Goal: Task Accomplishment & Management: Manage account settings

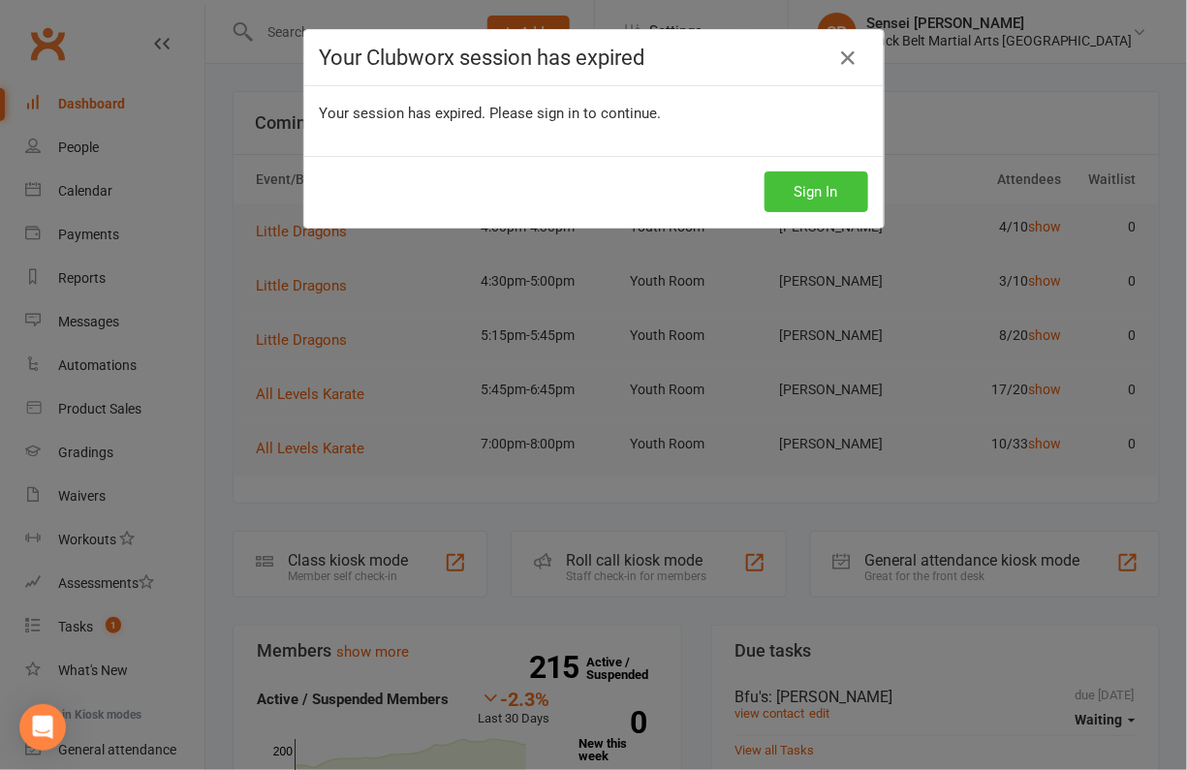
click at [804, 192] on button "Sign In" at bounding box center [817, 192] width 104 height 41
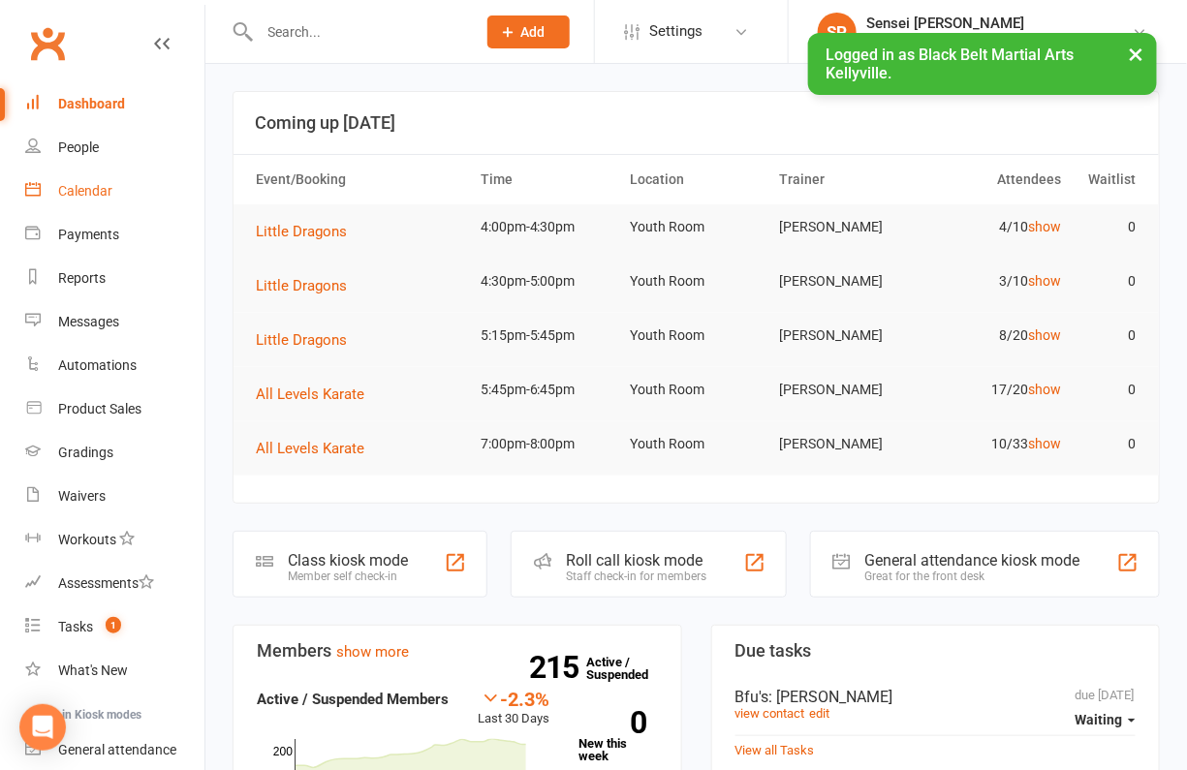
click at [91, 191] on div "Calendar" at bounding box center [85, 191] width 54 height 16
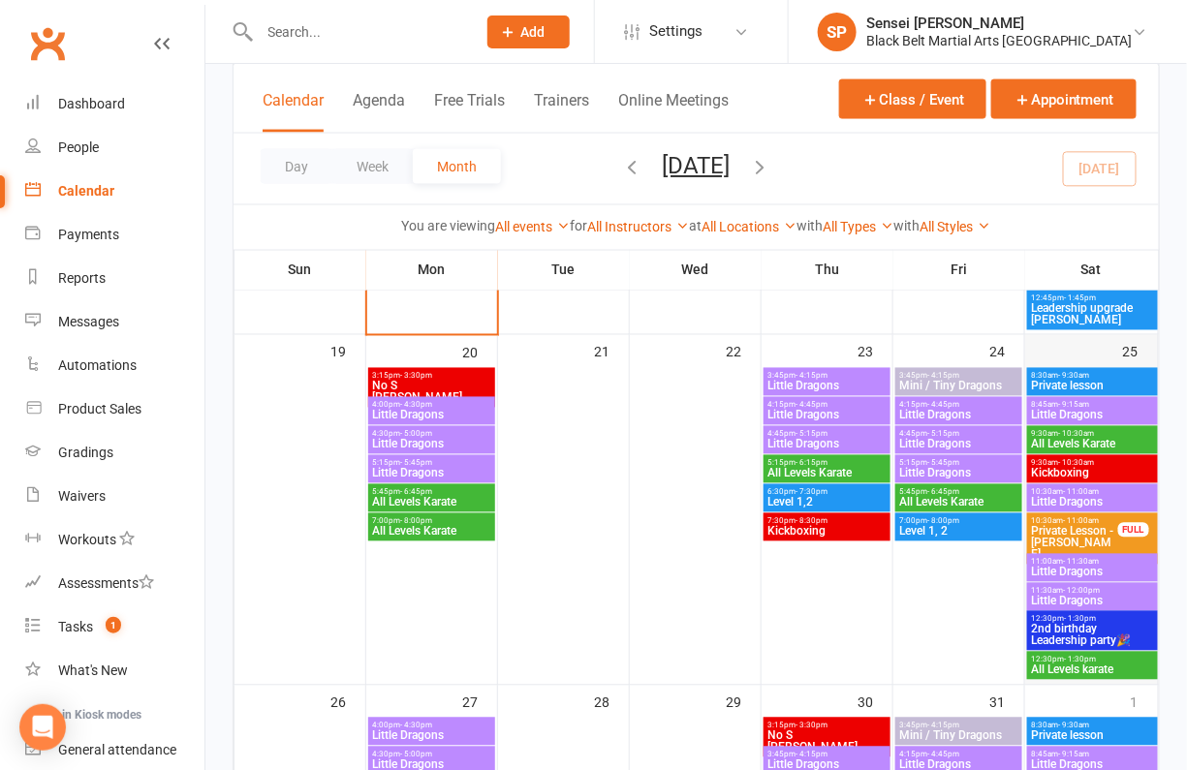
scroll to position [866, 0]
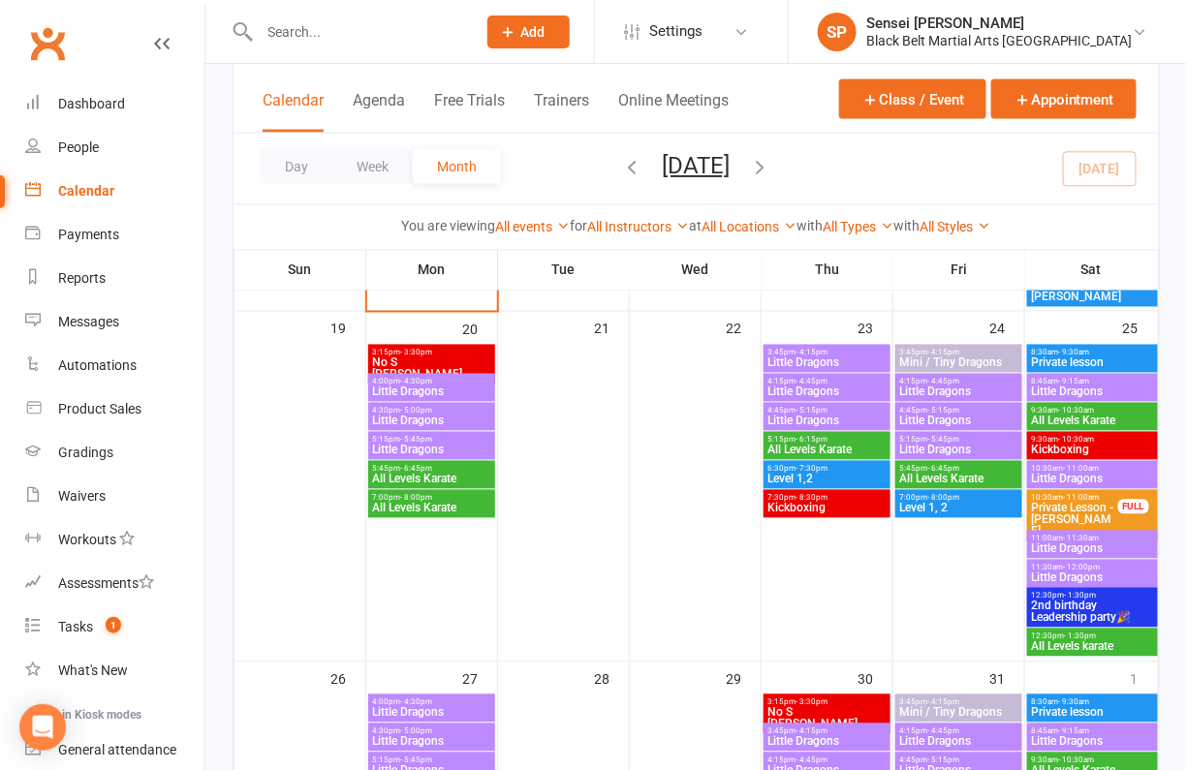
click at [1041, 604] on span "2nd birthday Leadership party🎉" at bounding box center [1092, 612] width 123 height 23
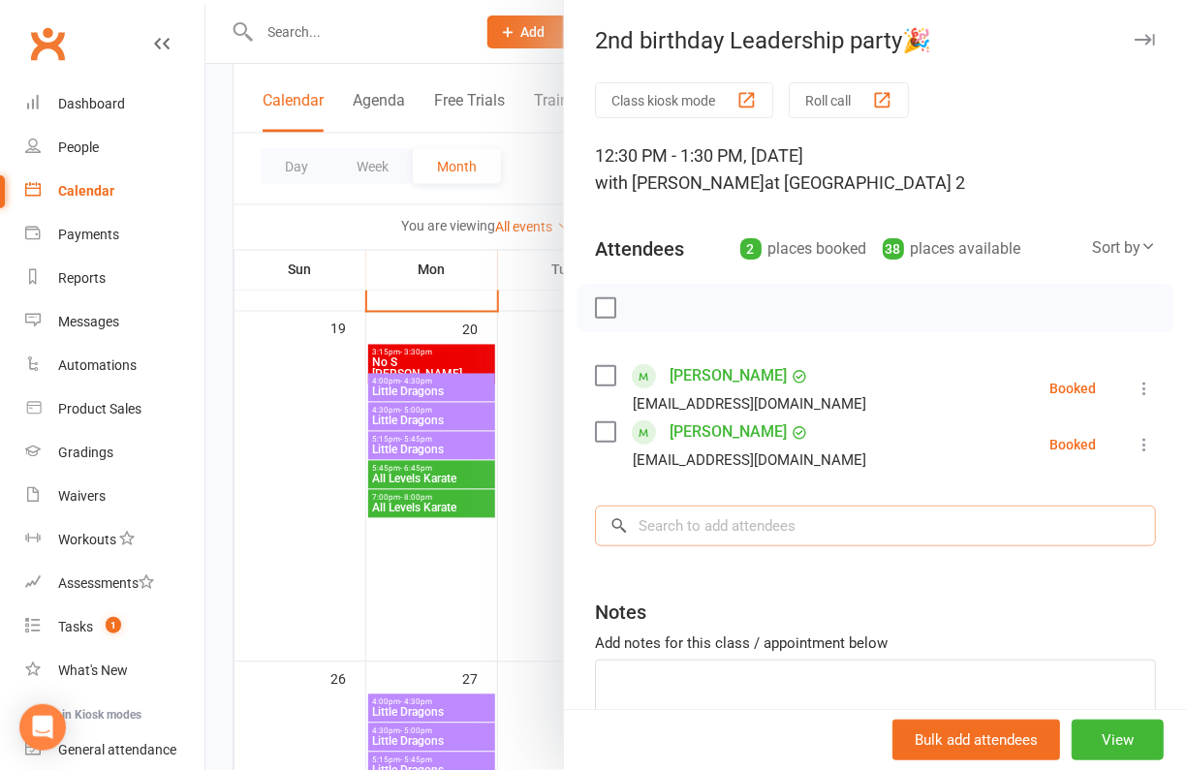
click at [736, 533] on input "search" at bounding box center [875, 526] width 561 height 41
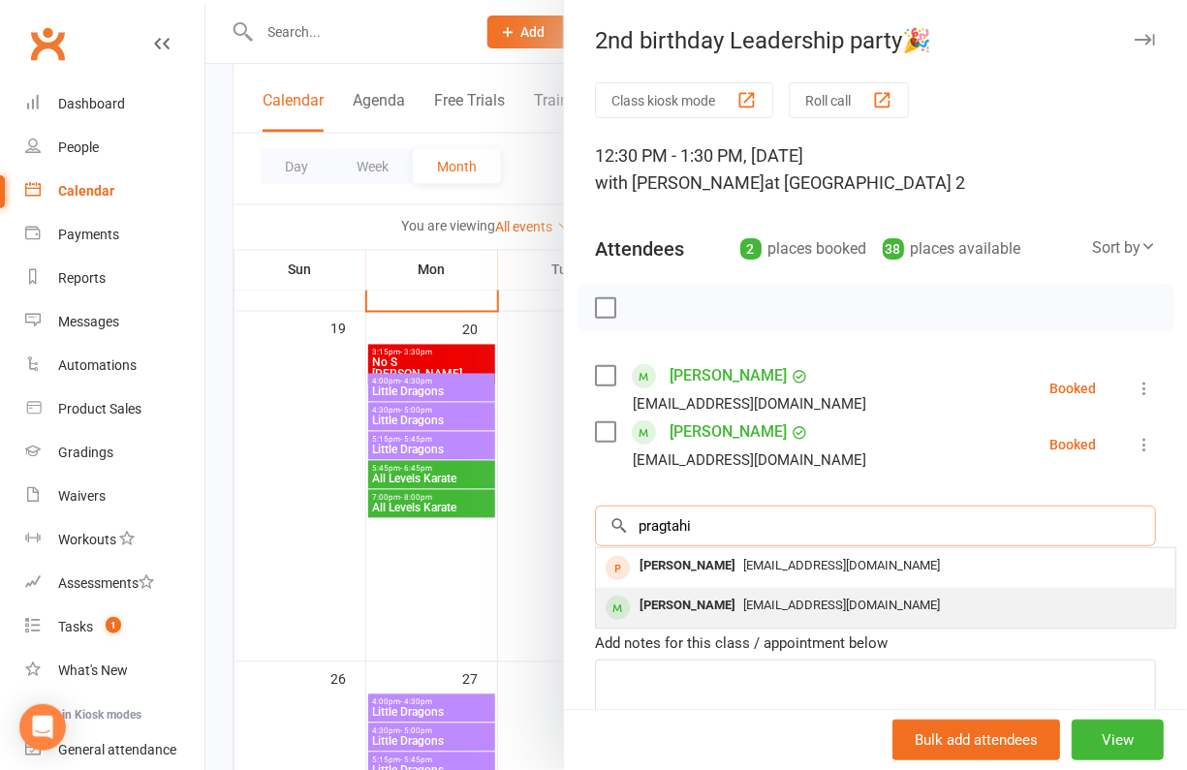
type input "pragtahi"
click at [726, 600] on div "[PERSON_NAME]" at bounding box center [687, 606] width 111 height 28
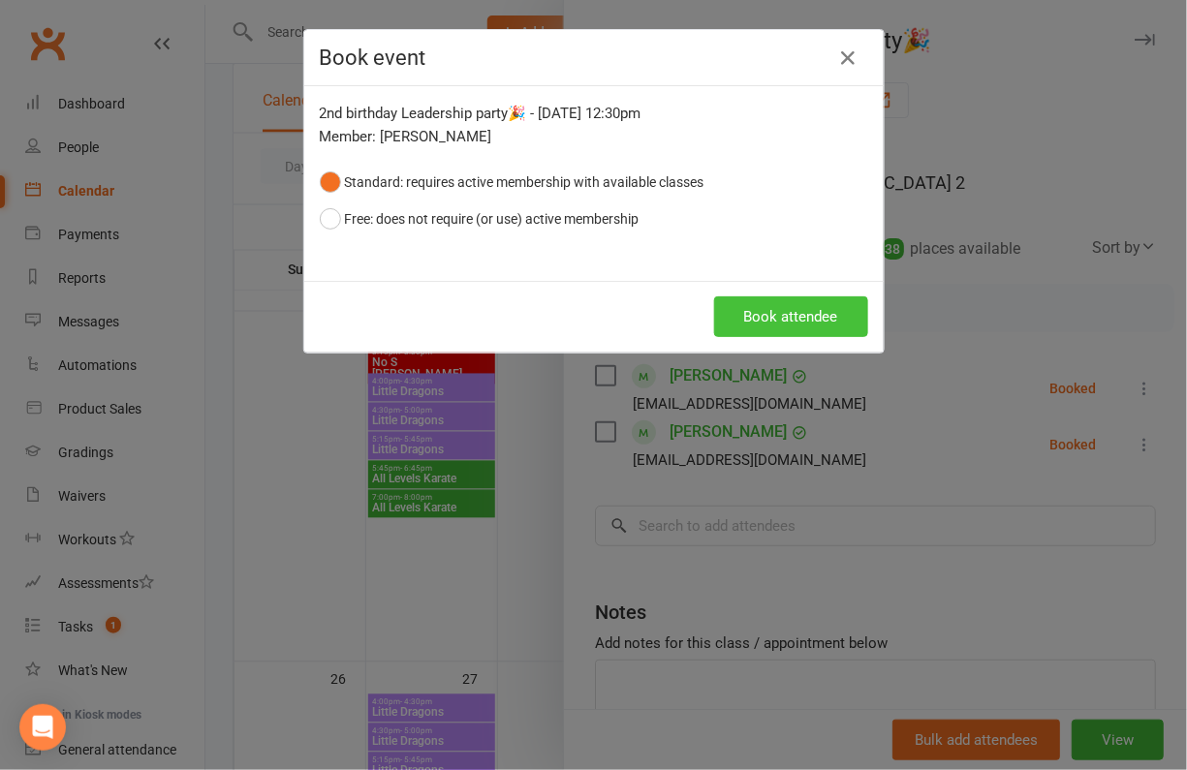
click at [781, 305] on button "Book attendee" at bounding box center [791, 317] width 154 height 41
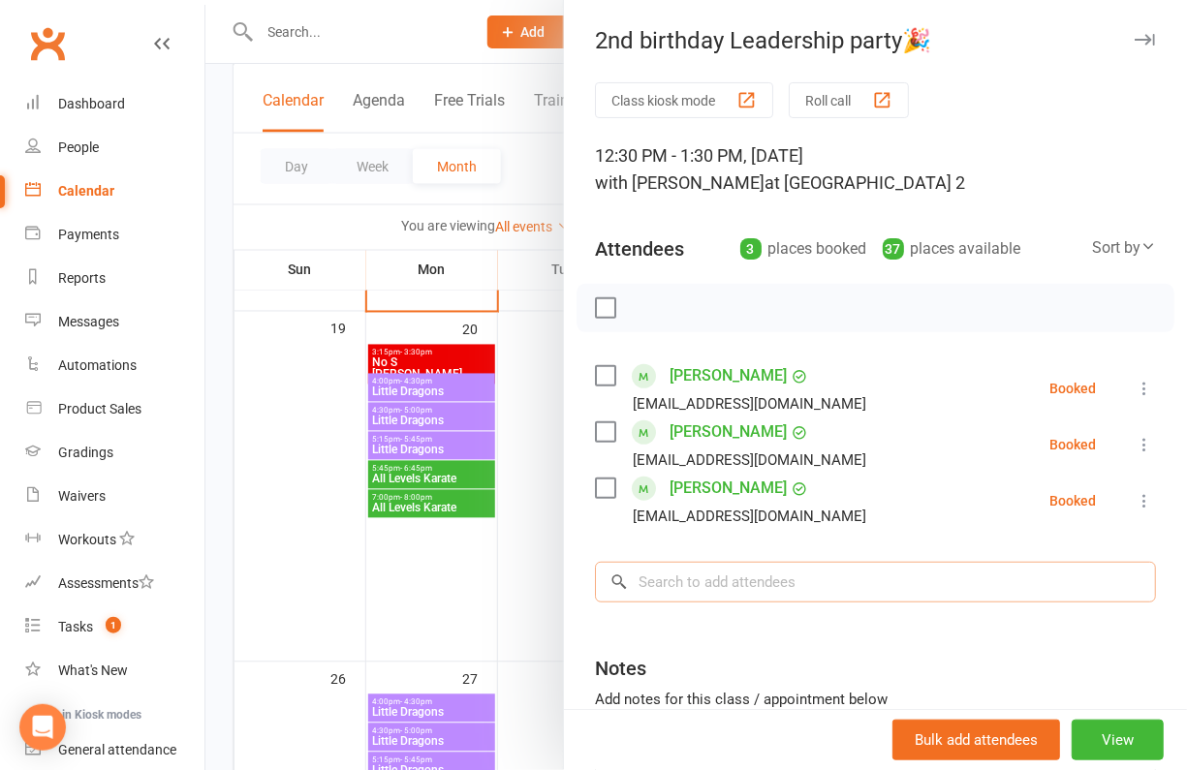
click at [673, 581] on input "search" at bounding box center [875, 582] width 561 height 41
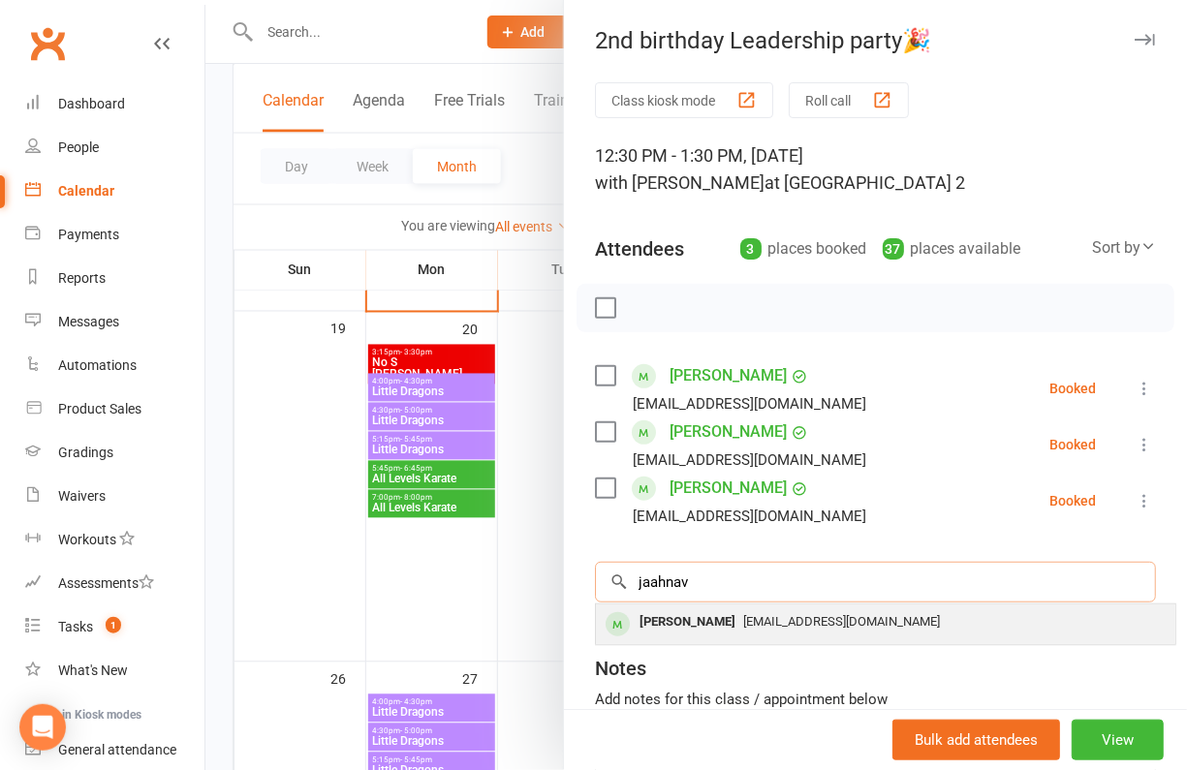
type input "jaahnav"
click at [743, 614] on span "kothai.nayaki@outlook.com" at bounding box center [841, 621] width 197 height 15
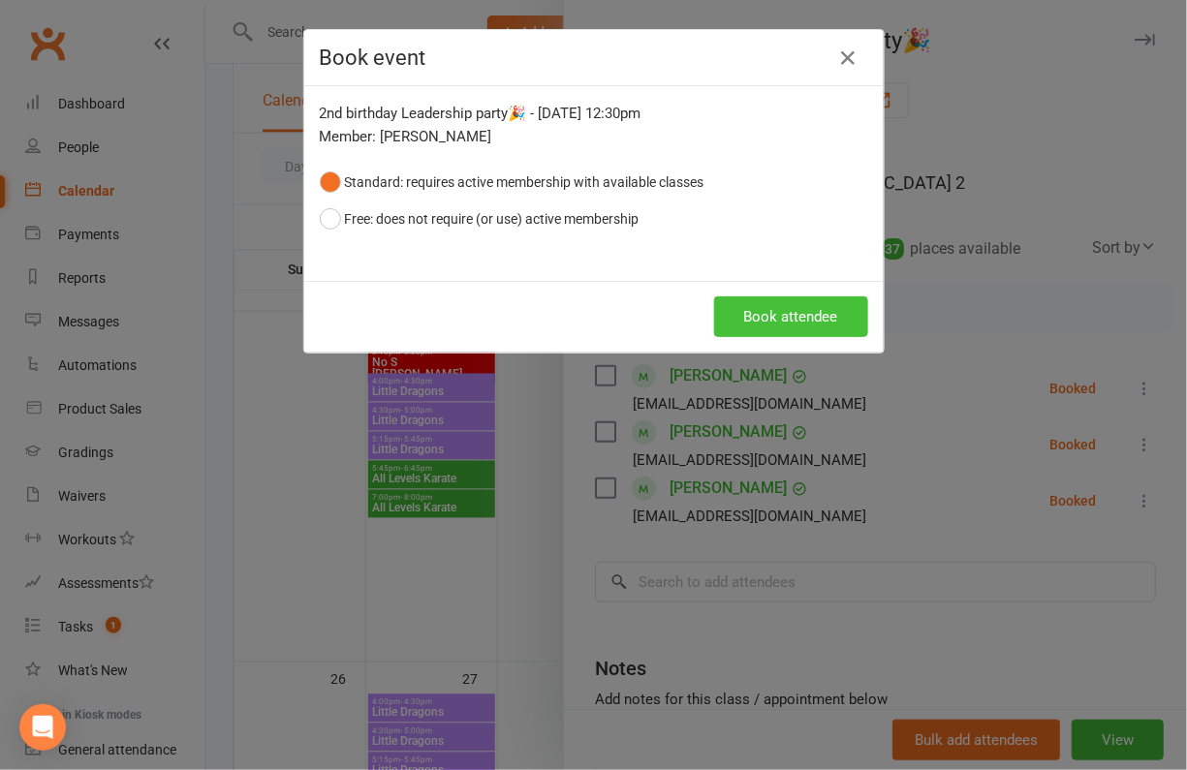
click at [786, 311] on button "Book attendee" at bounding box center [791, 317] width 154 height 41
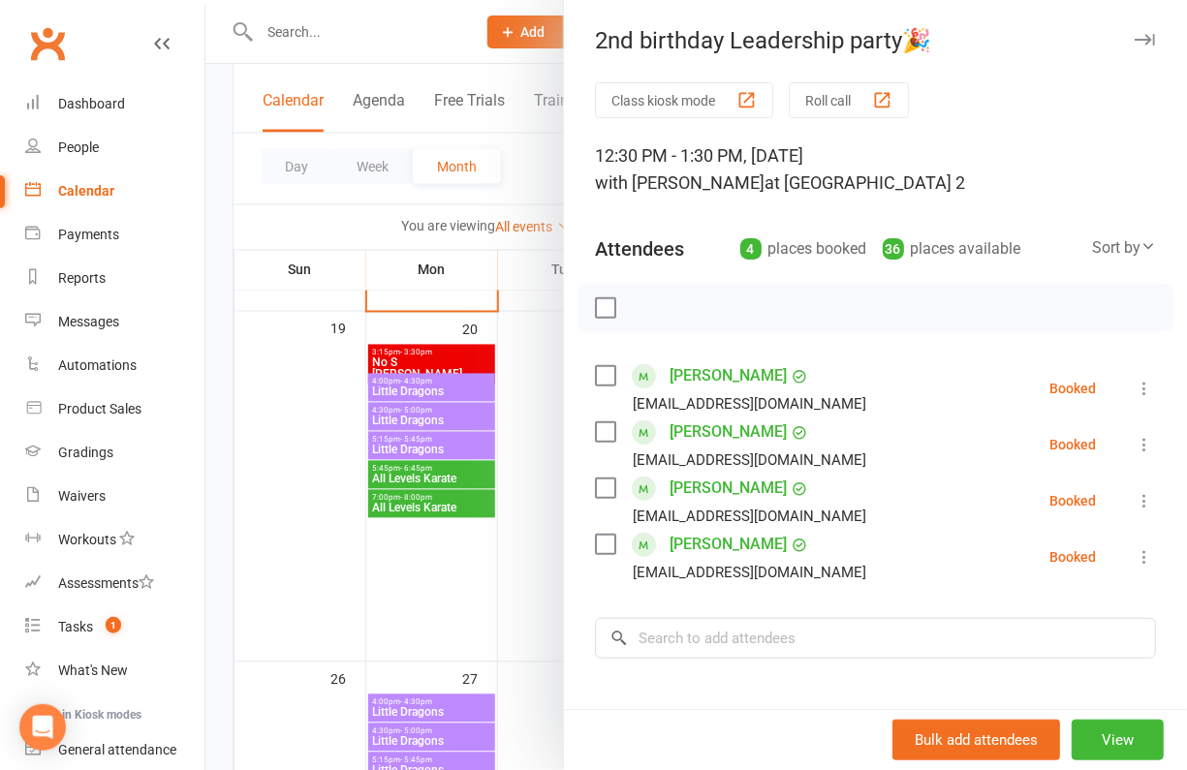
click at [215, 165] on div at bounding box center [696, 385] width 982 height 770
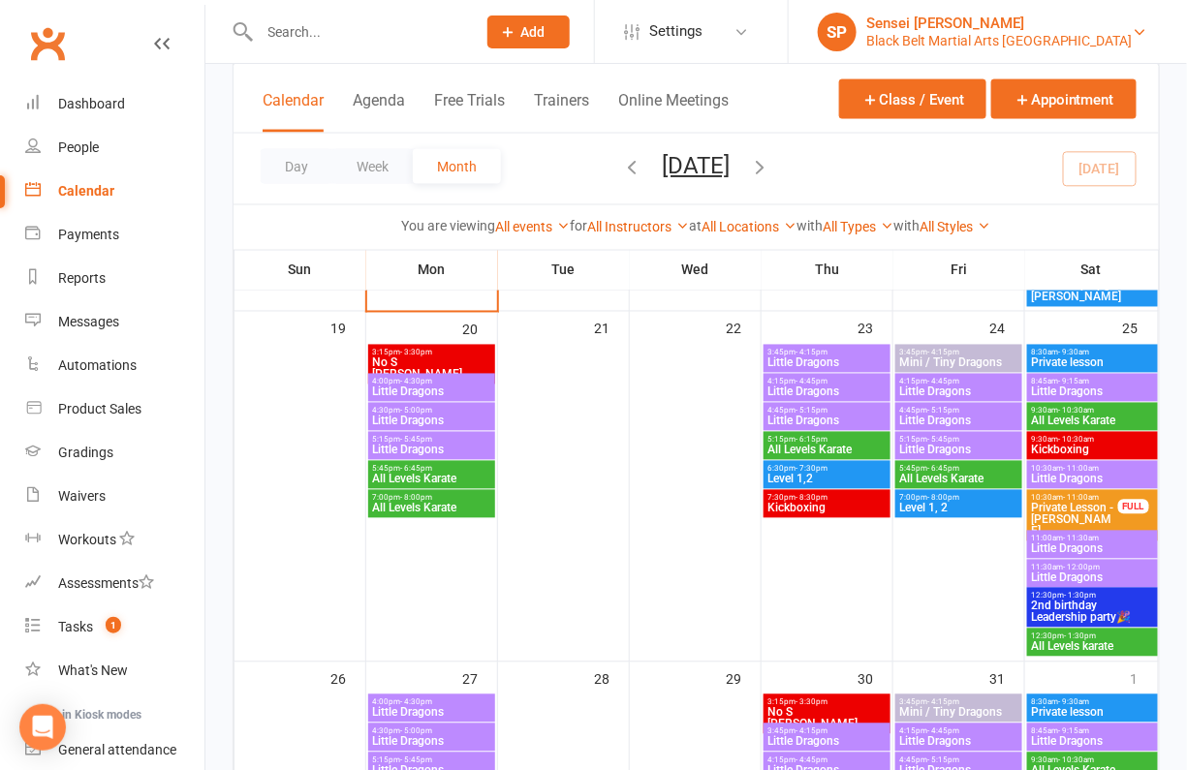
click at [1056, 33] on div "Black Belt Martial Arts Kellyville" at bounding box center [999, 40] width 266 height 17
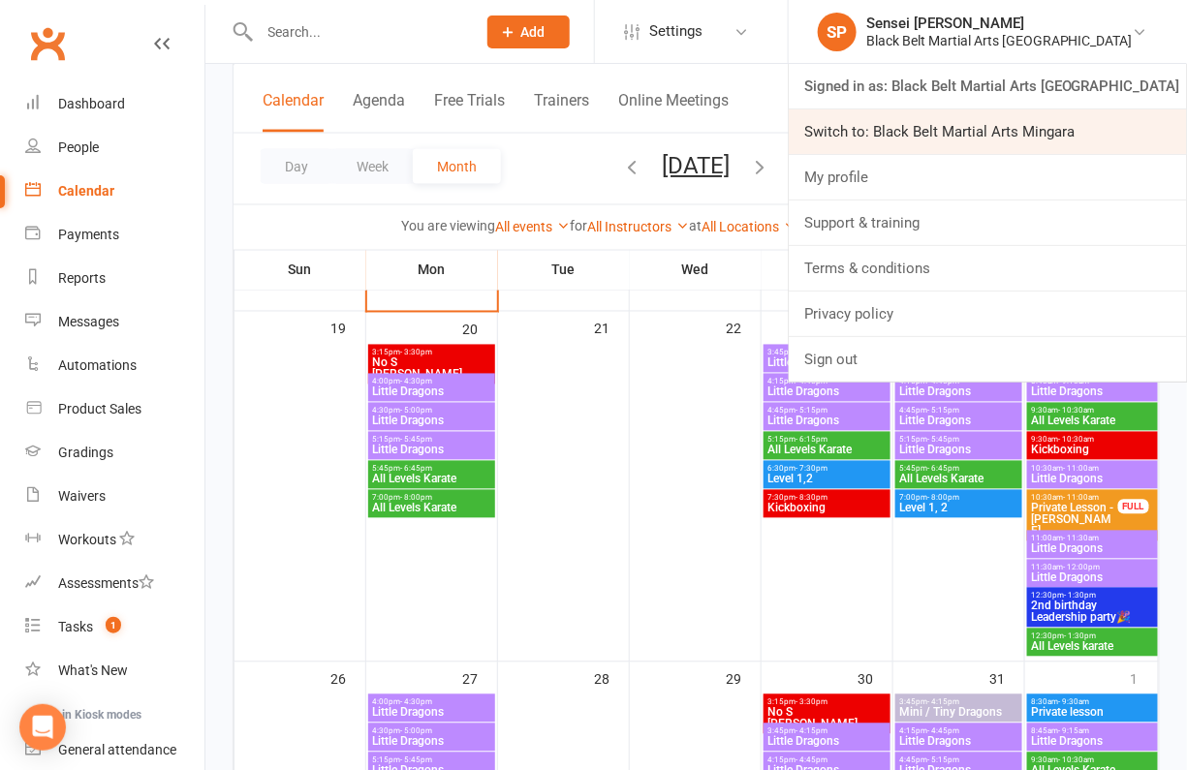
click at [1036, 123] on link "Switch to: Black Belt Martial Arts Mingara" at bounding box center [988, 132] width 398 height 45
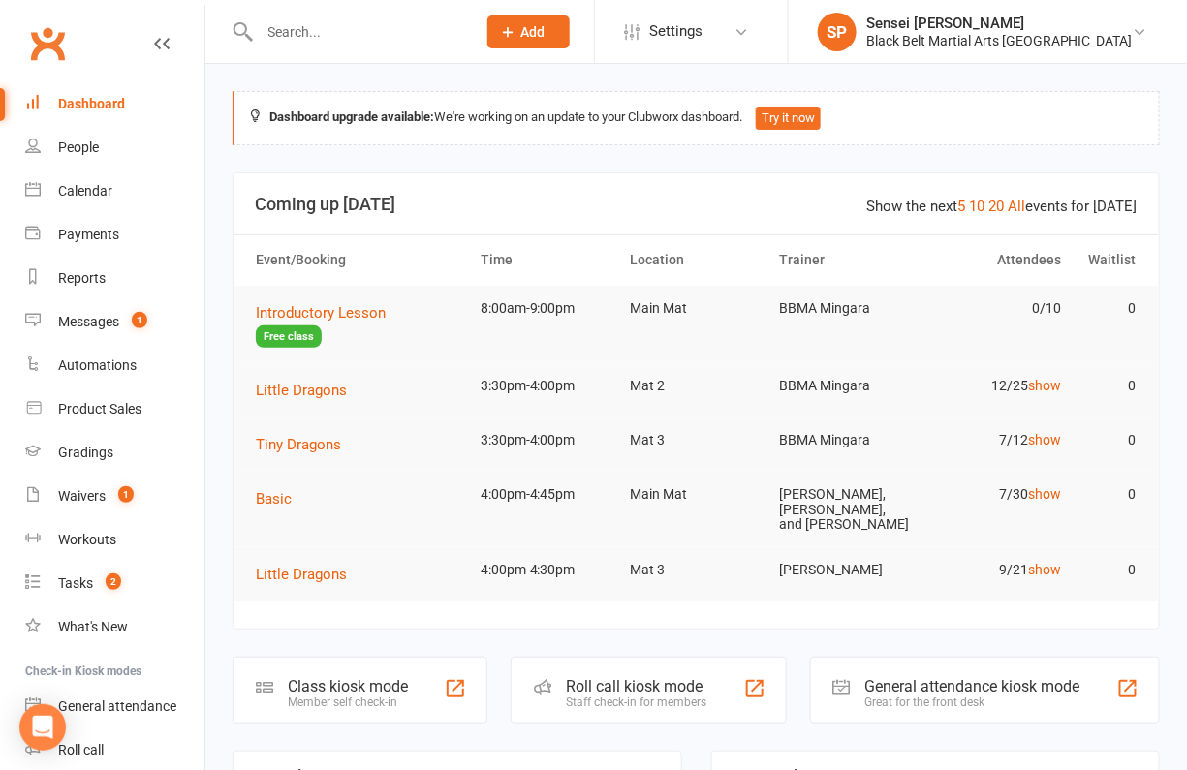
click at [312, 25] on input "text" at bounding box center [358, 31] width 209 height 27
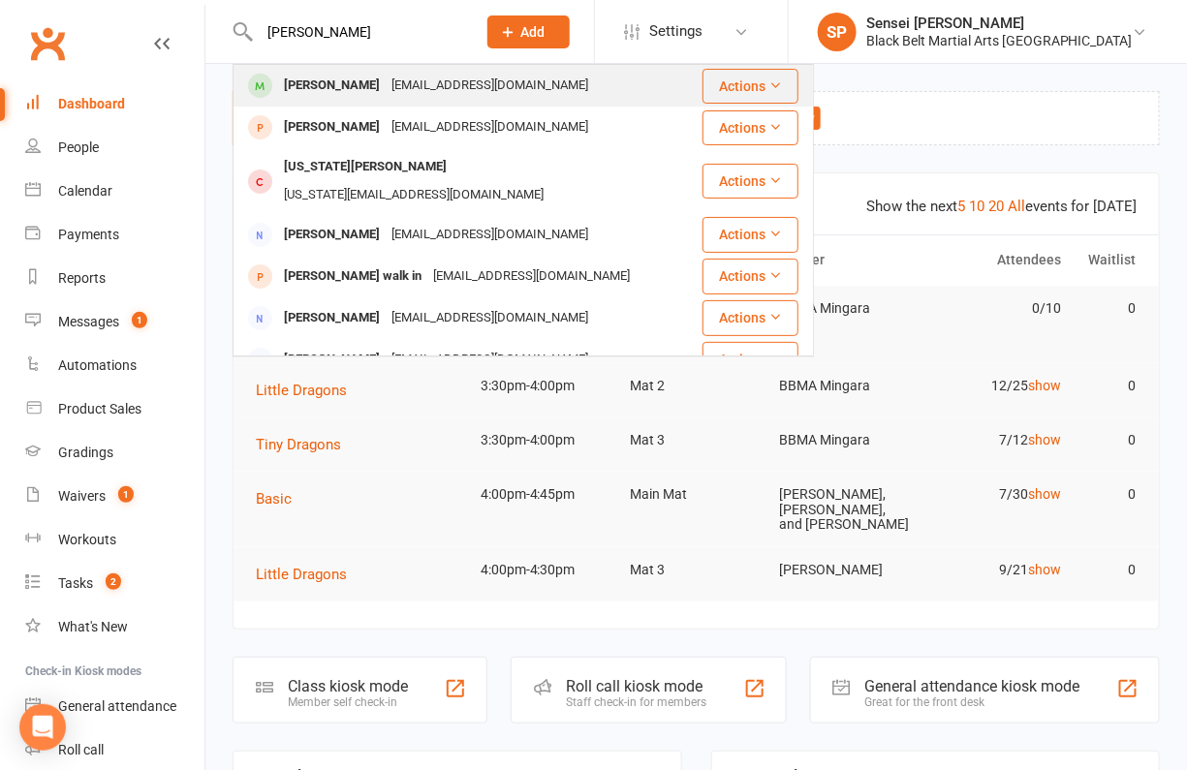
type input "greorge bayl"
click at [298, 82] on div "George Bayliss" at bounding box center [332, 86] width 108 height 28
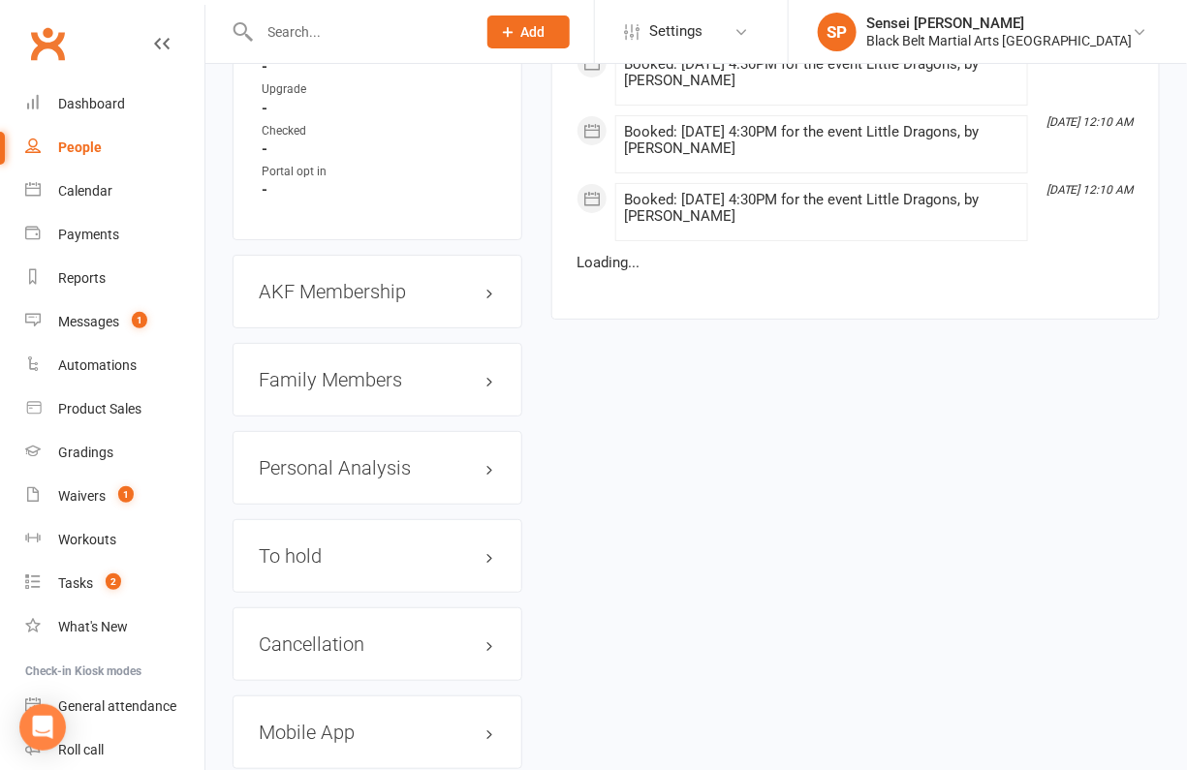
scroll to position [2156, 0]
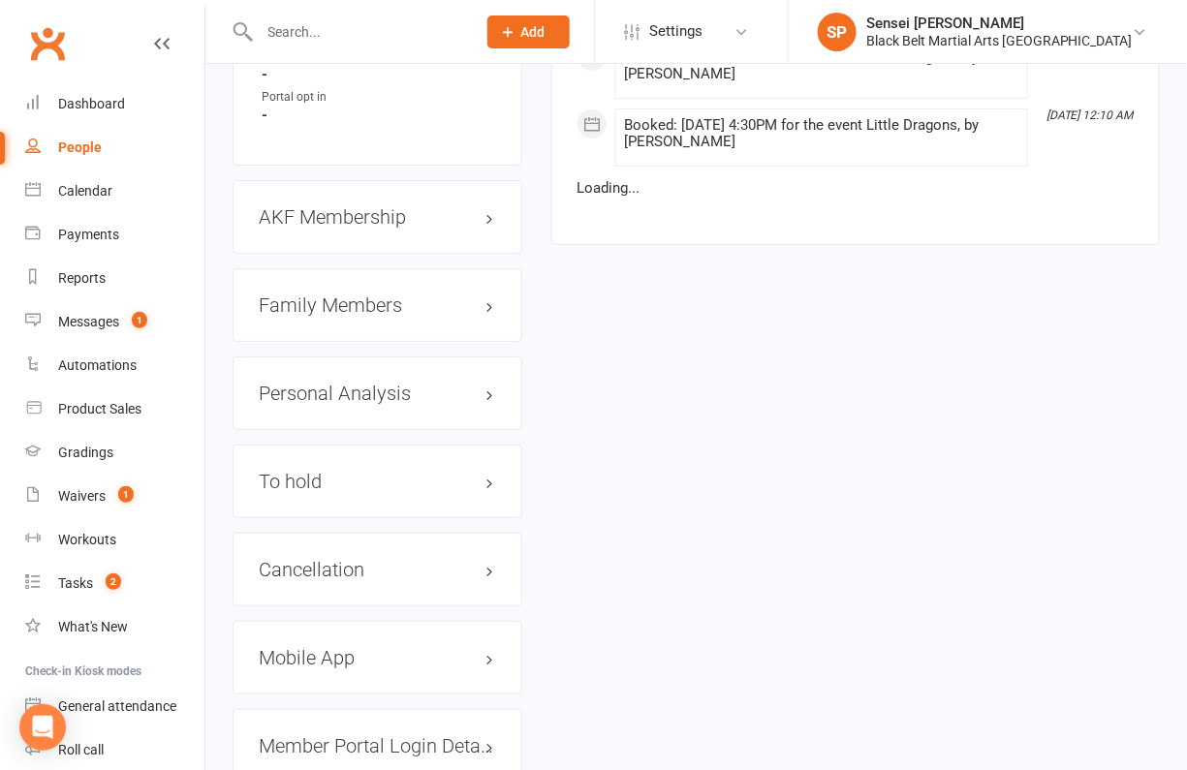
click at [266, 295] on h3 "Family Members" at bounding box center [377, 305] width 237 height 21
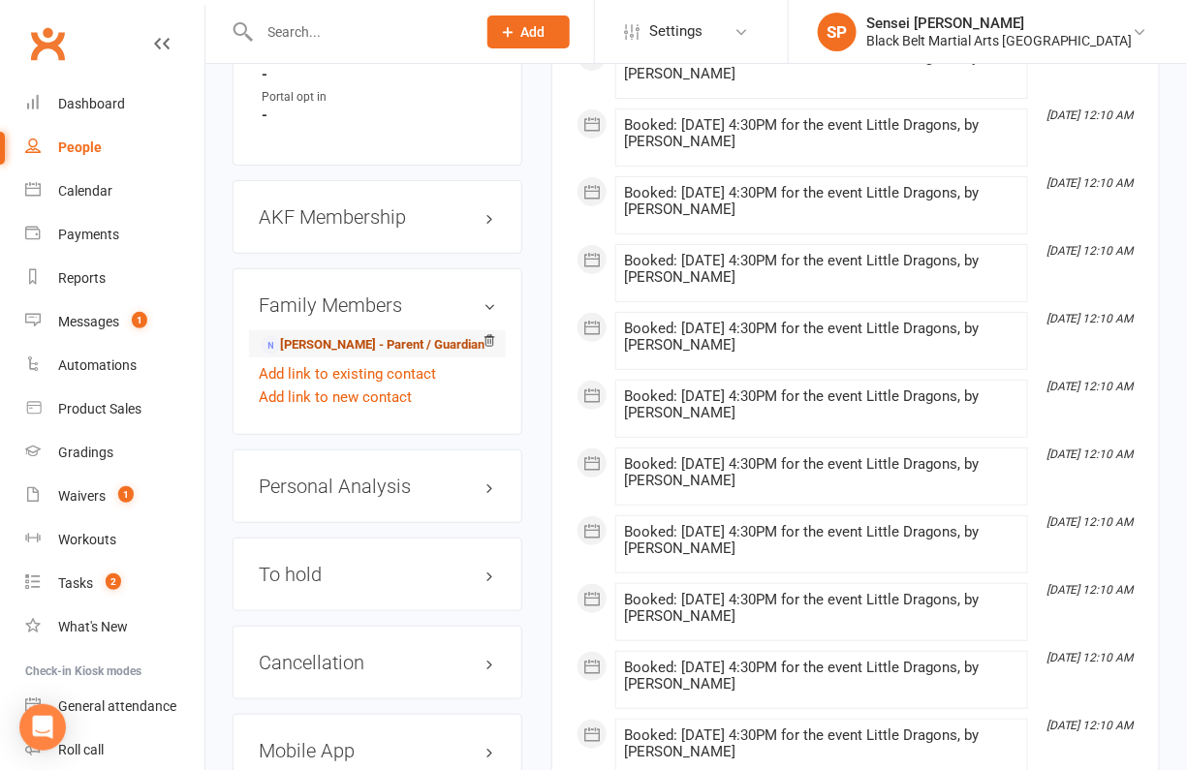
click at [329, 335] on link "James Bayliss - Parent / Guardian" at bounding box center [373, 345] width 223 height 20
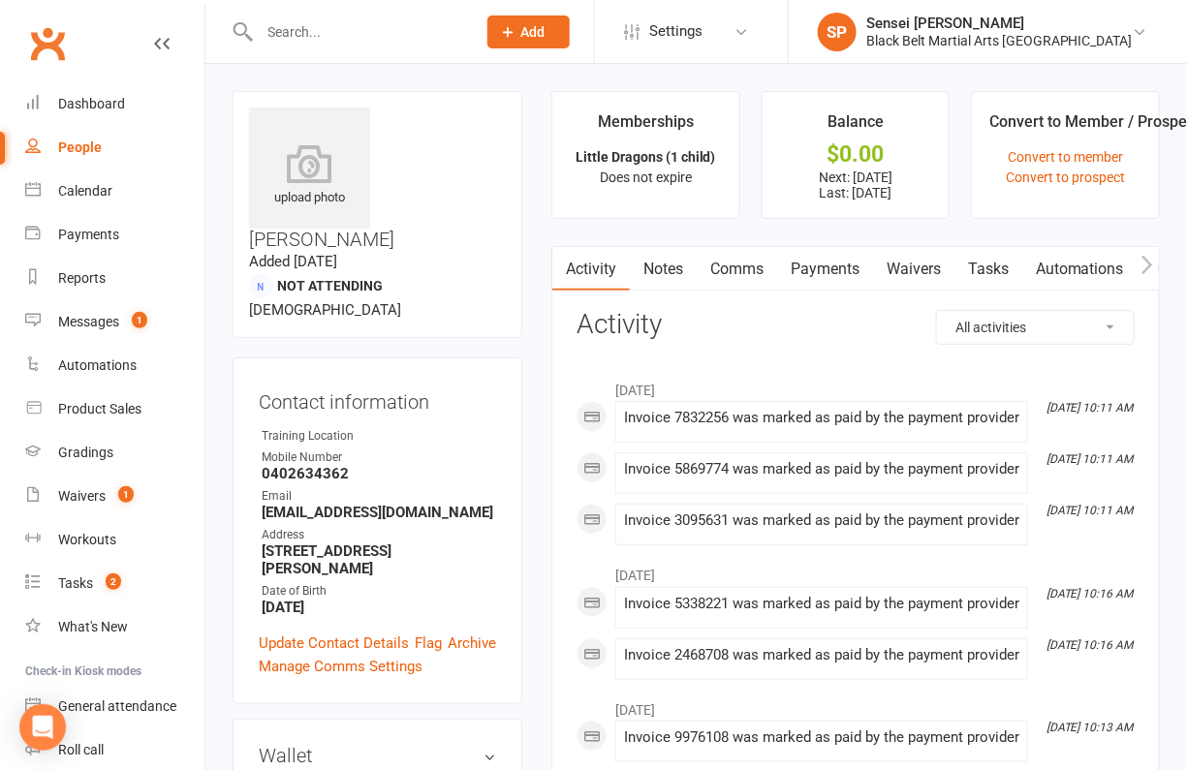
click at [343, 27] on input "text" at bounding box center [358, 31] width 209 height 27
type input "i"
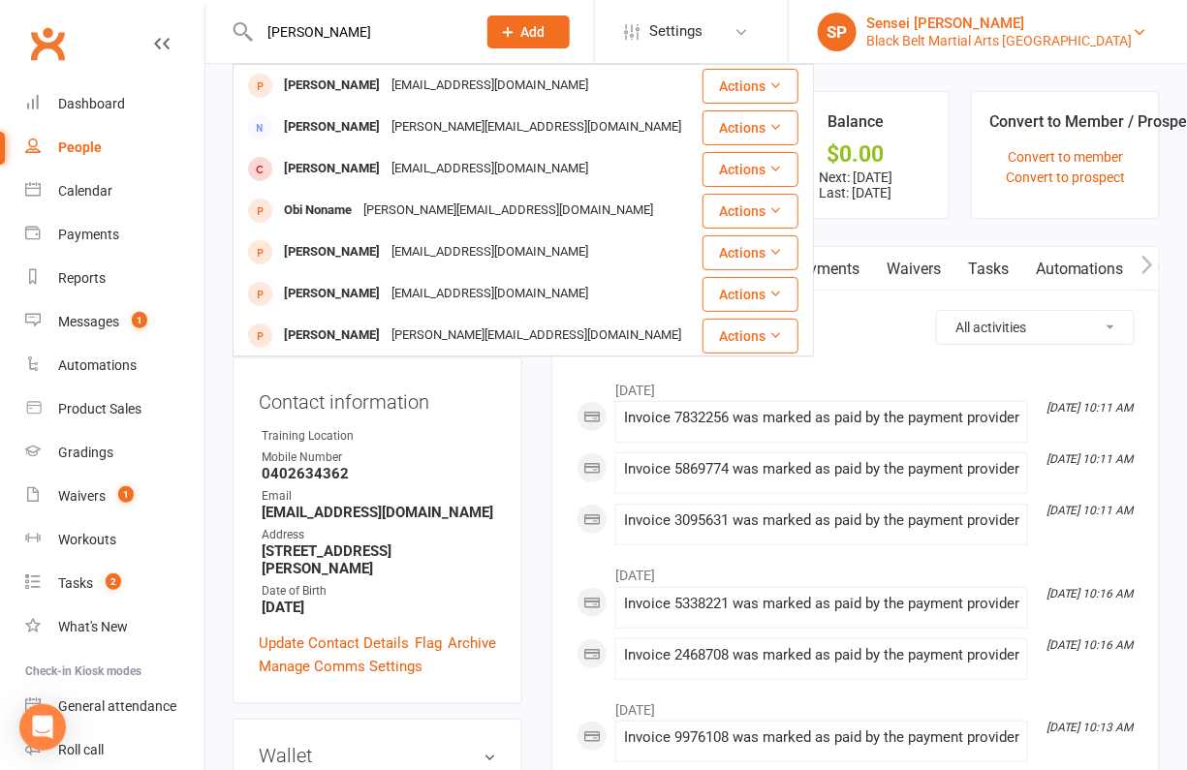
type input "juliet dora"
click at [955, 37] on div "Black Belt Martial Arts [GEOGRAPHIC_DATA]" at bounding box center [999, 40] width 266 height 17
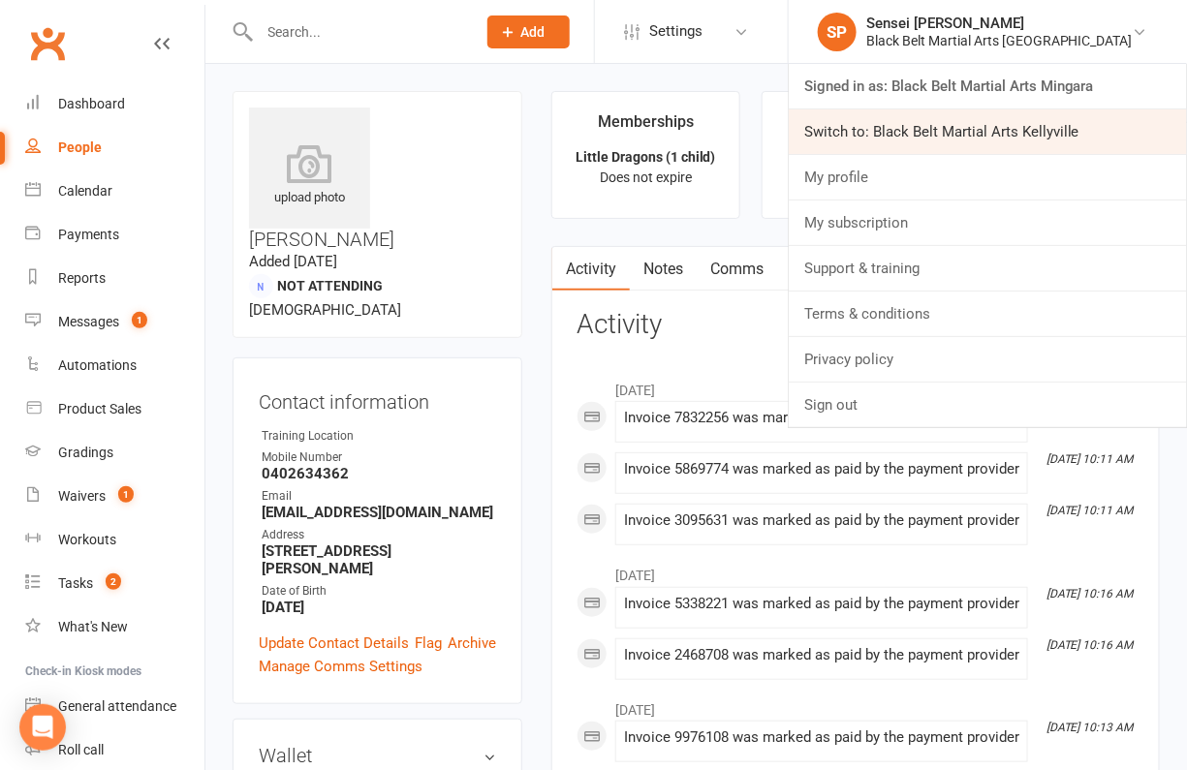
click at [938, 131] on link "Switch to: Black Belt Martial Arts Kellyville" at bounding box center [988, 132] width 398 height 45
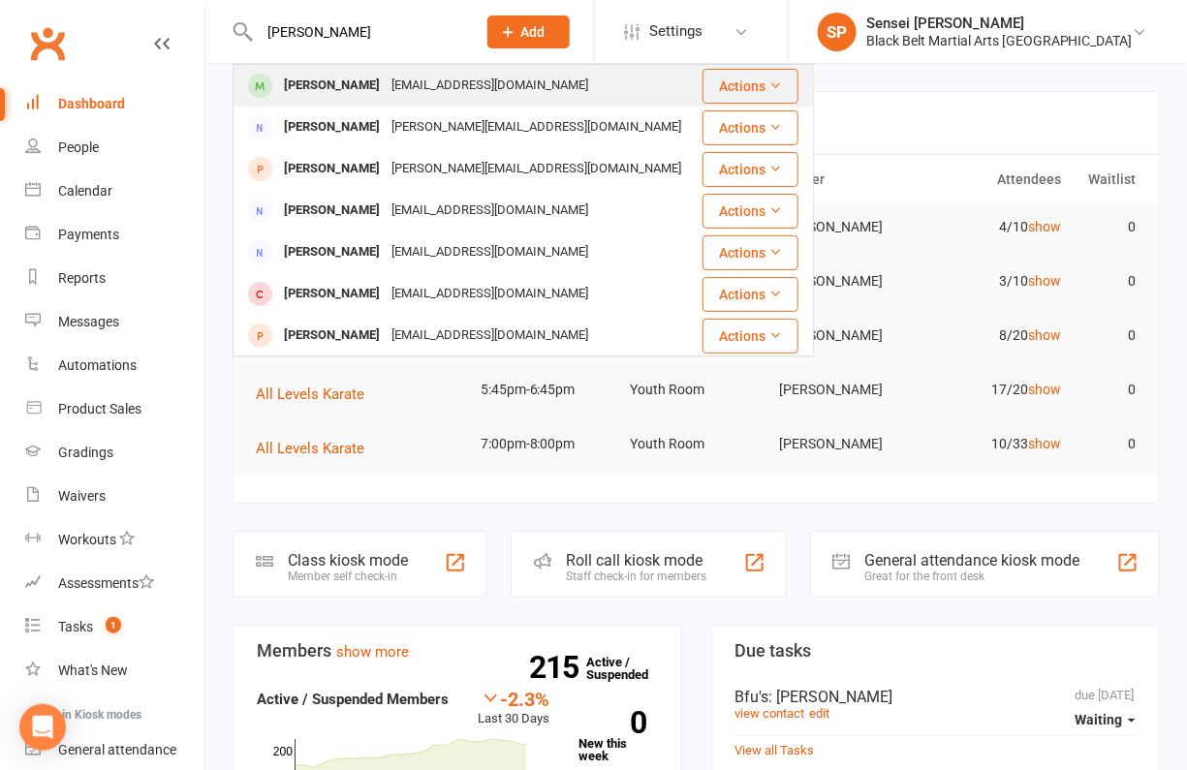
type input "juliet doran"
click at [344, 80] on div "Juliet Duran" at bounding box center [332, 86] width 108 height 28
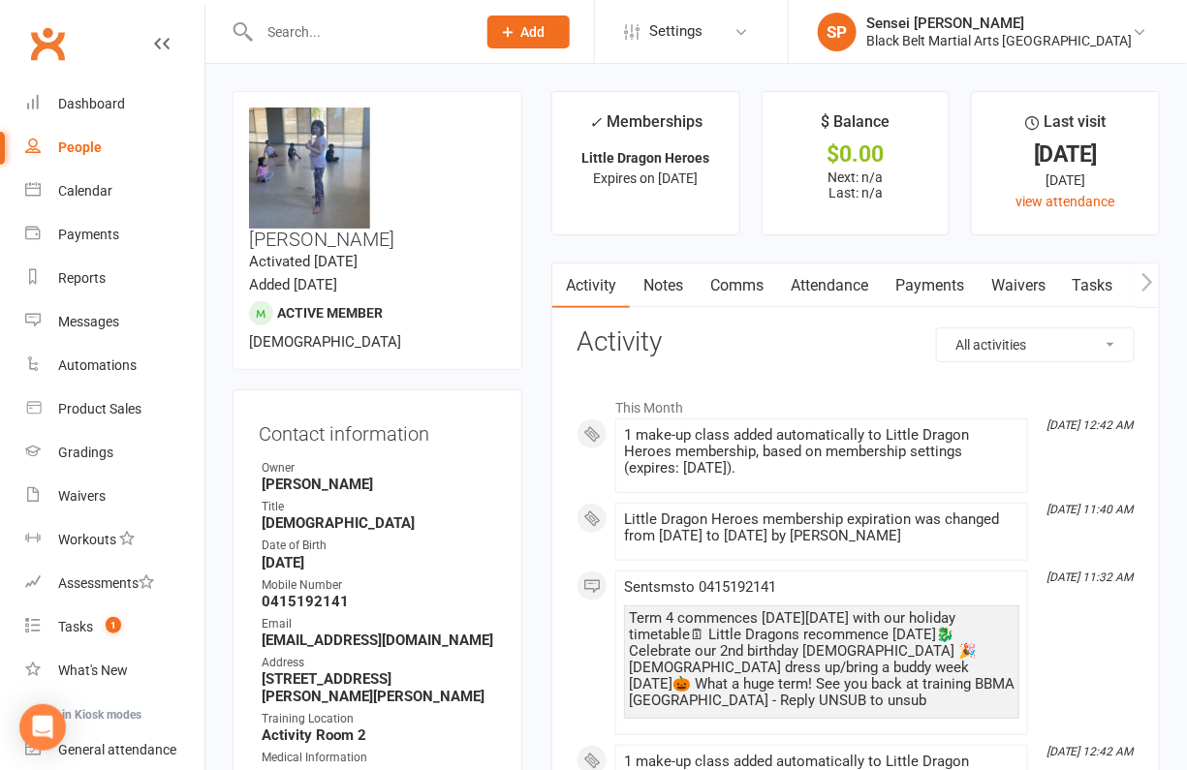
click at [420, 632] on strong "Skyjoker@gmail.com" at bounding box center [379, 640] width 235 height 17
click at [966, 43] on div "Black Belt Martial Arts [GEOGRAPHIC_DATA]" at bounding box center [999, 40] width 266 height 17
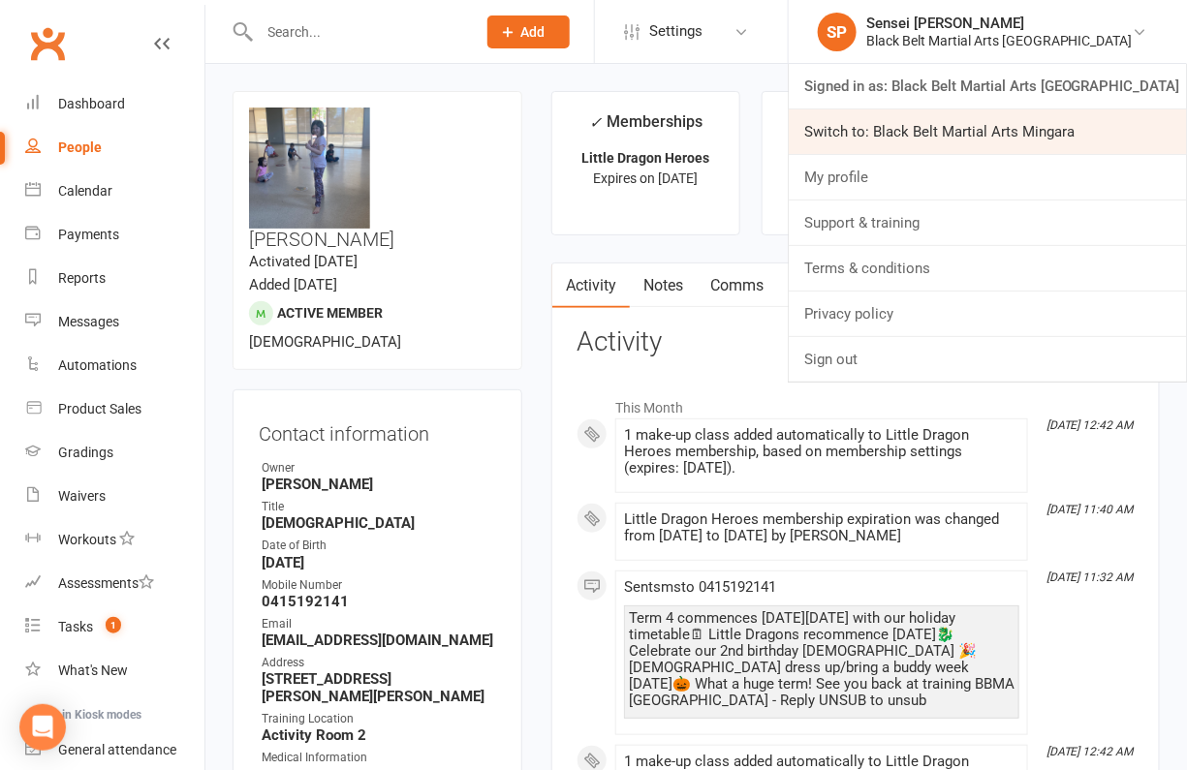
click at [940, 123] on link "Switch to: Black Belt Martial Arts Mingara" at bounding box center [988, 132] width 398 height 45
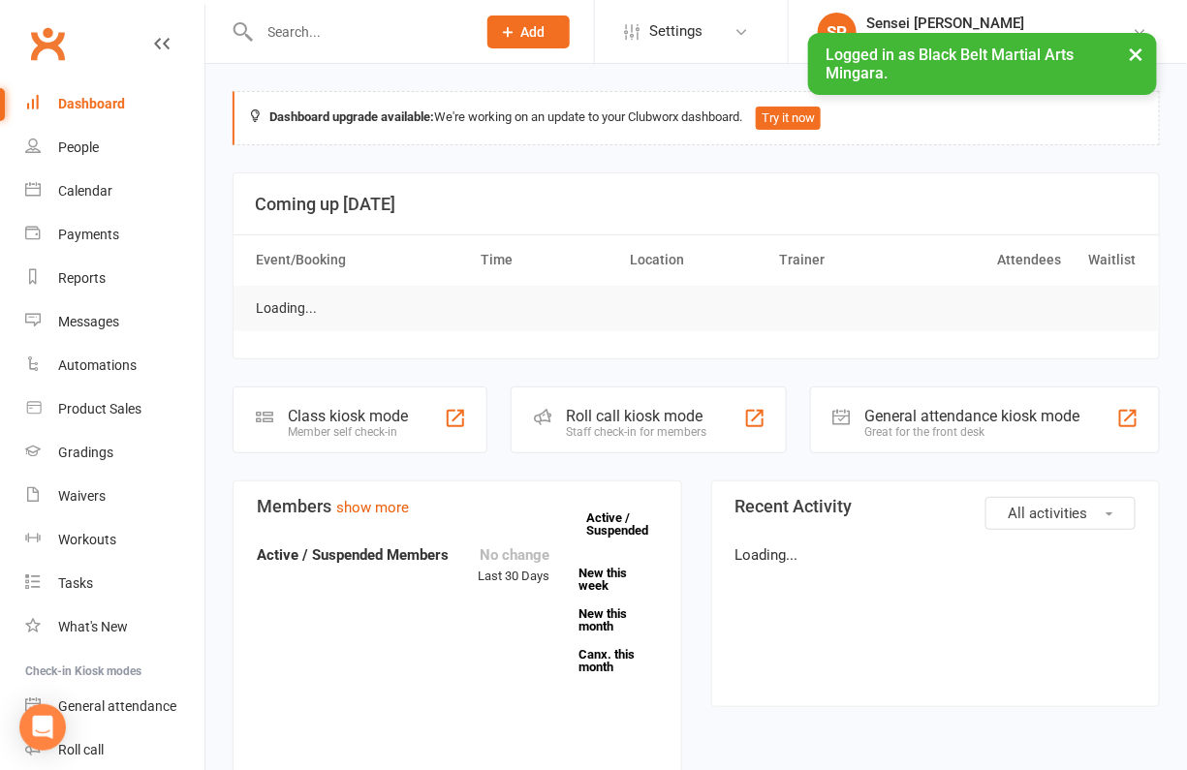
click at [335, 35] on input "text" at bounding box center [358, 31] width 209 height 27
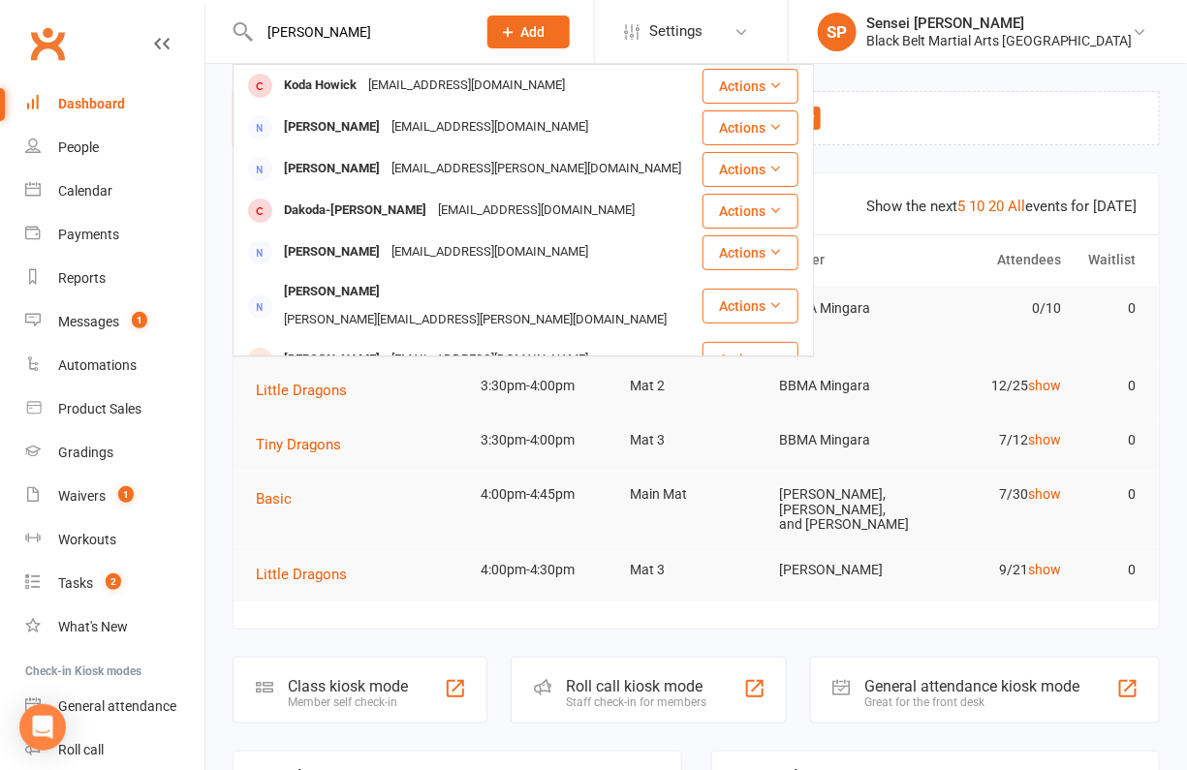
type input "danielle"
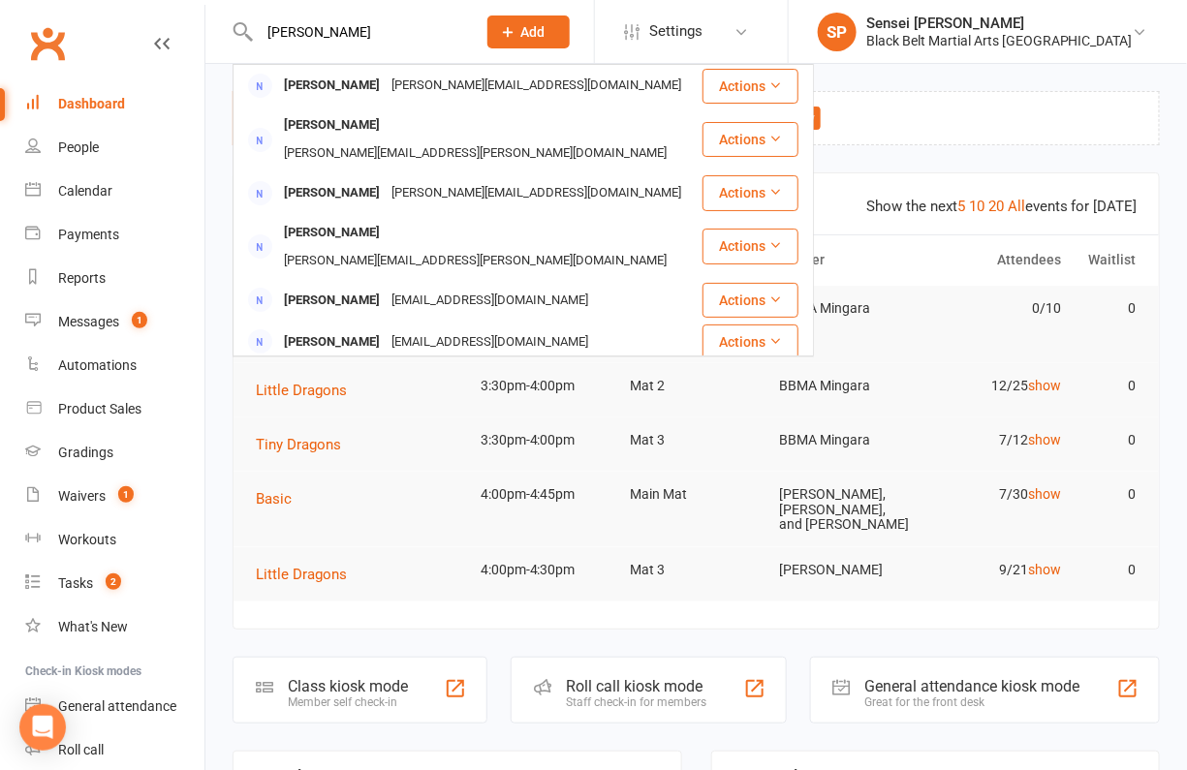
drag, startPoint x: 328, startPoint y: 25, endPoint x: 258, endPoint y: 24, distance: 69.8
click at [258, 24] on input "danielle" at bounding box center [358, 31] width 209 height 27
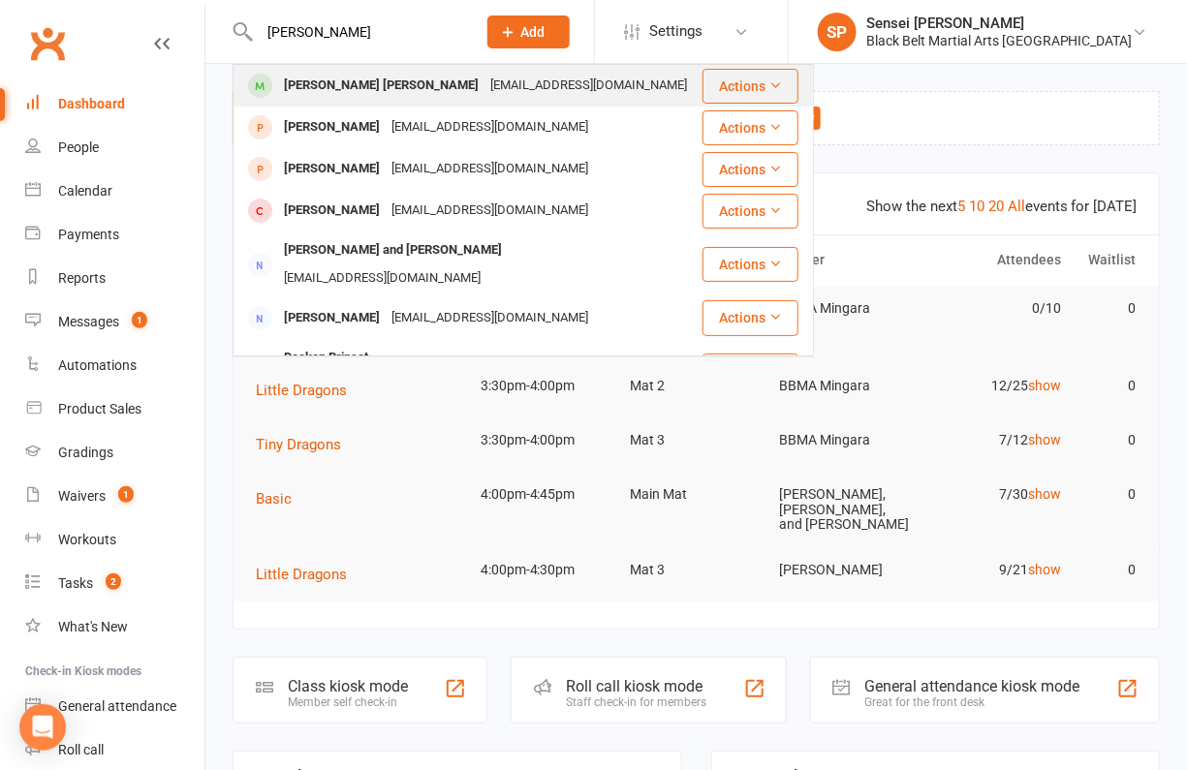
type input "drake brica"
click at [305, 90] on div "Drake Brincat" at bounding box center [381, 86] width 206 height 28
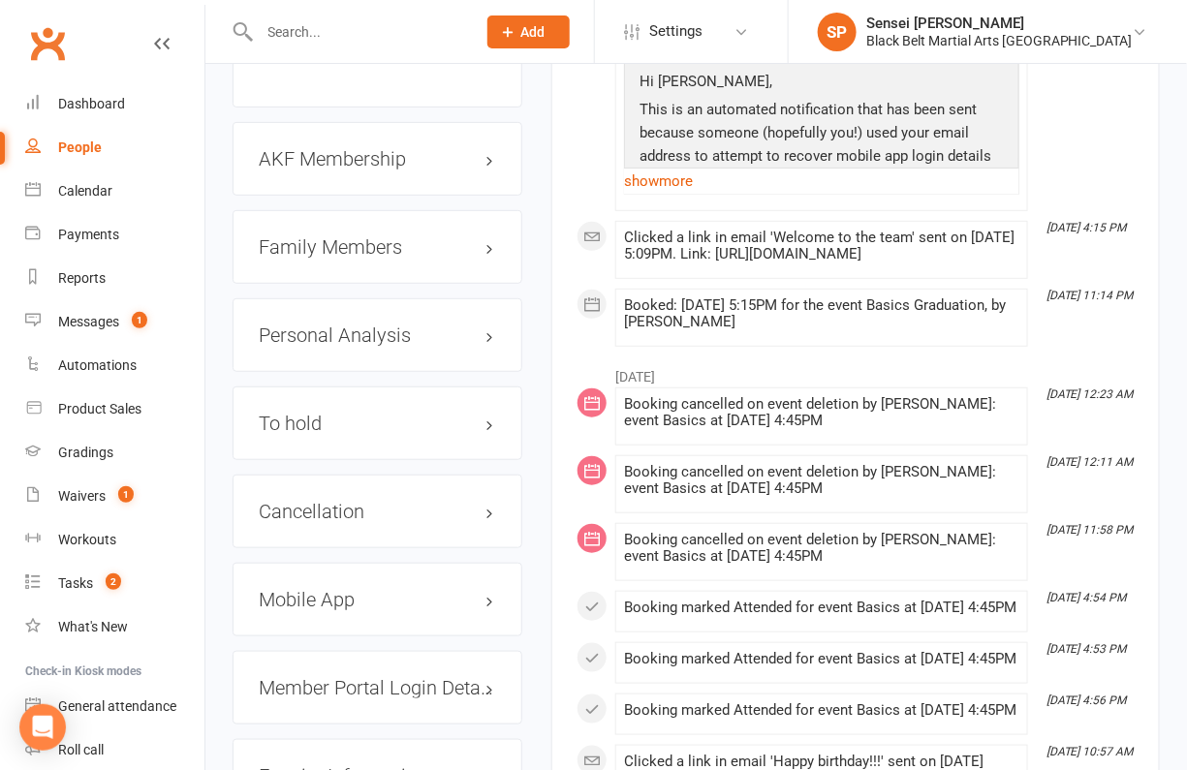
scroll to position [2301, 0]
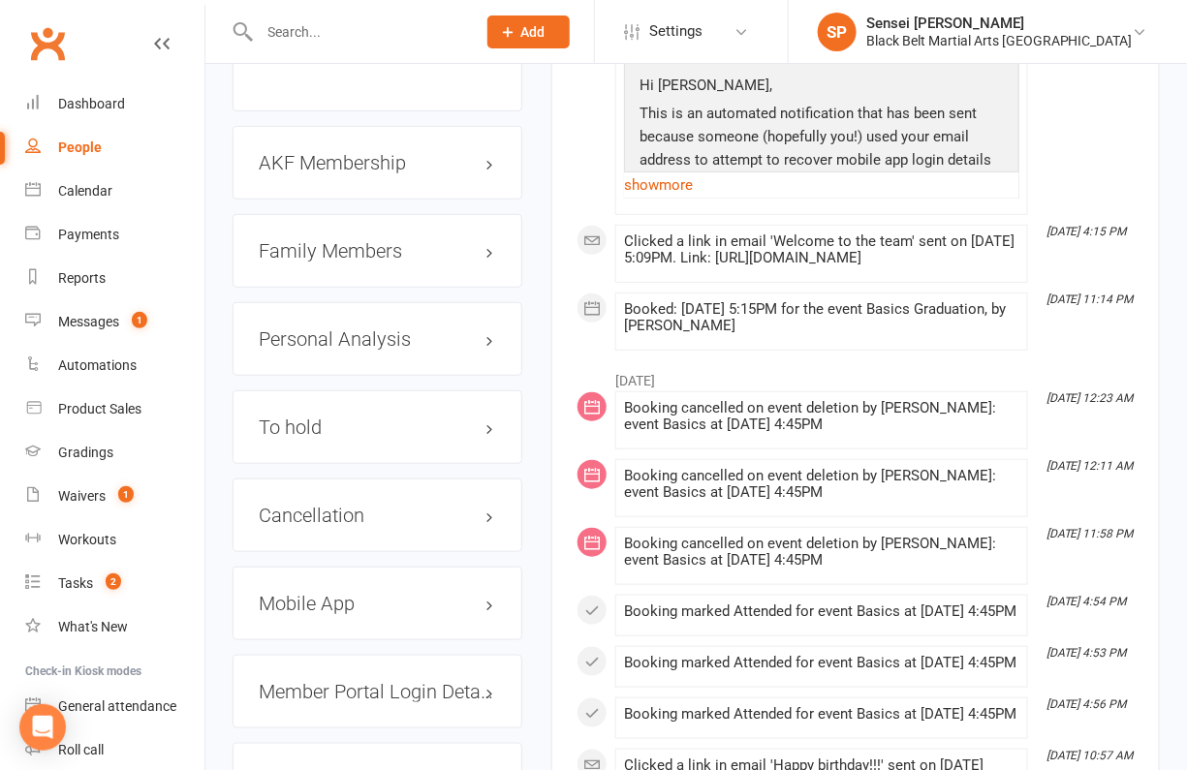
click at [363, 240] on h3 "Family Members" at bounding box center [377, 250] width 237 height 21
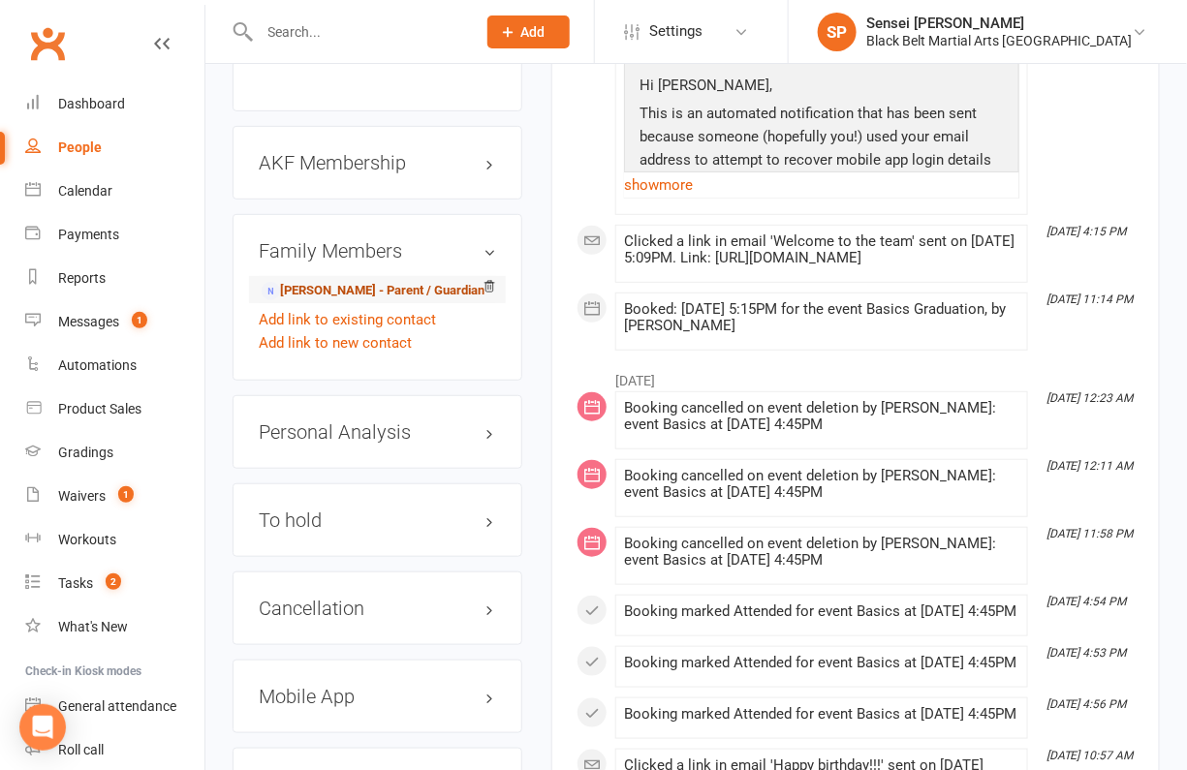
click at [350, 281] on link "Danielle Russell - Parent / Guardian" at bounding box center [373, 291] width 223 height 20
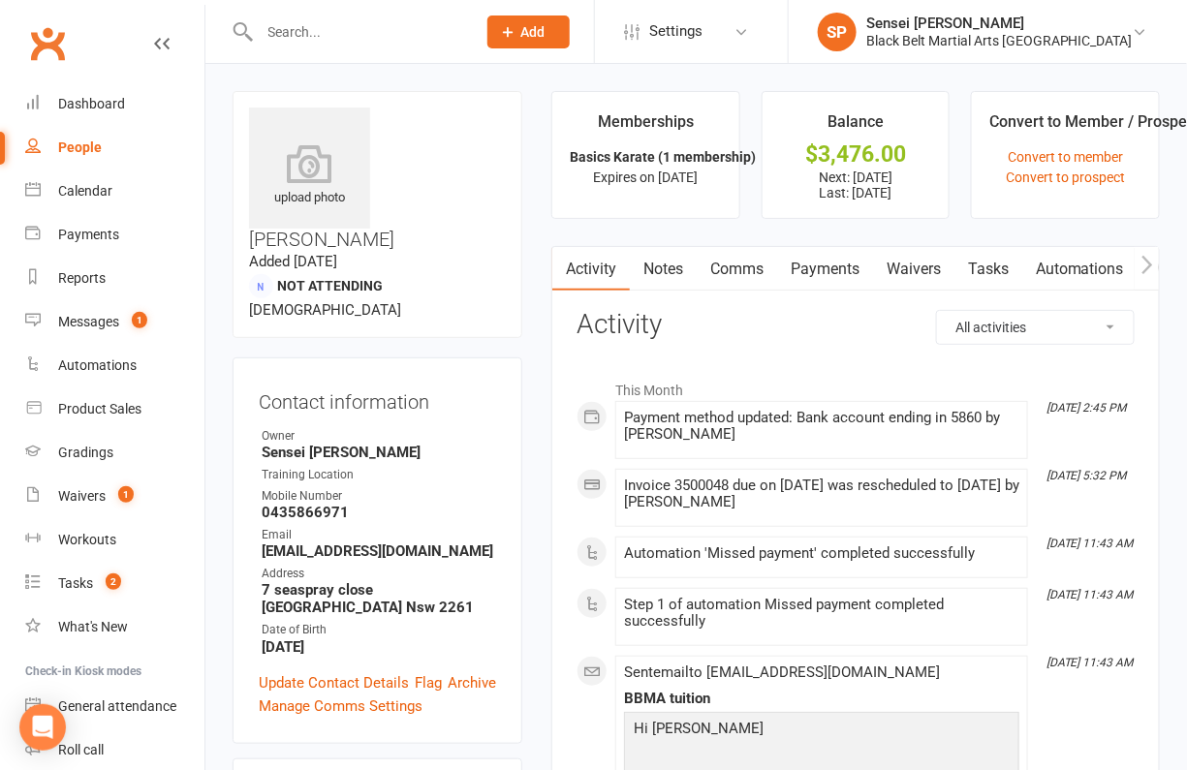
click at [821, 256] on link "Payments" at bounding box center [825, 269] width 96 height 45
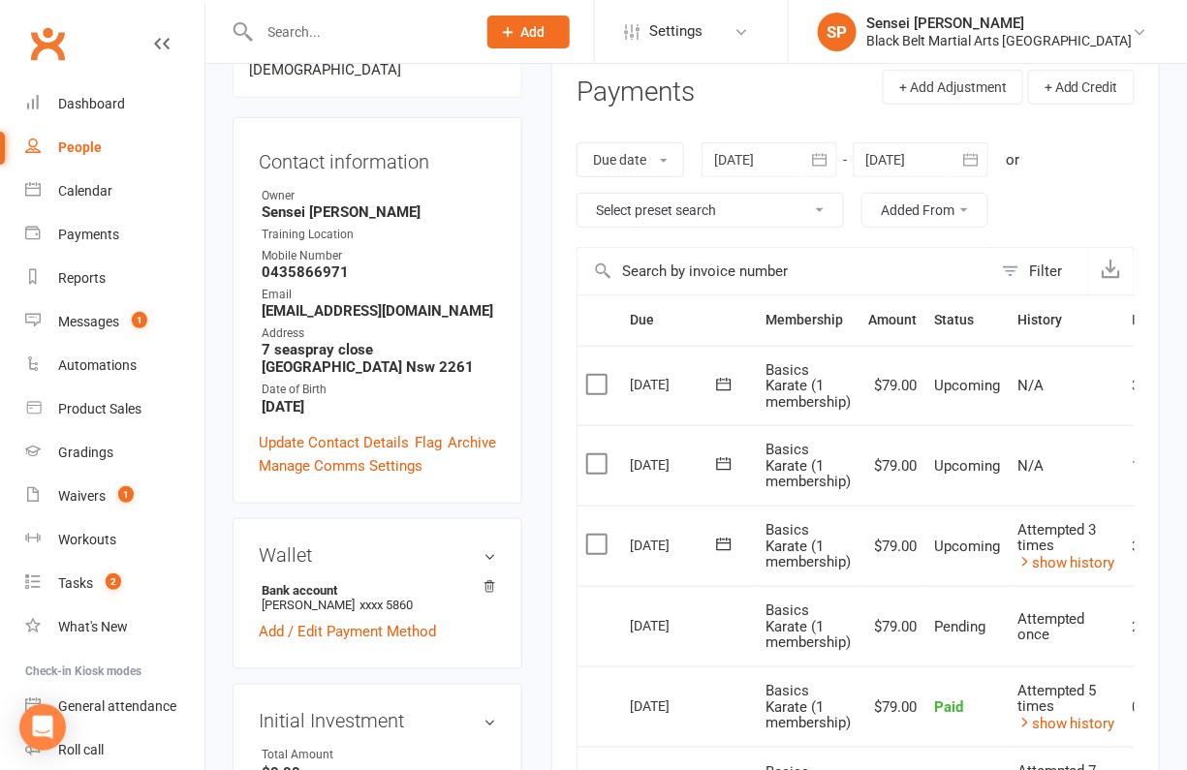
scroll to position [347, 0]
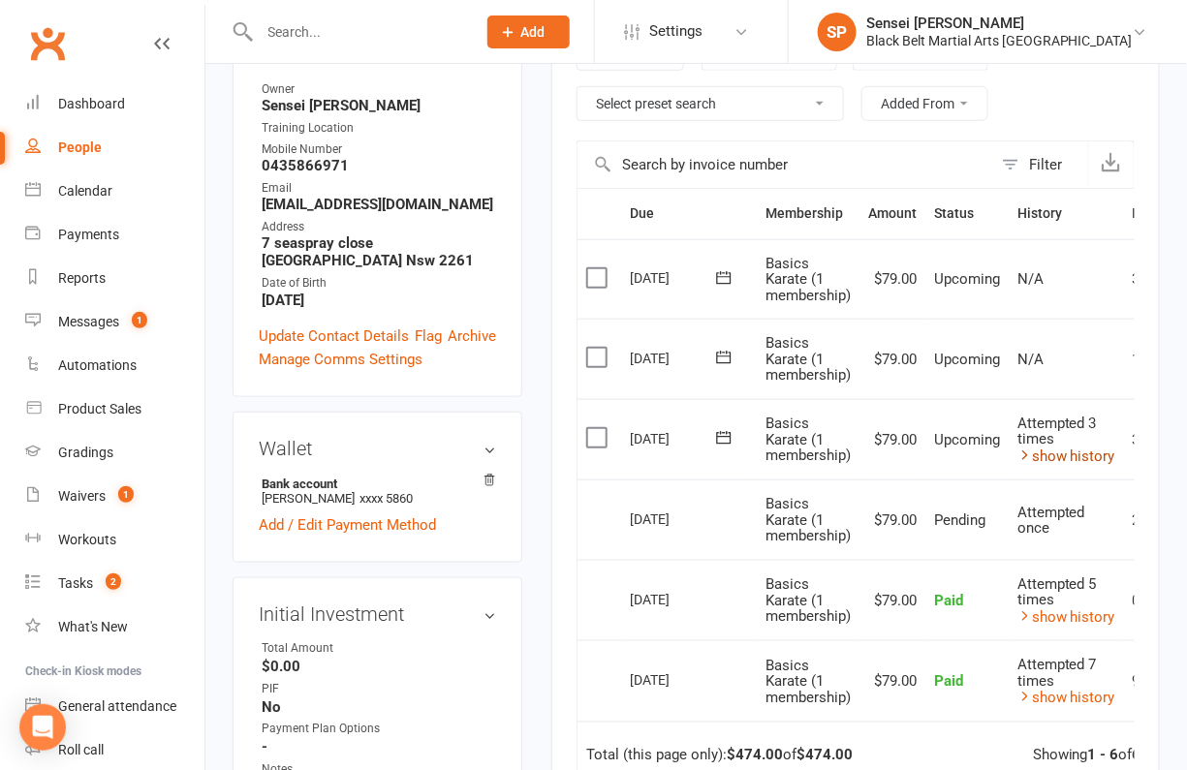
click at [1078, 452] on link "show history" at bounding box center [1066, 456] width 98 height 17
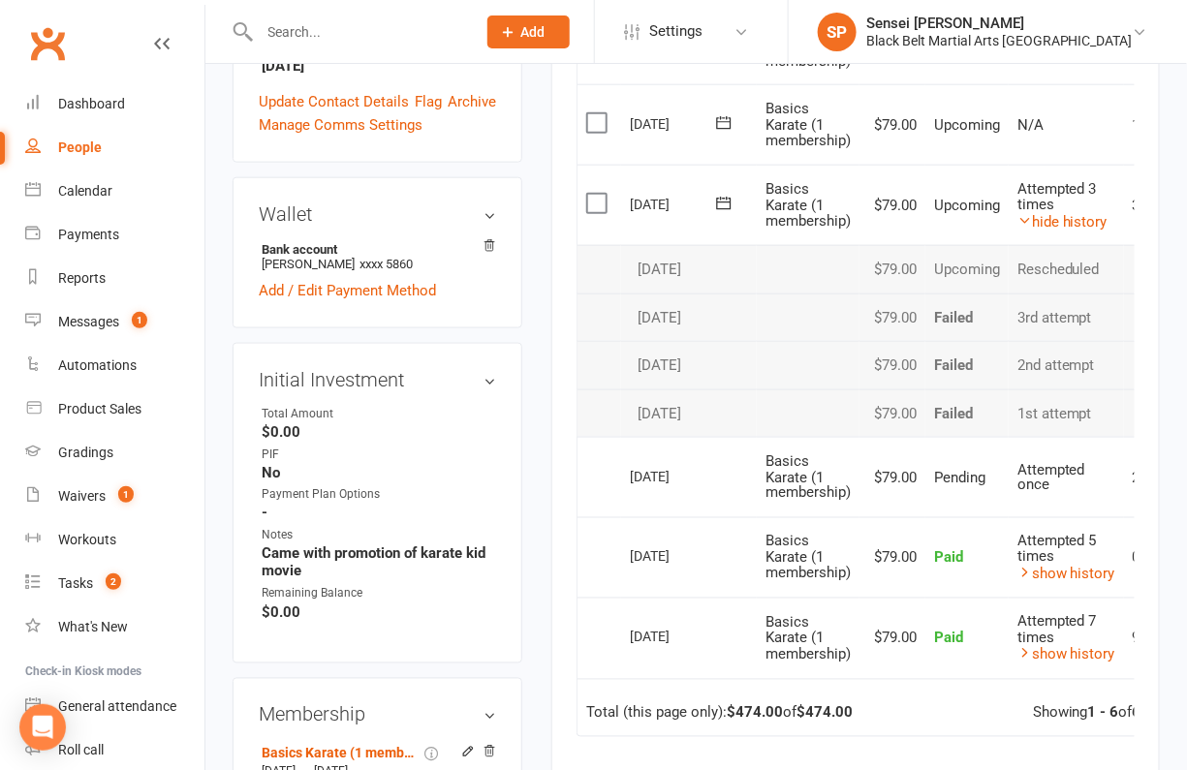
scroll to position [579, 0]
click at [1038, 476] on span "Attempted once" at bounding box center [1051, 480] width 68 height 34
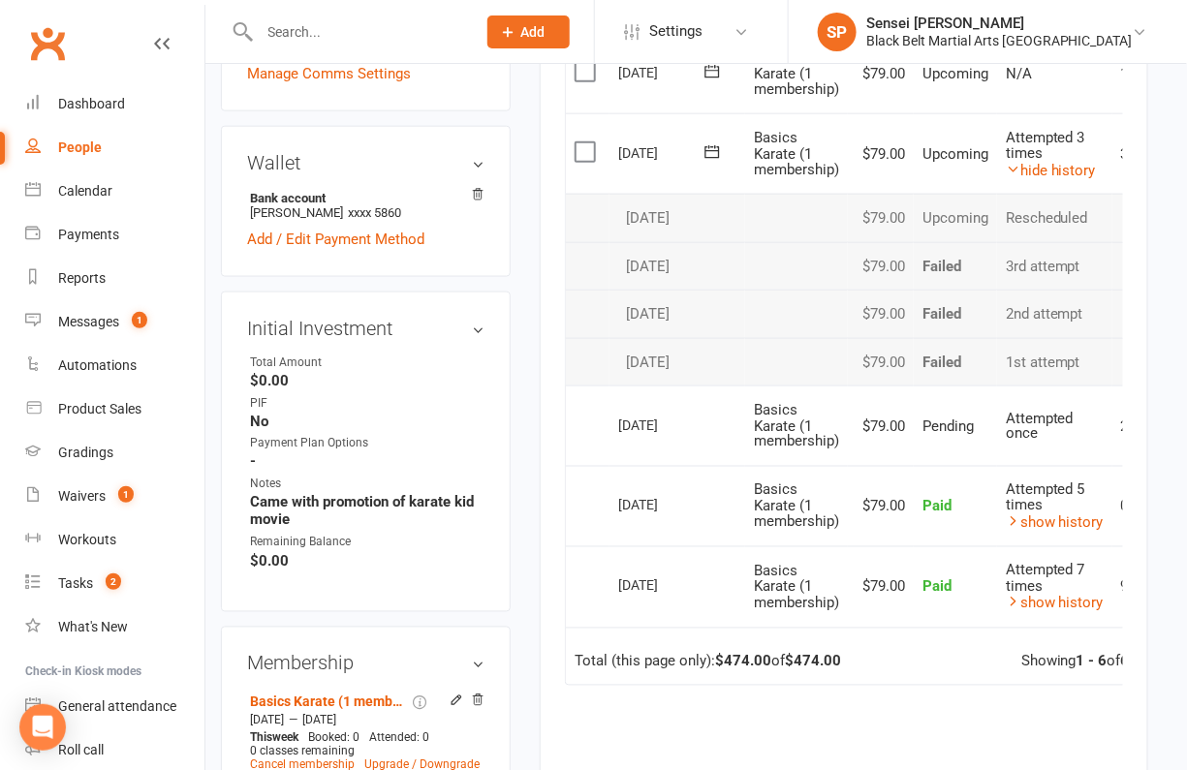
scroll to position [634, 12]
click at [311, 30] on input "text" at bounding box center [358, 31] width 209 height 27
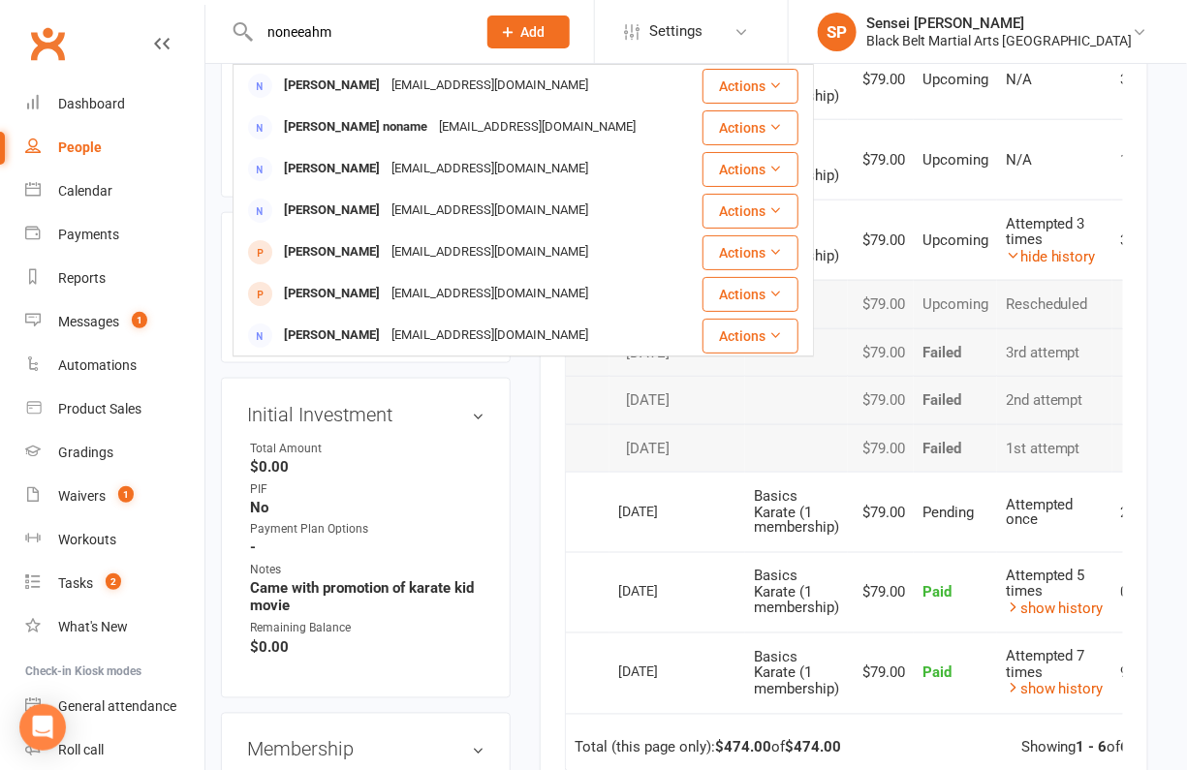
scroll to position [517, 12]
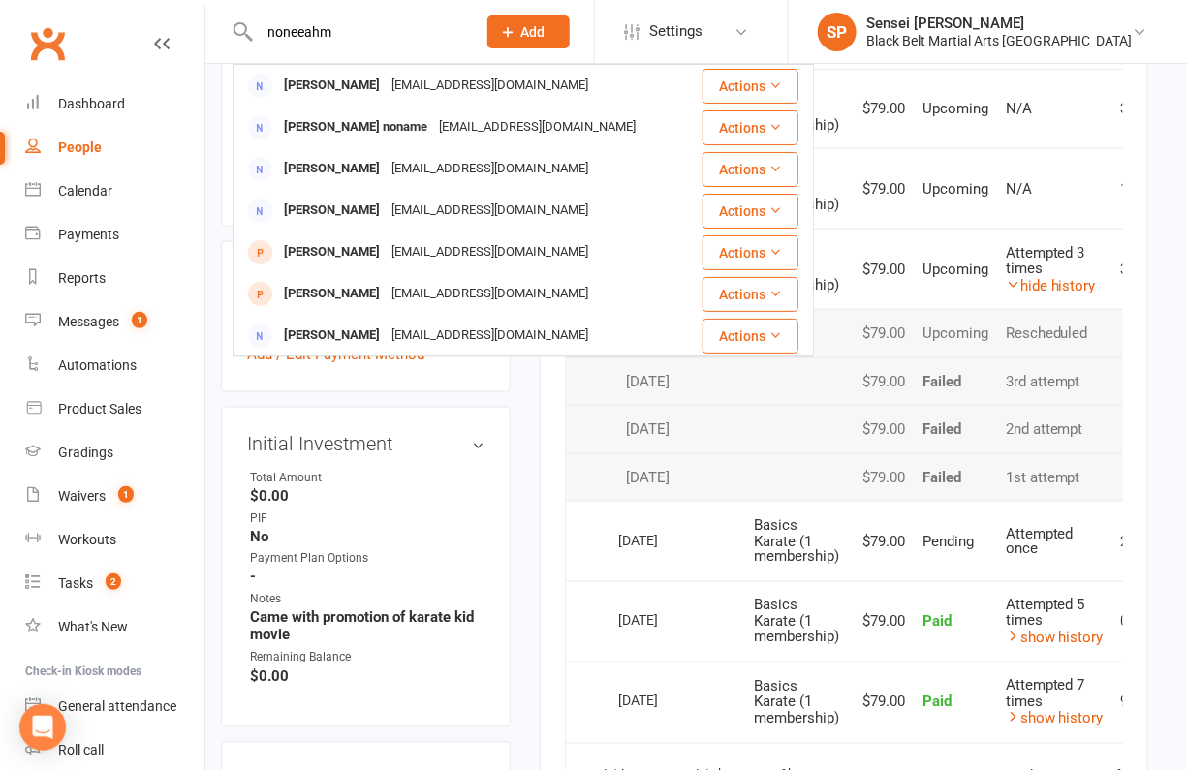
type input "noneeahm"
click at [1079, 37] on div "Black Belt Martial Arts [GEOGRAPHIC_DATA]" at bounding box center [999, 40] width 266 height 17
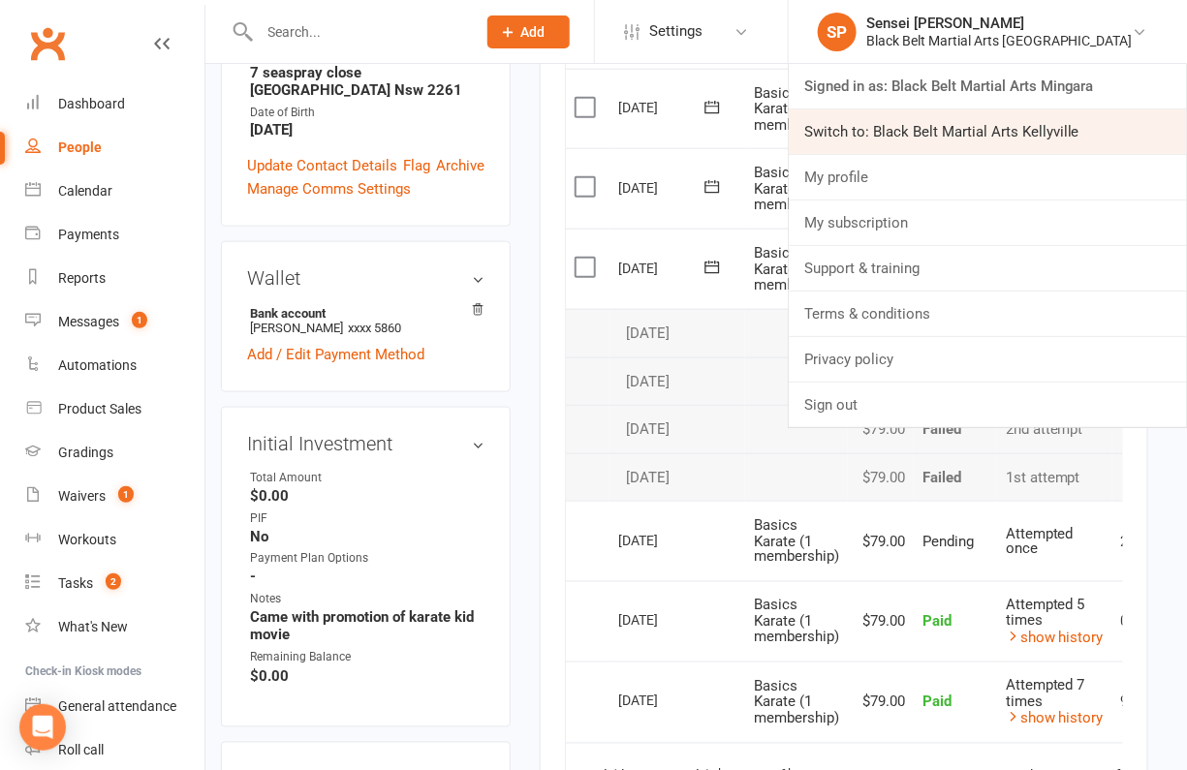
click at [1046, 119] on link "Switch to: Black Belt Martial Arts Kellyville" at bounding box center [988, 132] width 398 height 45
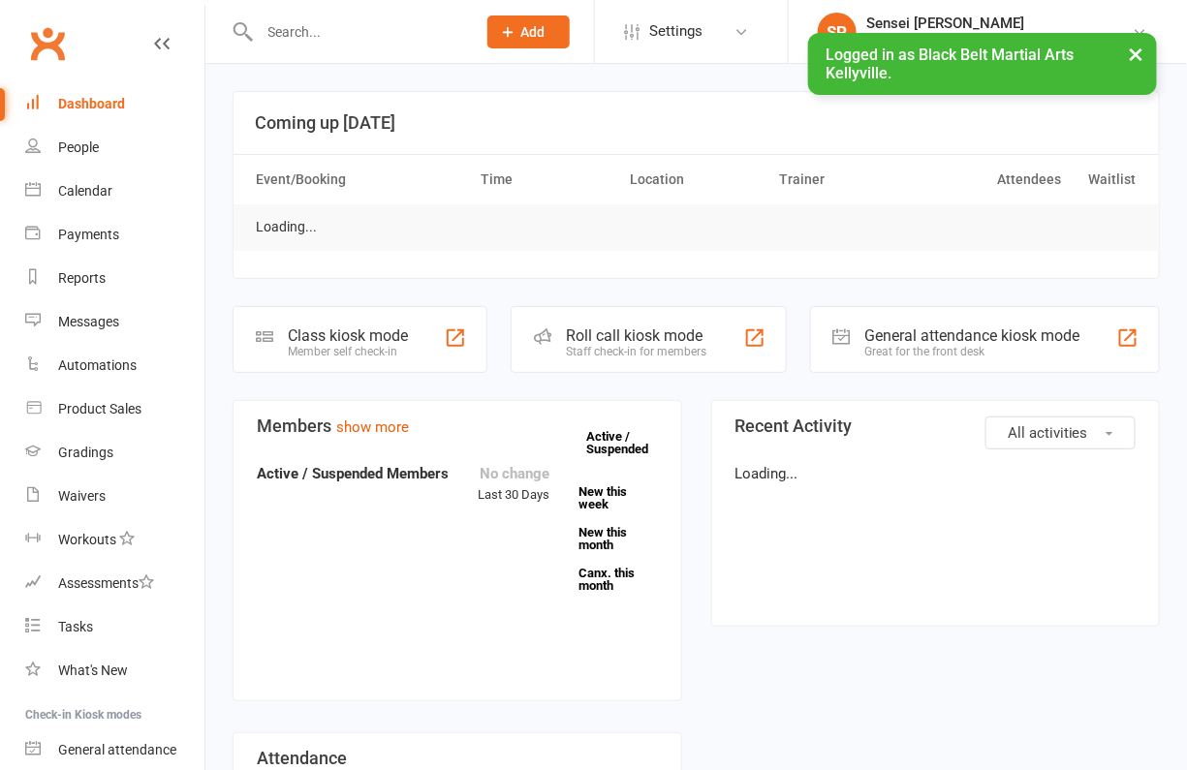
click at [346, 31] on input "text" at bounding box center [358, 31] width 209 height 27
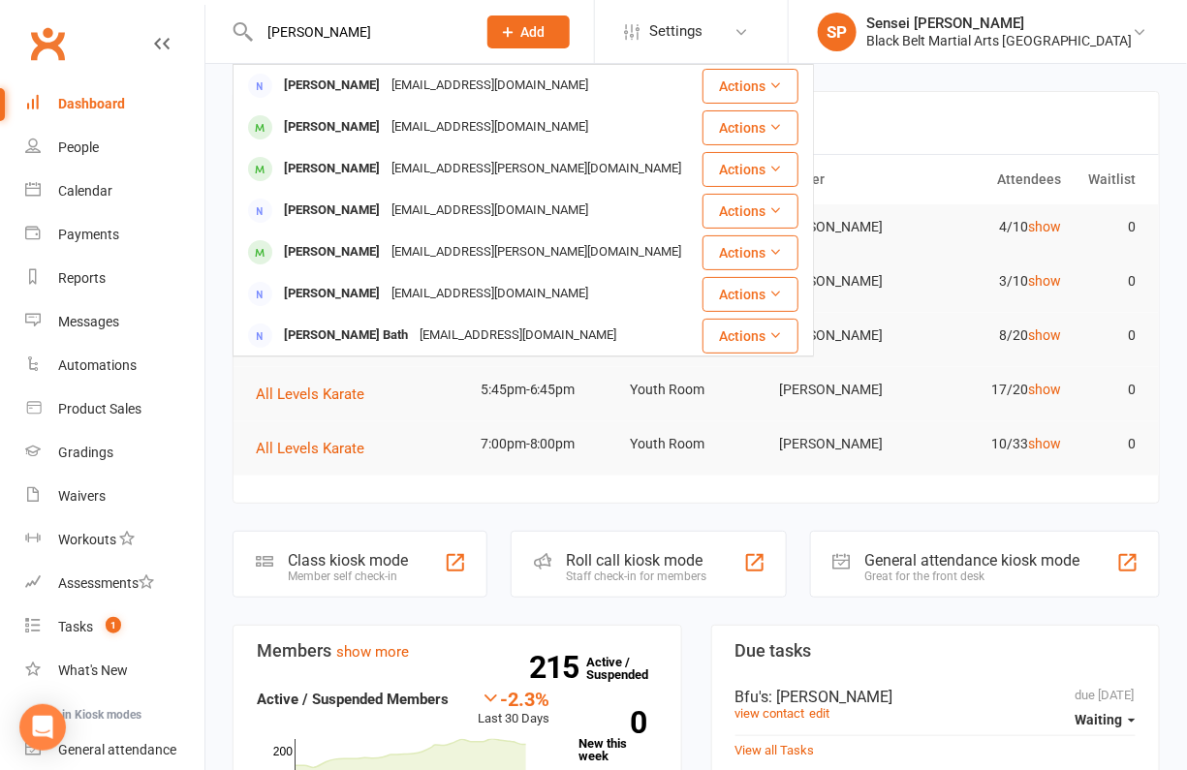
type input "[PERSON_NAME]"
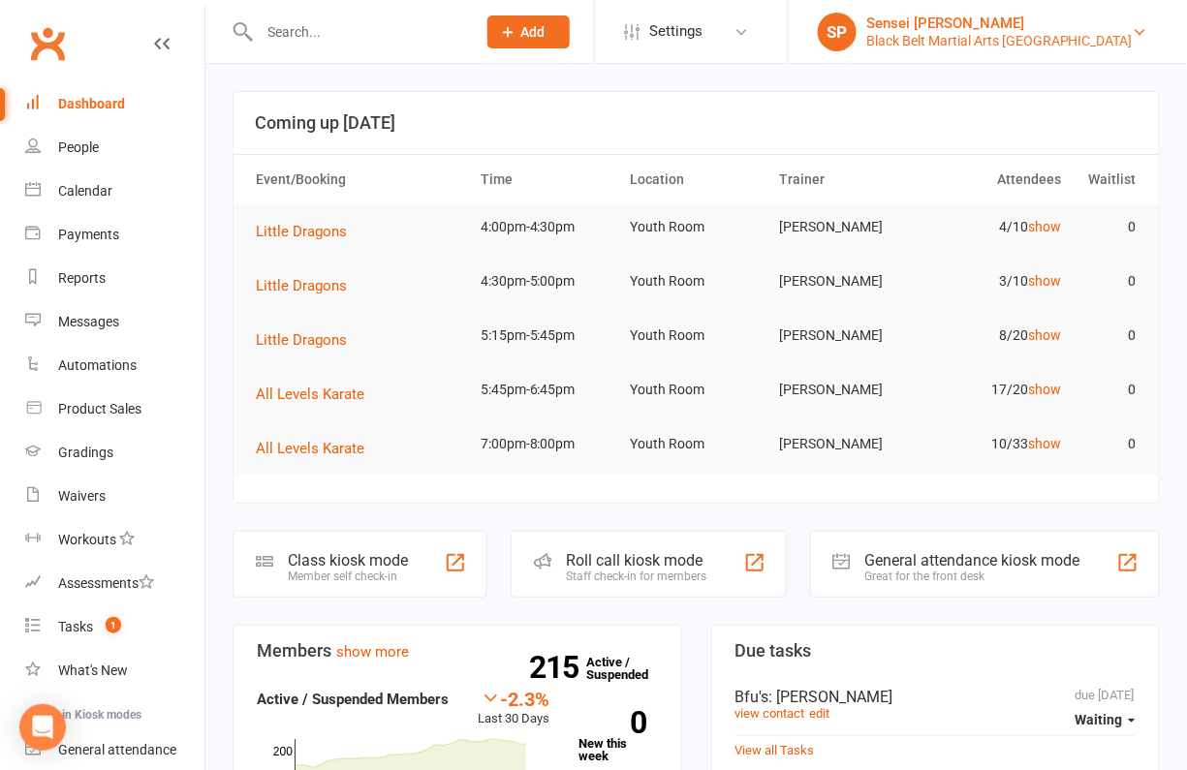
click at [1040, 23] on div "Sensei [PERSON_NAME]" at bounding box center [999, 23] width 266 height 17
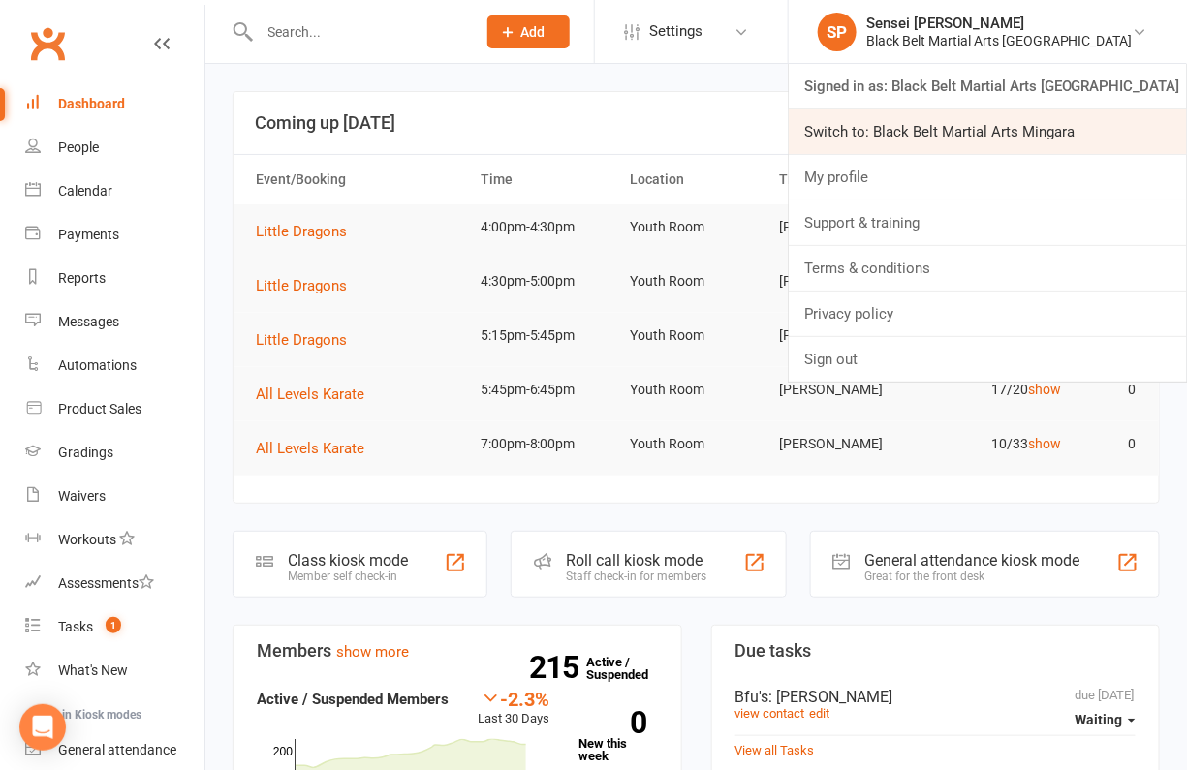
click at [1018, 136] on link "Switch to: Black Belt Martial Arts Mingara" at bounding box center [988, 132] width 398 height 45
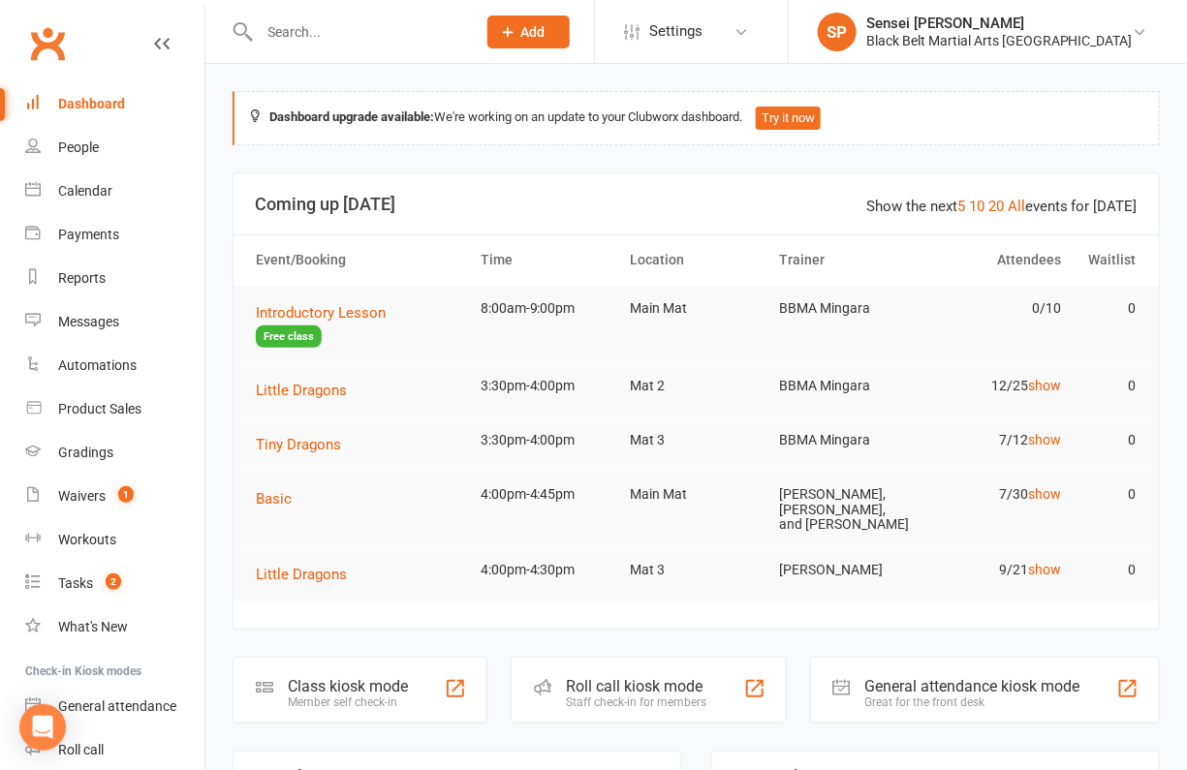
click at [975, 36] on div "Black Belt Martial Arts [GEOGRAPHIC_DATA]" at bounding box center [999, 40] width 266 height 17
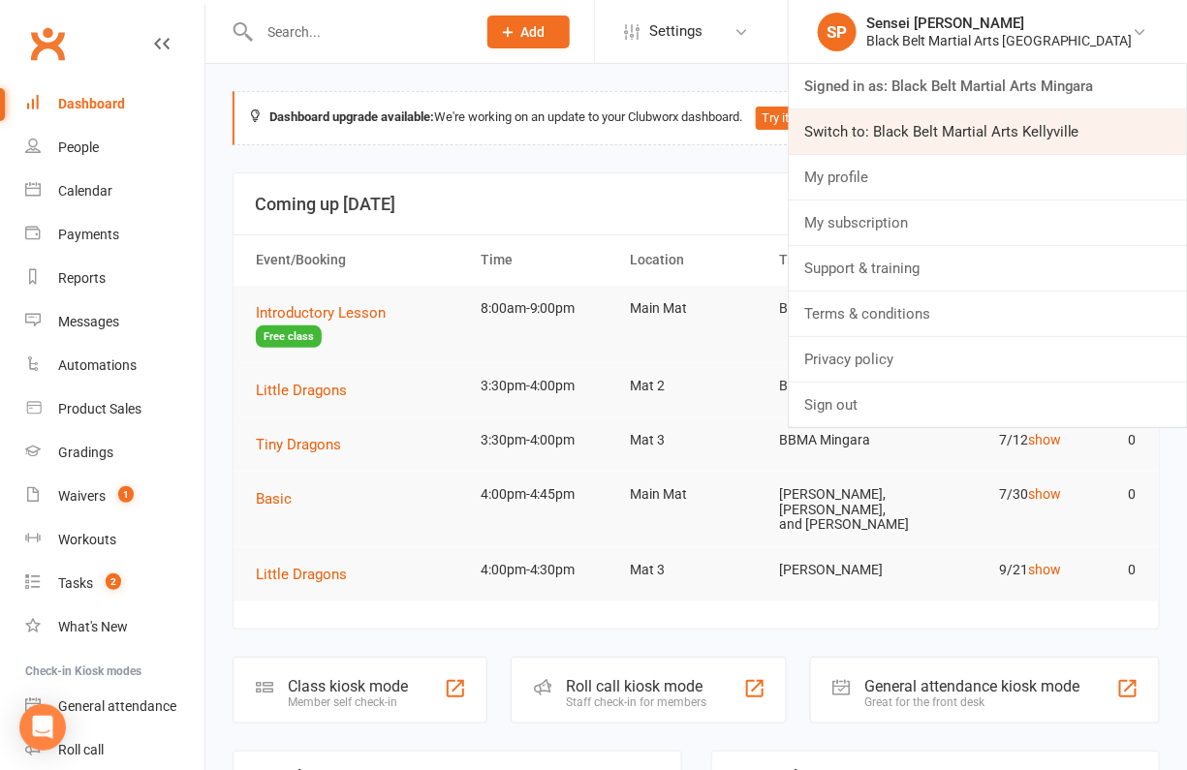
click at [956, 129] on link "Switch to: Black Belt Martial Arts Kellyville" at bounding box center [988, 132] width 398 height 45
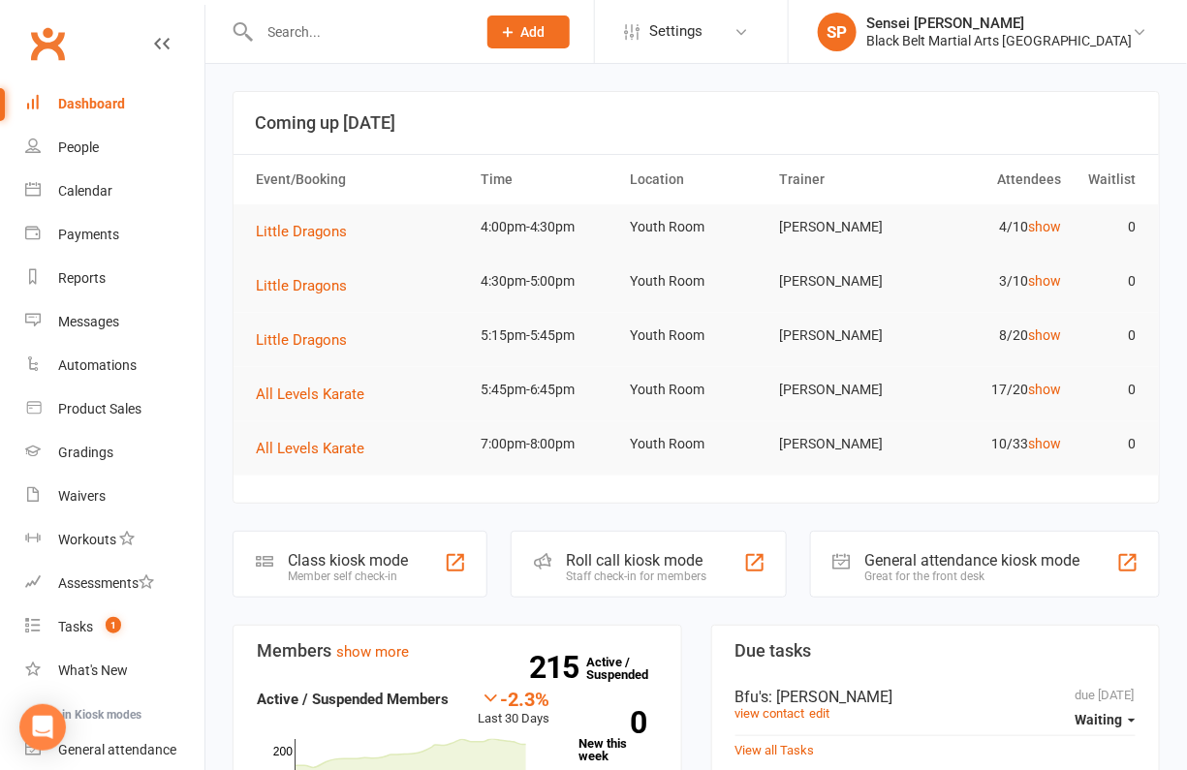
click at [267, 24] on input "text" at bounding box center [358, 31] width 209 height 27
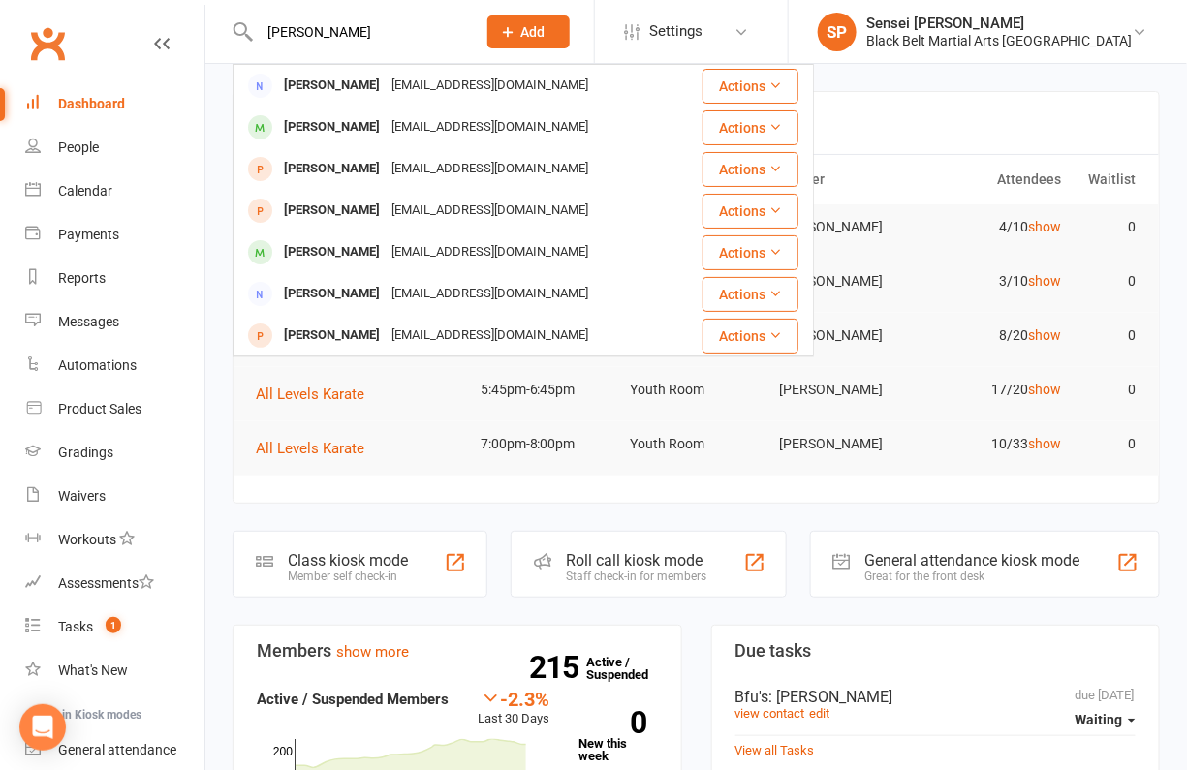
drag, startPoint x: 311, startPoint y: 28, endPoint x: 262, endPoint y: 28, distance: 49.4
click at [262, 28] on input "ahmed furi" at bounding box center [358, 31] width 209 height 27
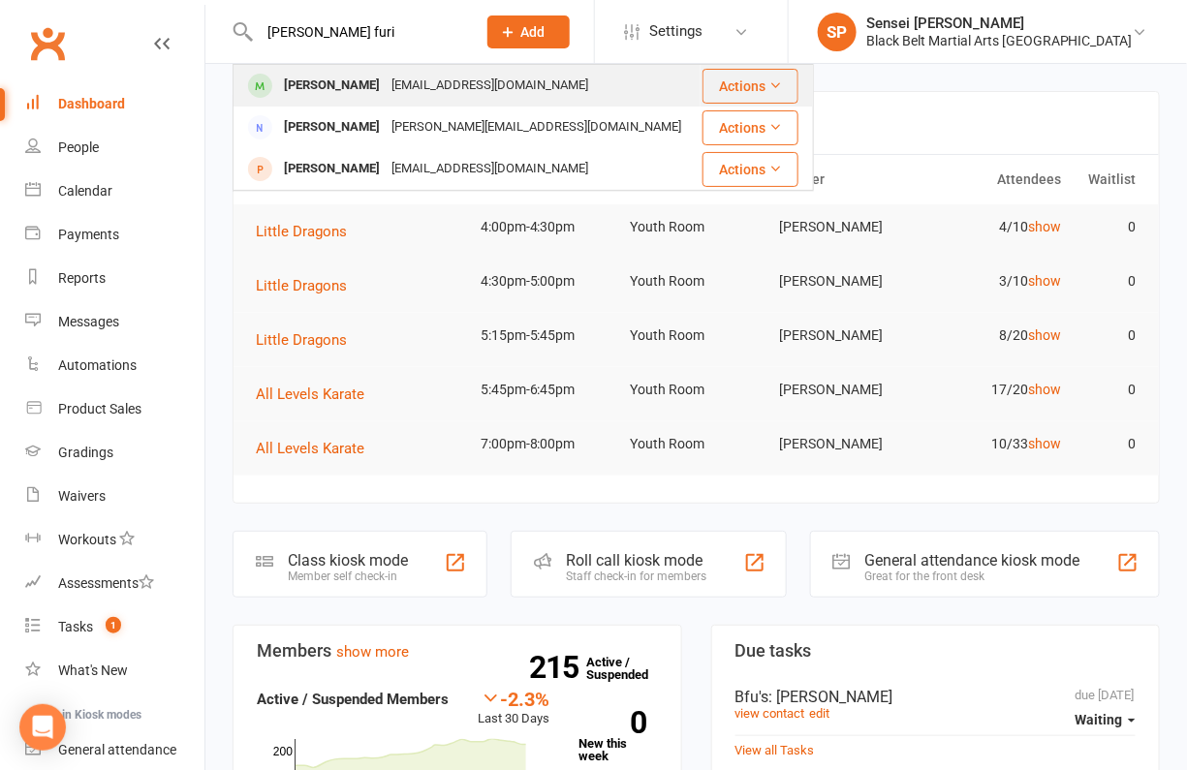
type input "judi furi"
click at [305, 78] on div "Judi Farah" at bounding box center [332, 86] width 108 height 28
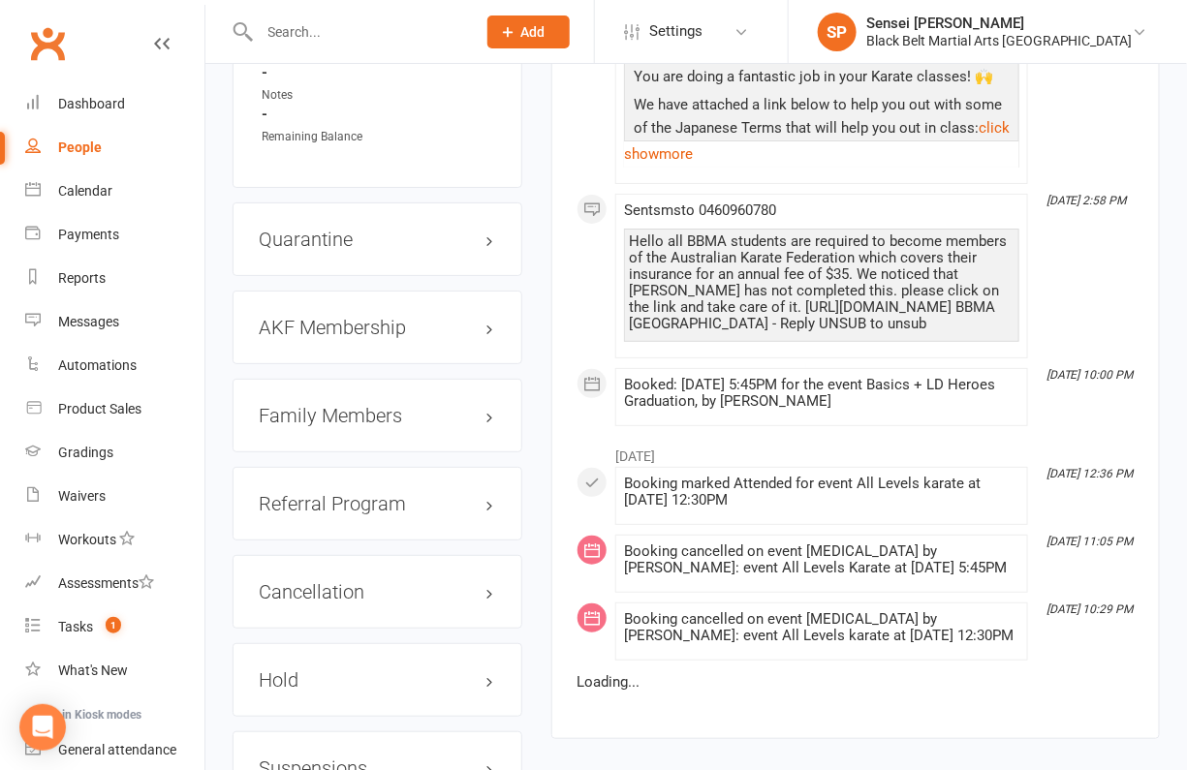
scroll to position [2080, 0]
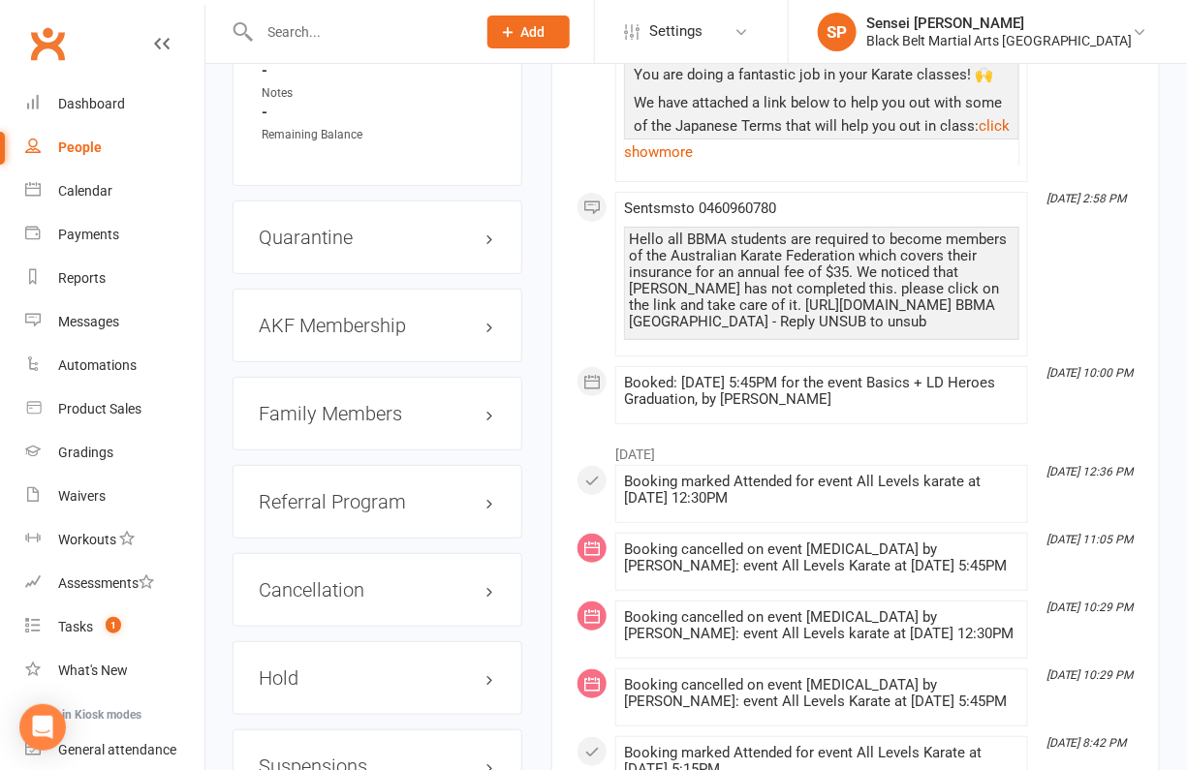
click at [371, 377] on div "Family Members" at bounding box center [378, 414] width 290 height 74
click at [368, 403] on h3 "Family Members" at bounding box center [377, 413] width 237 height 21
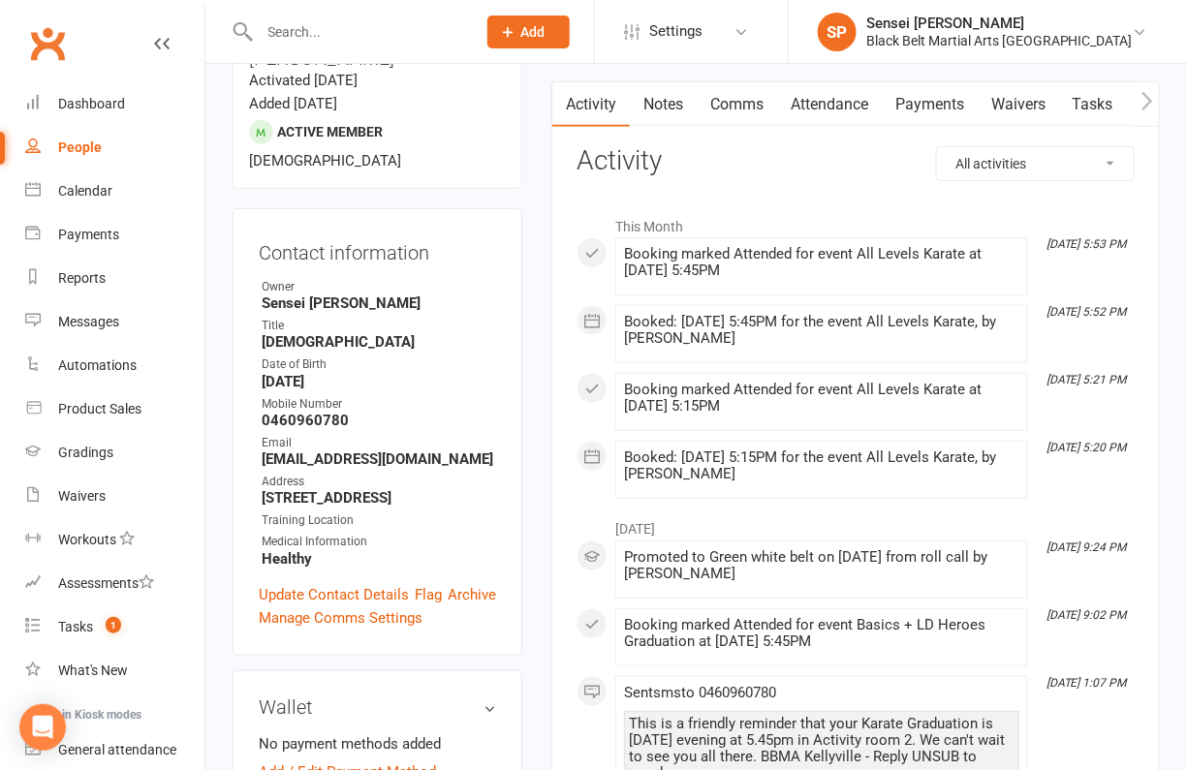
scroll to position [199, 0]
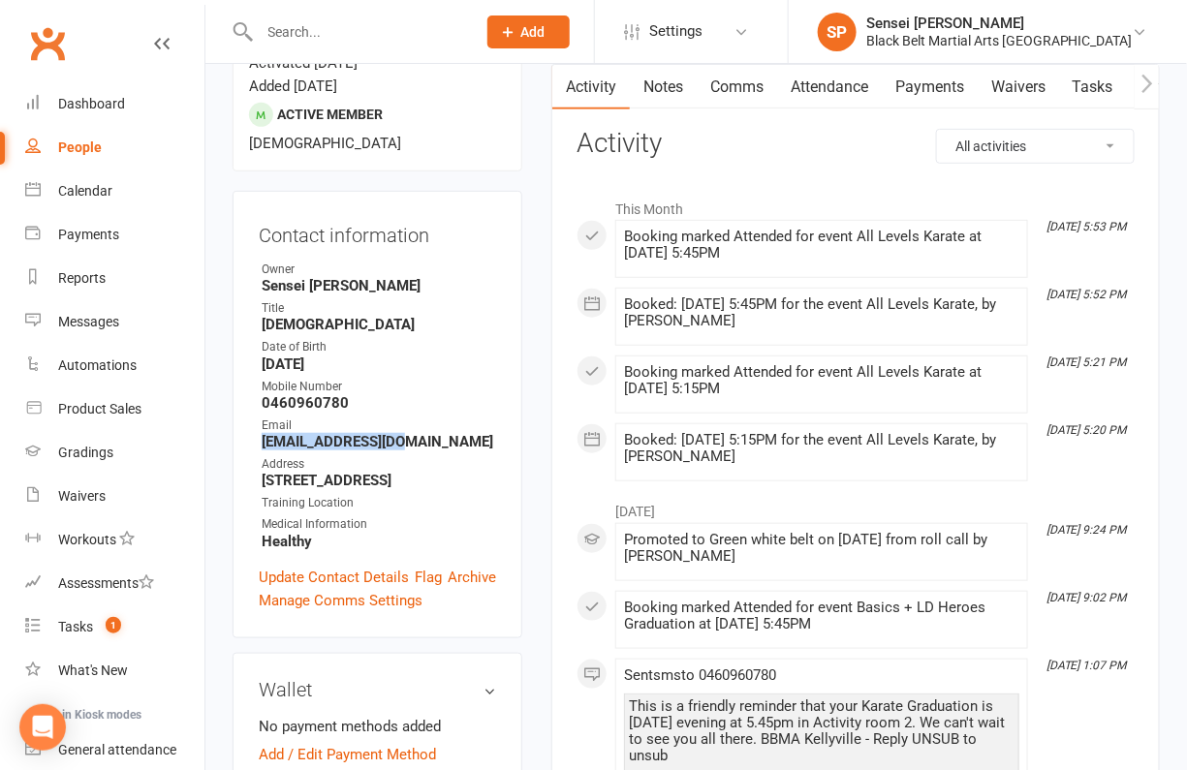
drag, startPoint x: 432, startPoint y: 388, endPoint x: 253, endPoint y: 386, distance: 179.3
click at [253, 386] on div "Contact information Owner Sensei Pauline Title Female Date of Birth June 2, 201…" at bounding box center [378, 415] width 290 height 448
copy strong "thamatto@gmail.com"
click at [265, 27] on input "text" at bounding box center [358, 31] width 209 height 27
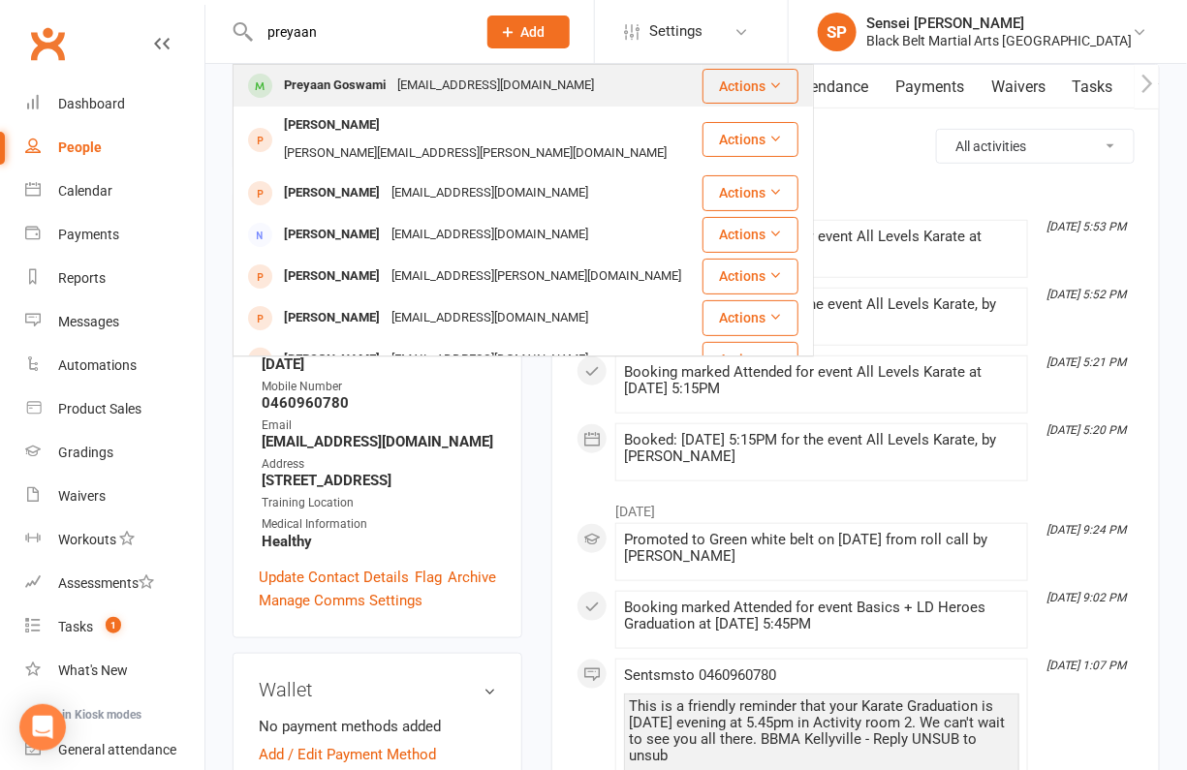
type input "preyaan"
click at [295, 83] on div "Preyaan Goswami" at bounding box center [334, 86] width 113 height 28
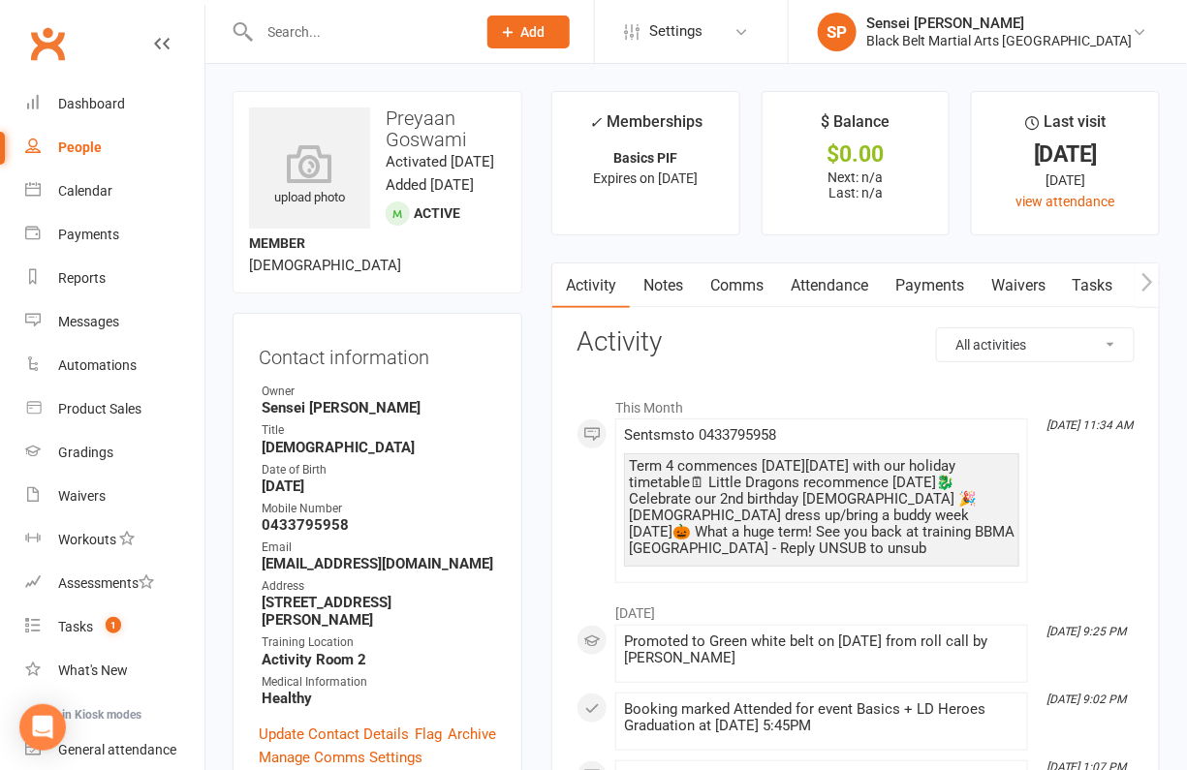
click at [271, 30] on input "text" at bounding box center [358, 31] width 209 height 27
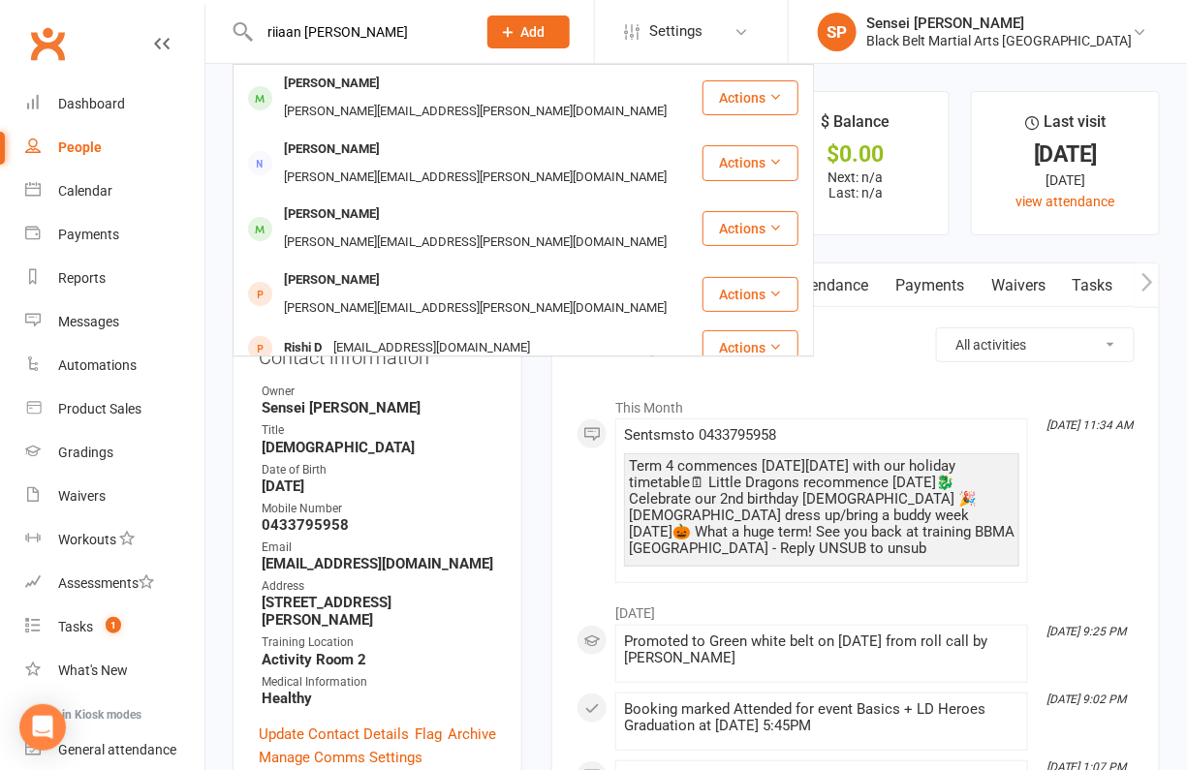
click at [352, 38] on input "riiaan mazid" at bounding box center [358, 31] width 209 height 27
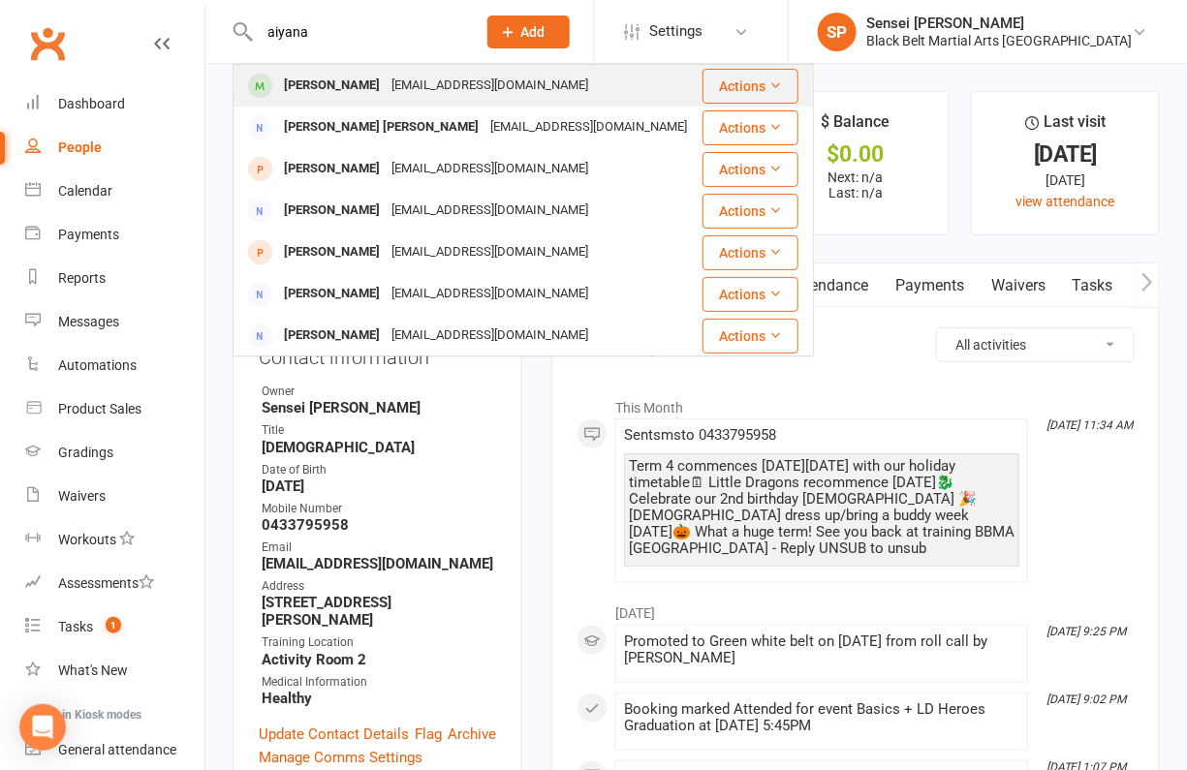
type input "aiyana"
click at [357, 82] on div "Aiyana Adhikari" at bounding box center [332, 86] width 108 height 28
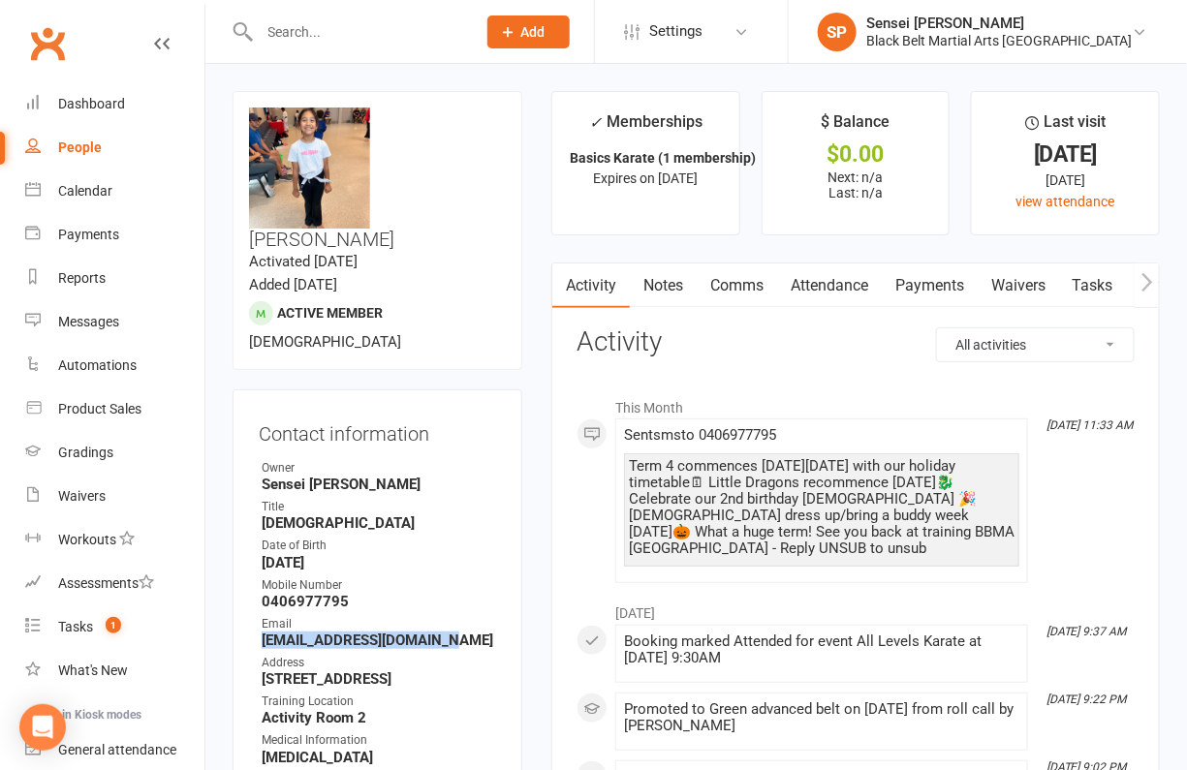
drag, startPoint x: 448, startPoint y: 583, endPoint x: 257, endPoint y: 583, distance: 190.9
click at [257, 583] on div "Contact information Owner Sensei Pauline Title Female Date of Birth December 29…" at bounding box center [378, 622] width 290 height 465
copy strong "adhikari_aim@hotmail.com"
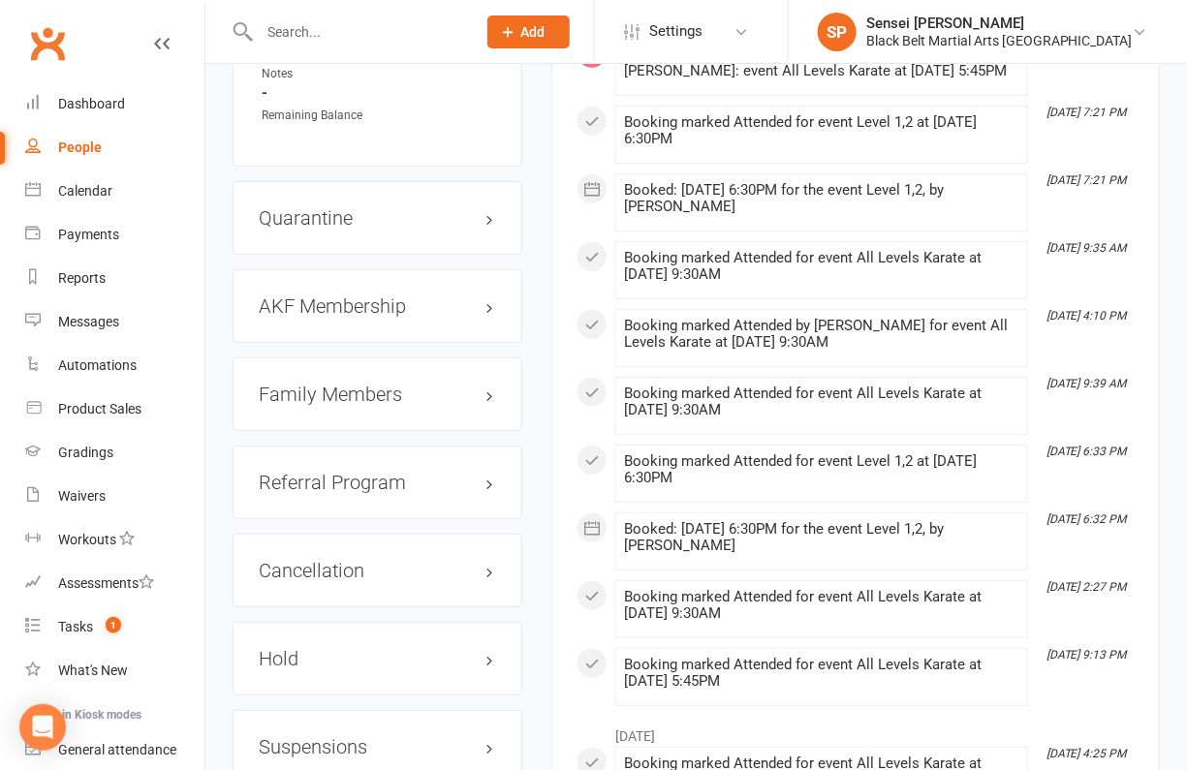
scroll to position [2125, 0]
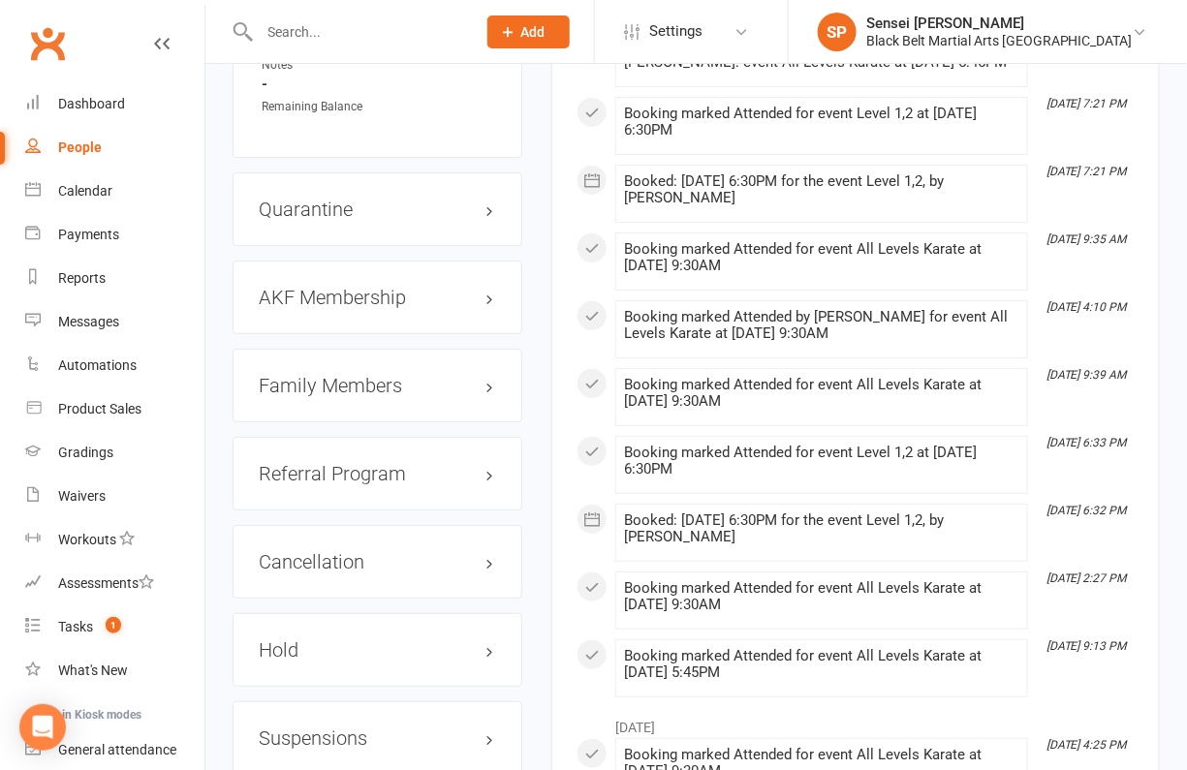
click at [384, 375] on h3 "Family Members" at bounding box center [377, 385] width 237 height 21
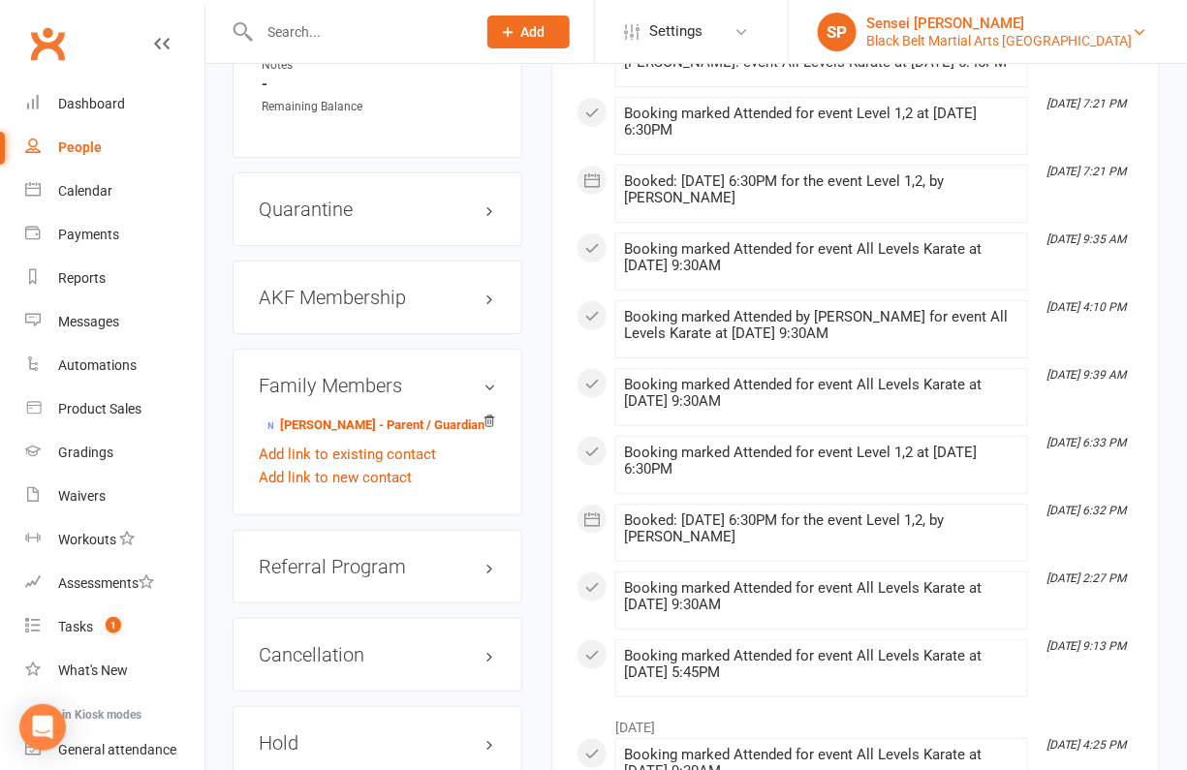
click at [1049, 37] on div "Black Belt Martial Arts [GEOGRAPHIC_DATA]" at bounding box center [999, 40] width 266 height 17
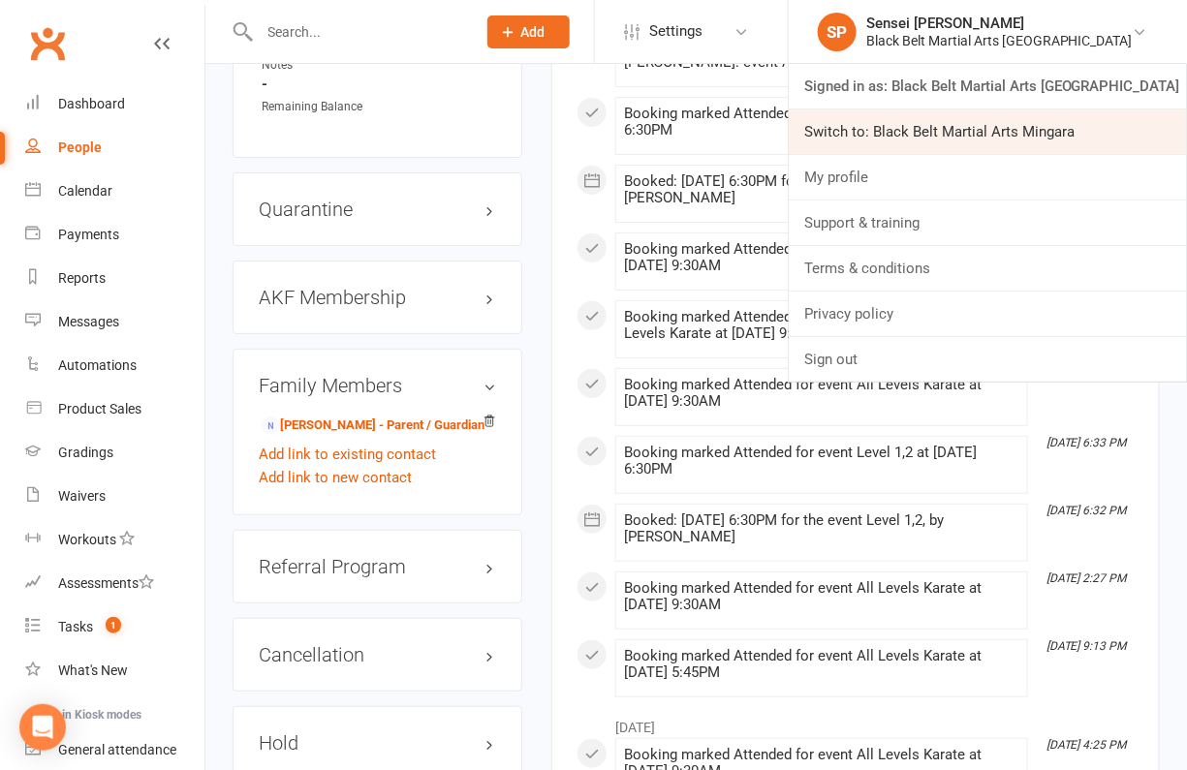
click at [1014, 133] on link "Switch to: Black Belt Martial Arts Mingara" at bounding box center [988, 132] width 398 height 45
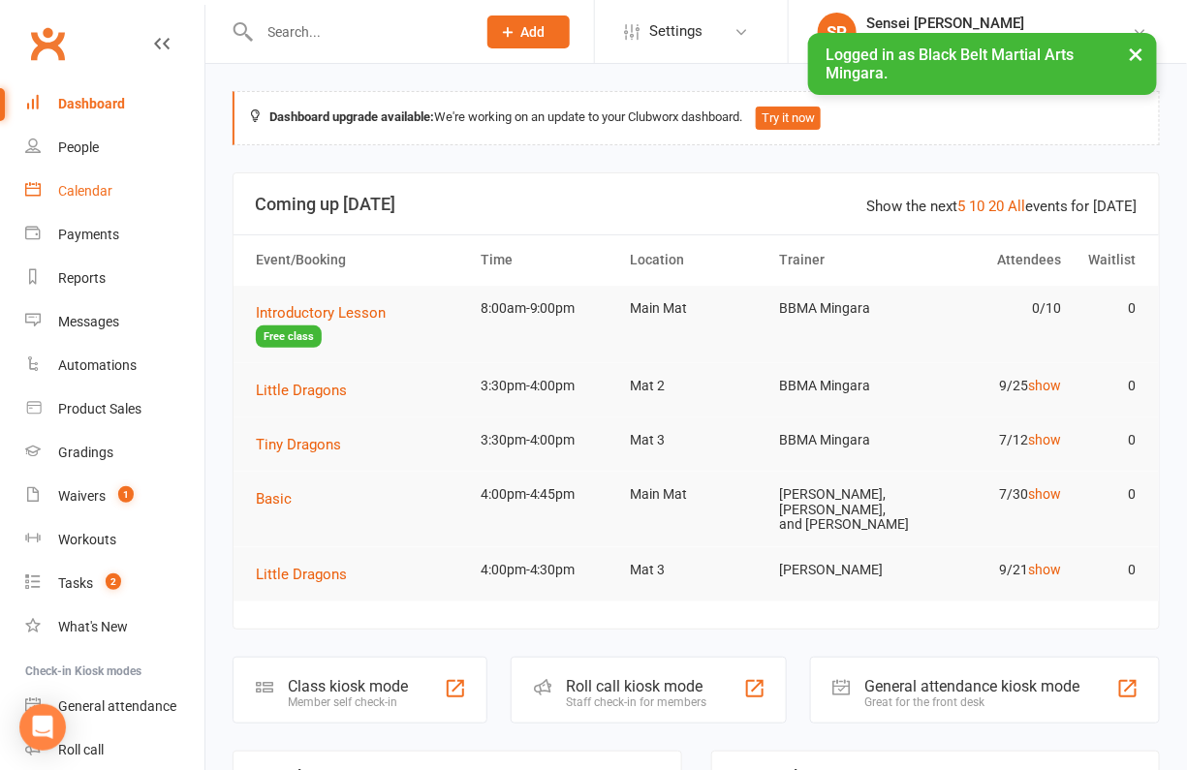
click at [92, 186] on div "Calendar" at bounding box center [85, 191] width 54 height 16
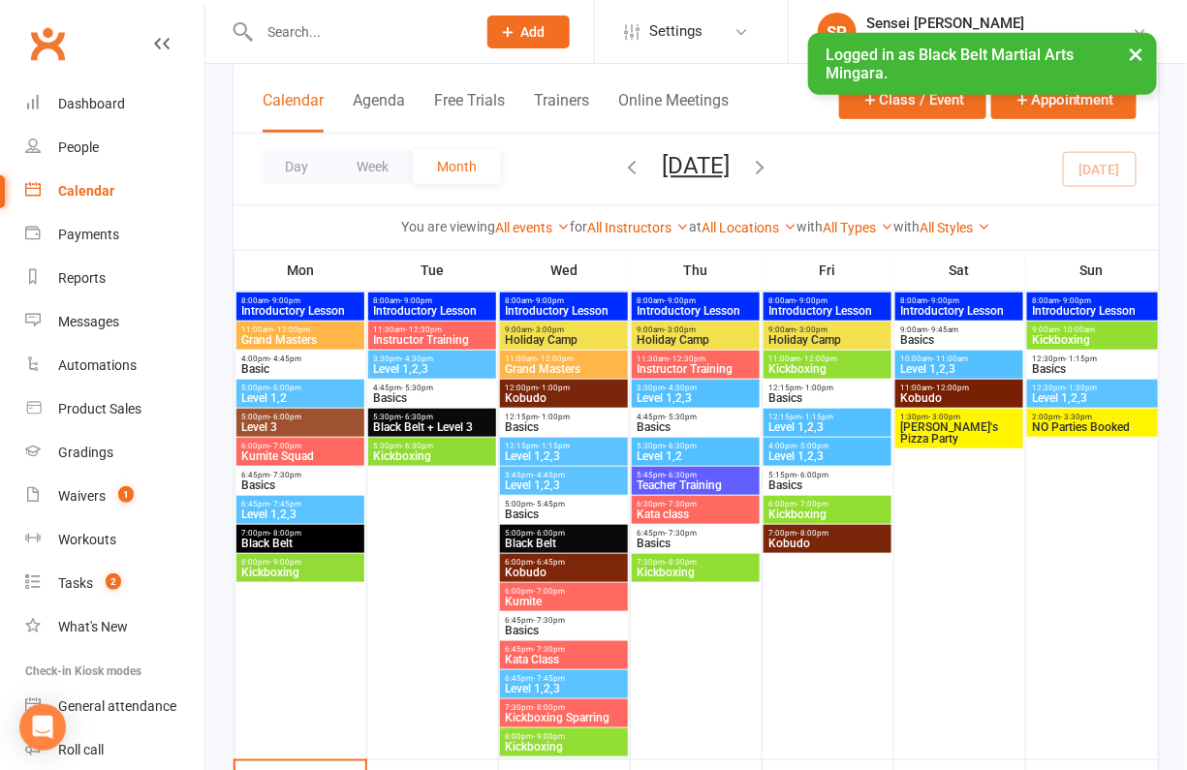
scroll to position [398, 0]
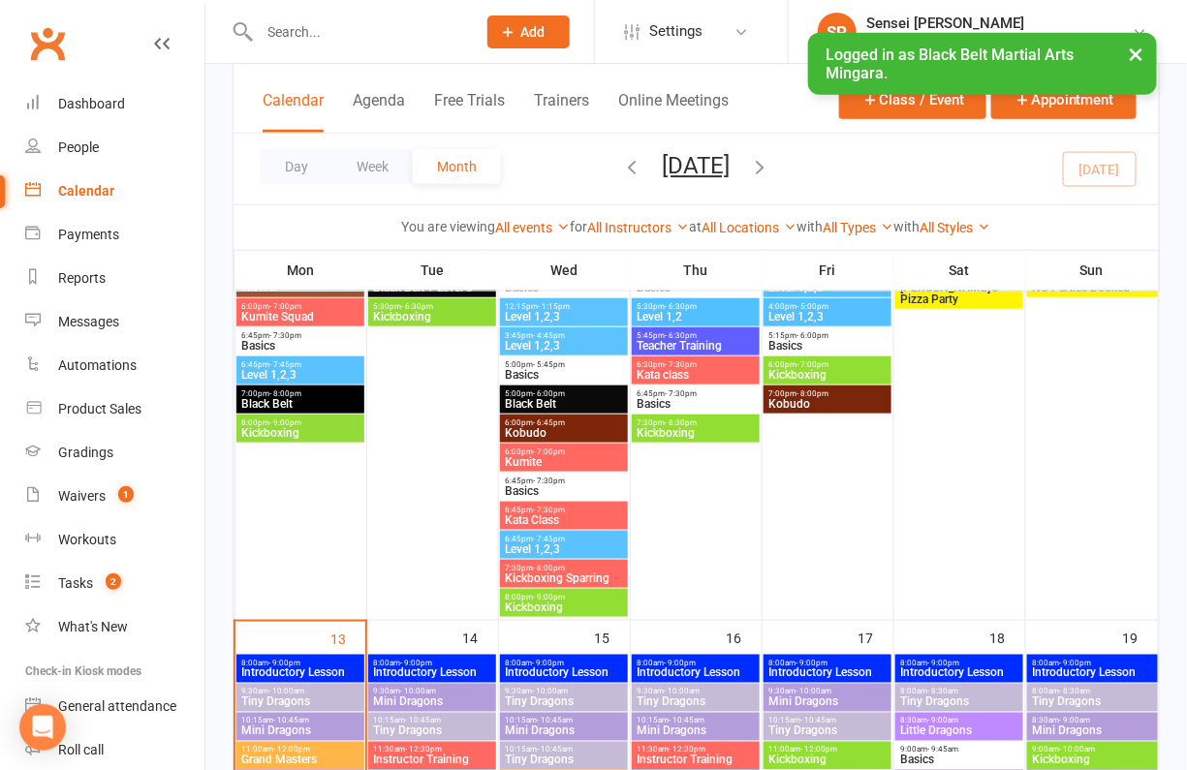
click at [1129, 47] on button "×" at bounding box center [1136, 54] width 35 height 42
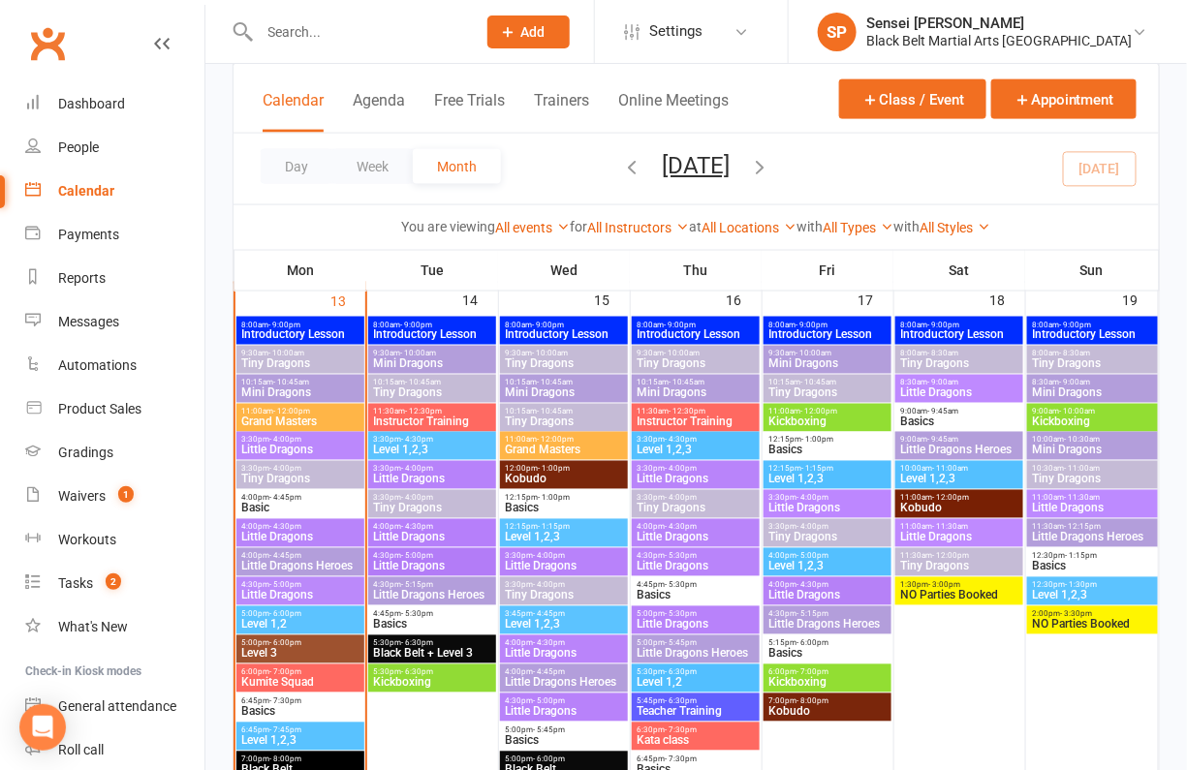
scroll to position [744, 0]
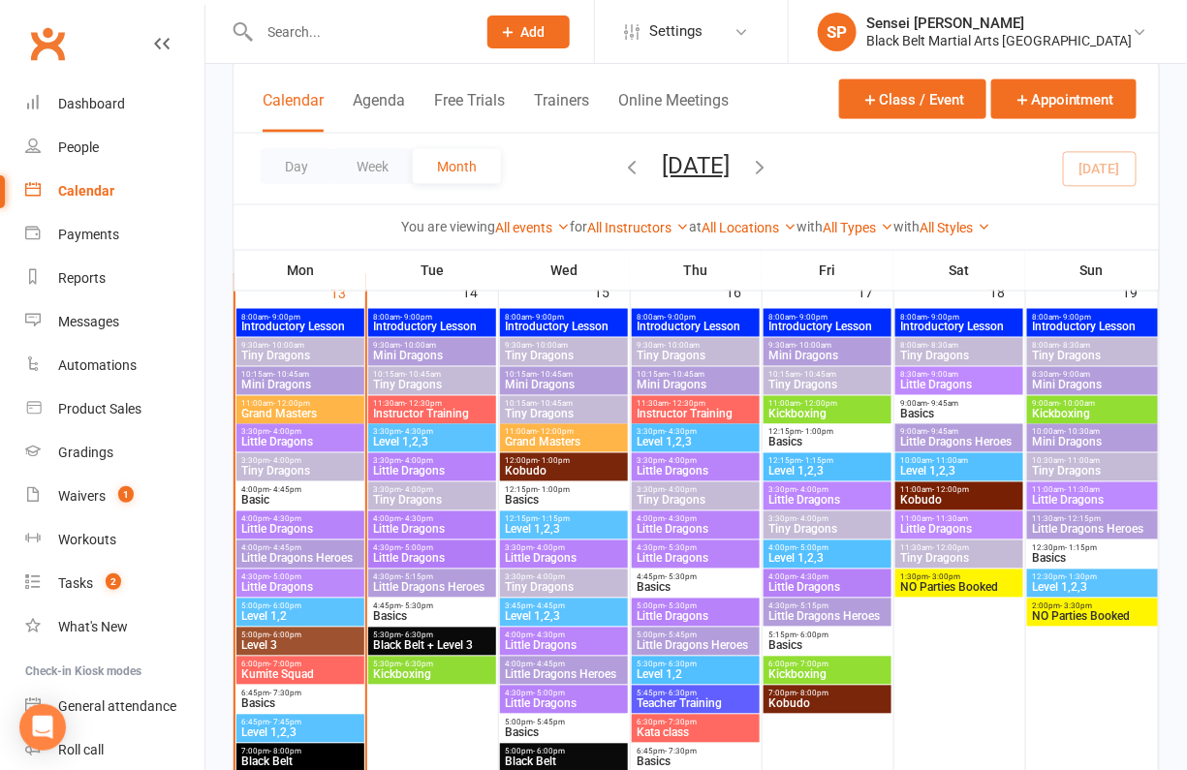
click at [295, 458] on span "- 4:00pm" at bounding box center [285, 461] width 32 height 9
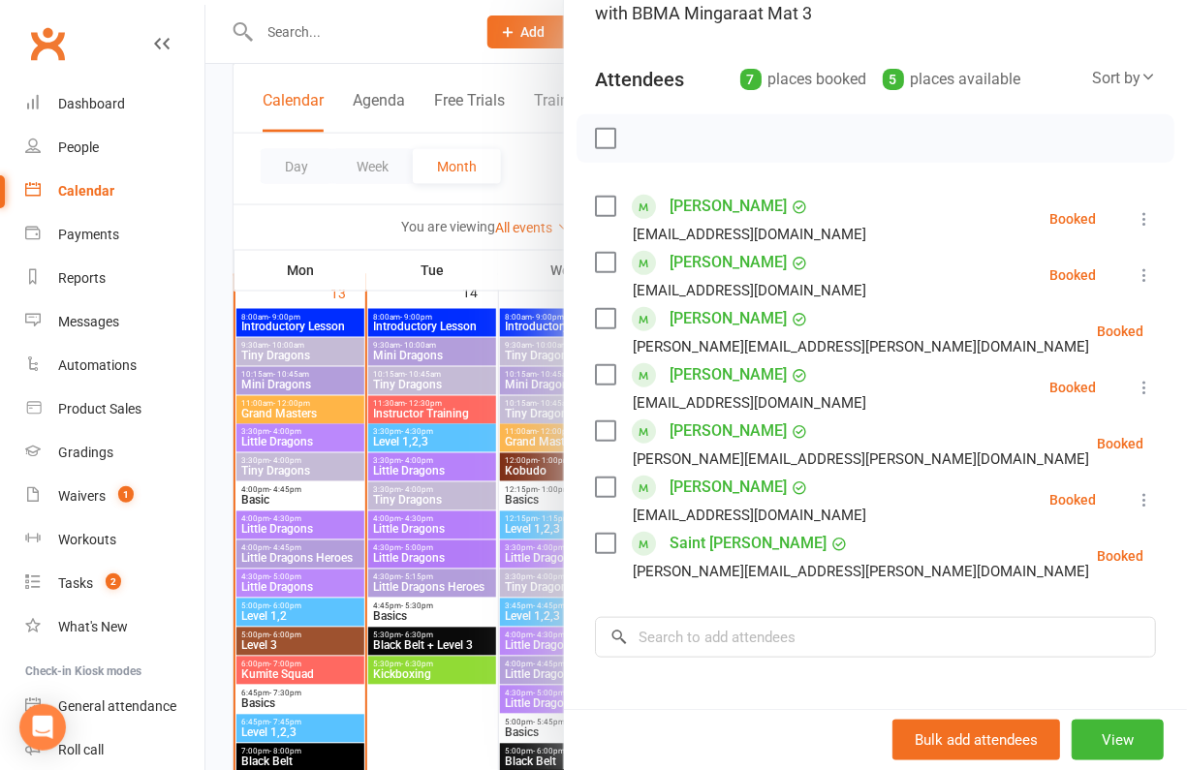
scroll to position [172, 0]
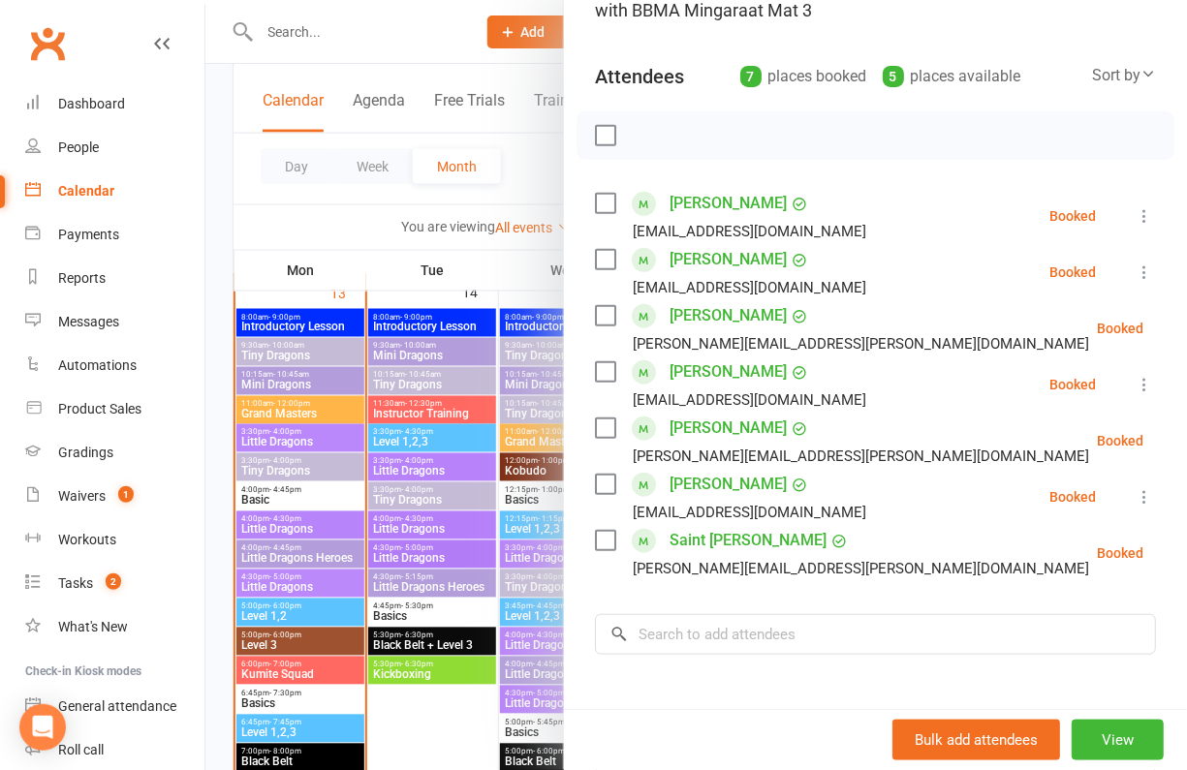
click at [312, 514] on div at bounding box center [696, 385] width 982 height 770
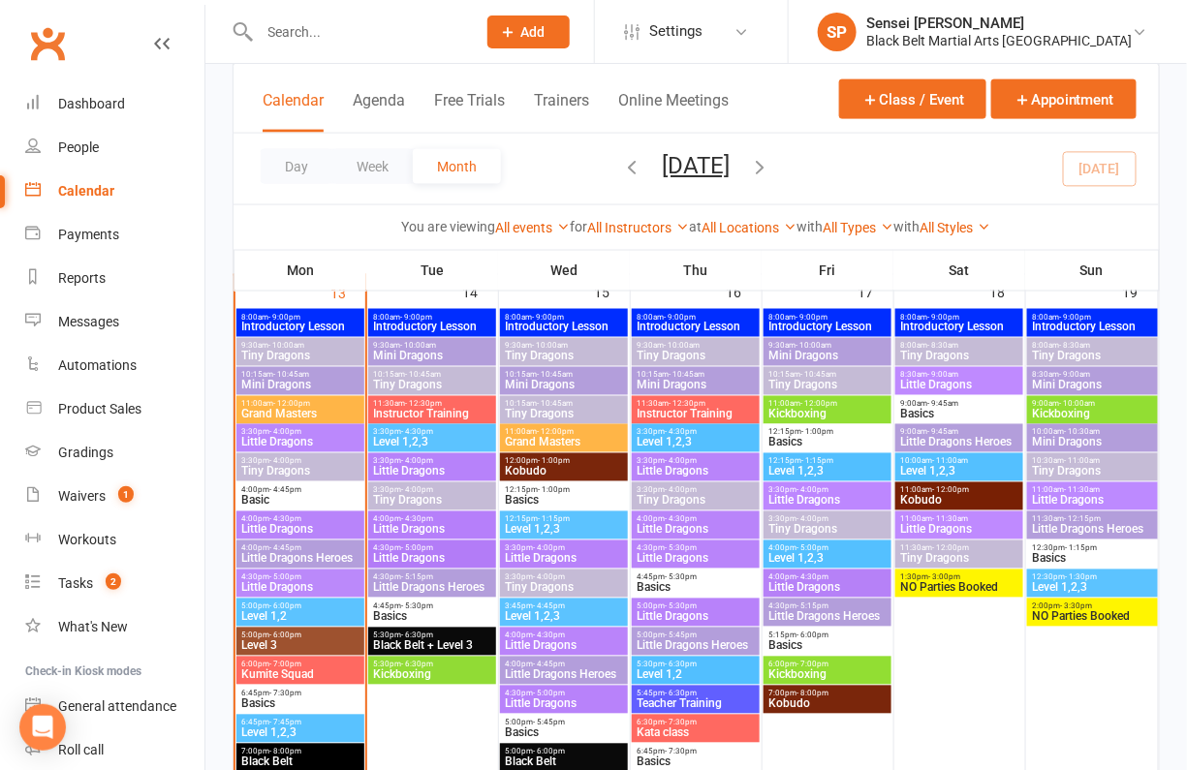
click at [300, 516] on span "4:00pm - 4:30pm" at bounding box center [299, 520] width 119 height 9
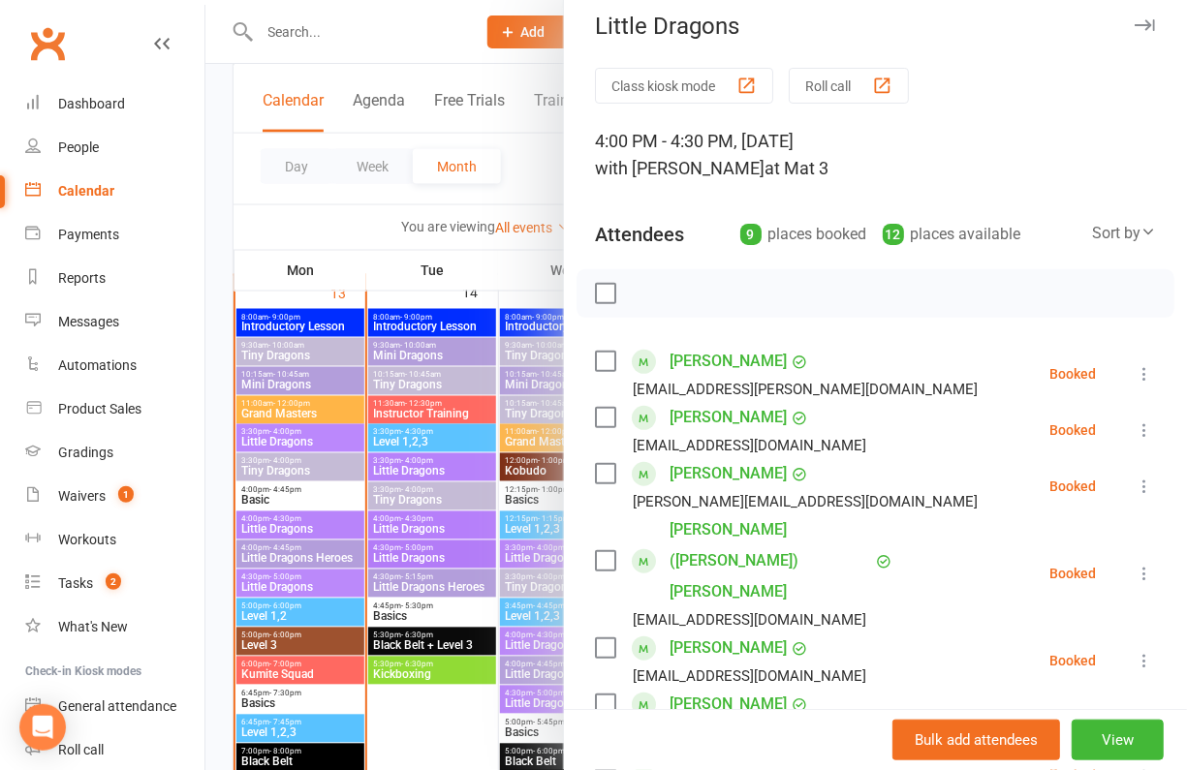
scroll to position [0, 0]
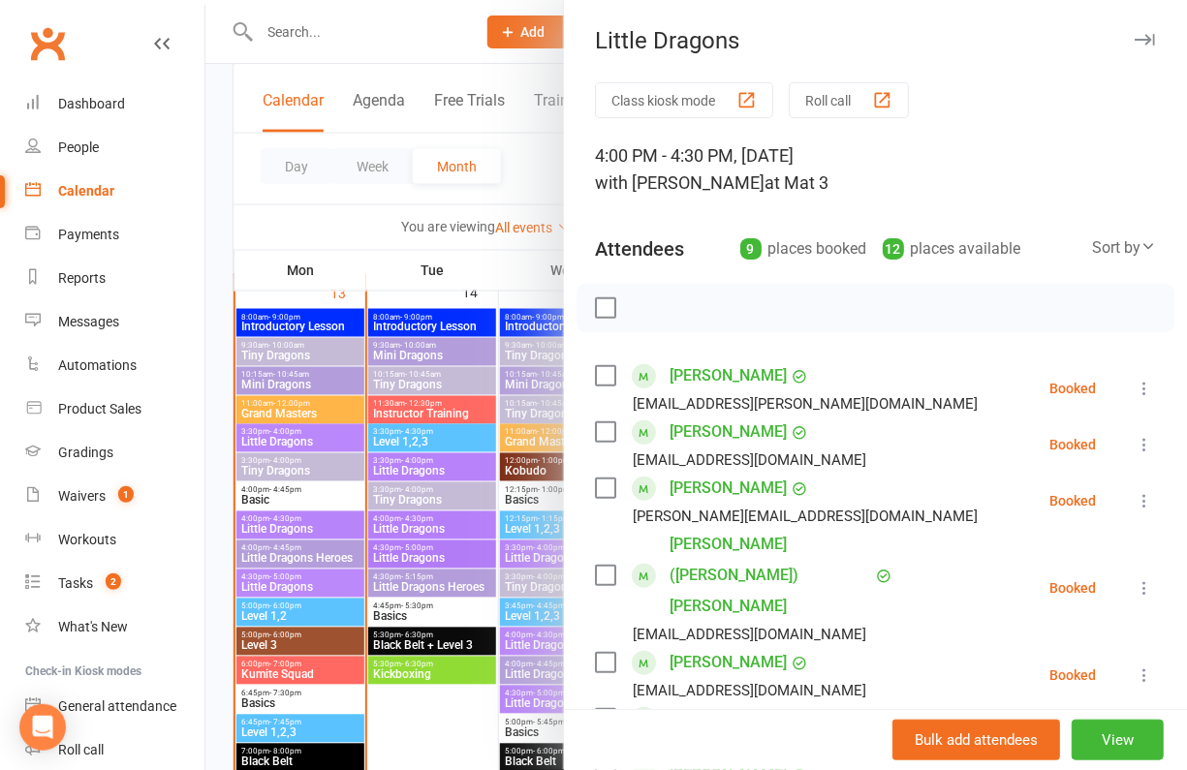
click at [339, 433] on div at bounding box center [696, 385] width 982 height 770
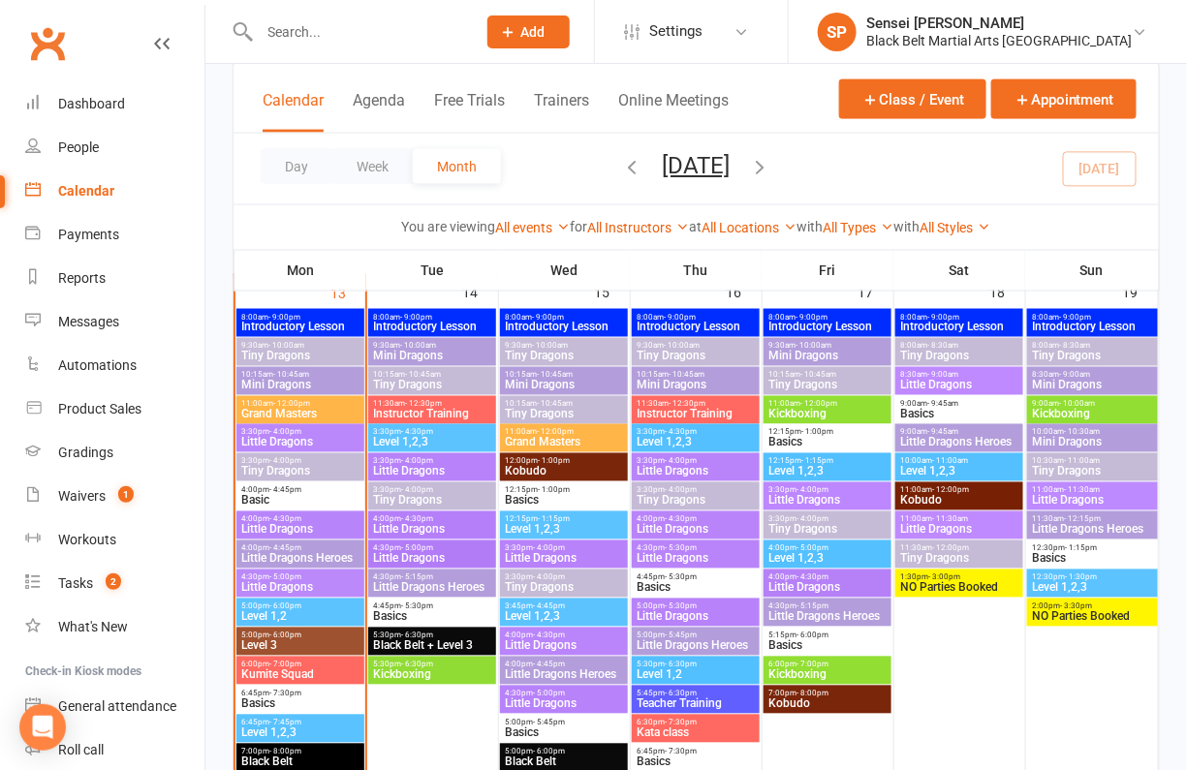
click at [328, 431] on span "3:30pm - 4:00pm" at bounding box center [299, 432] width 119 height 9
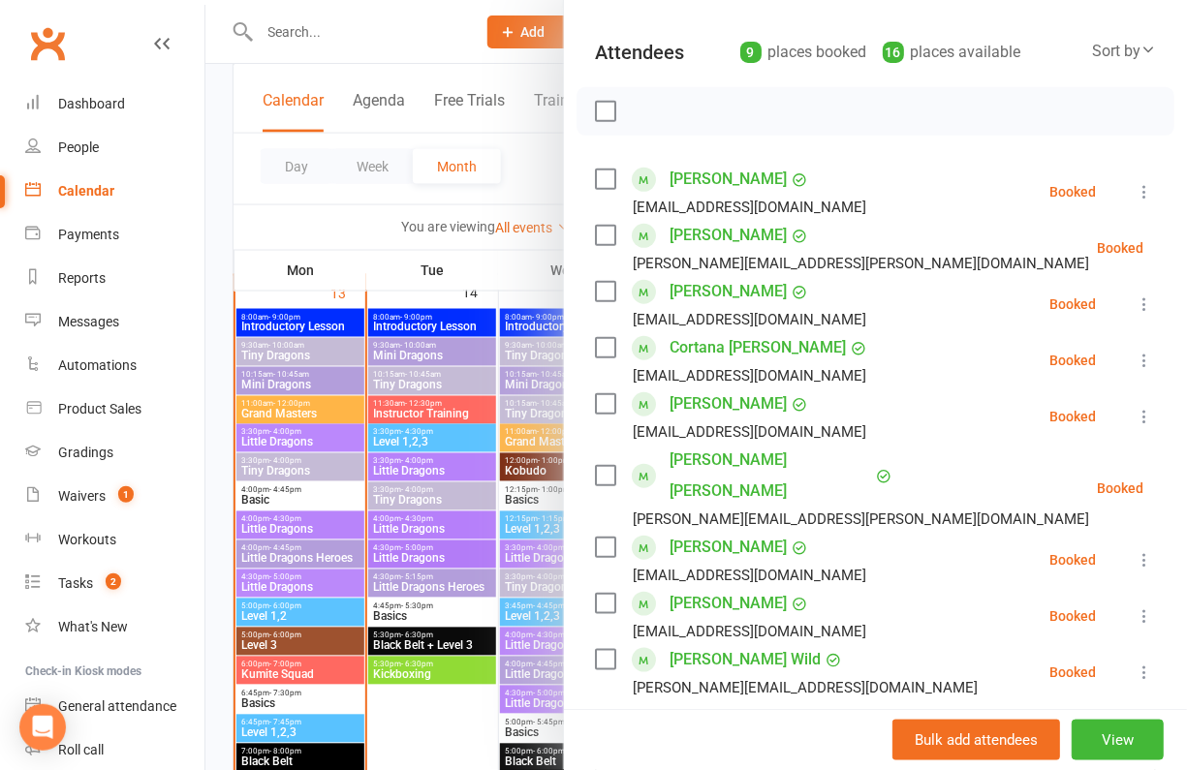
scroll to position [250, 0]
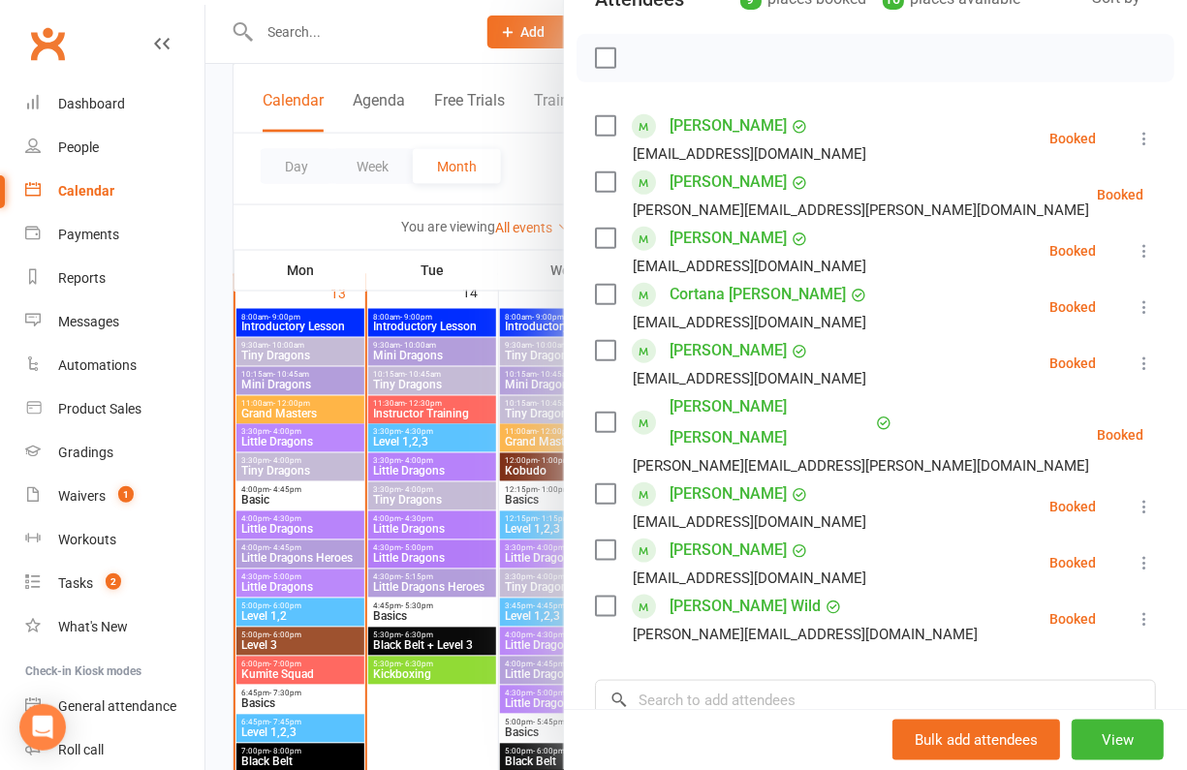
click at [308, 525] on div at bounding box center [696, 385] width 982 height 770
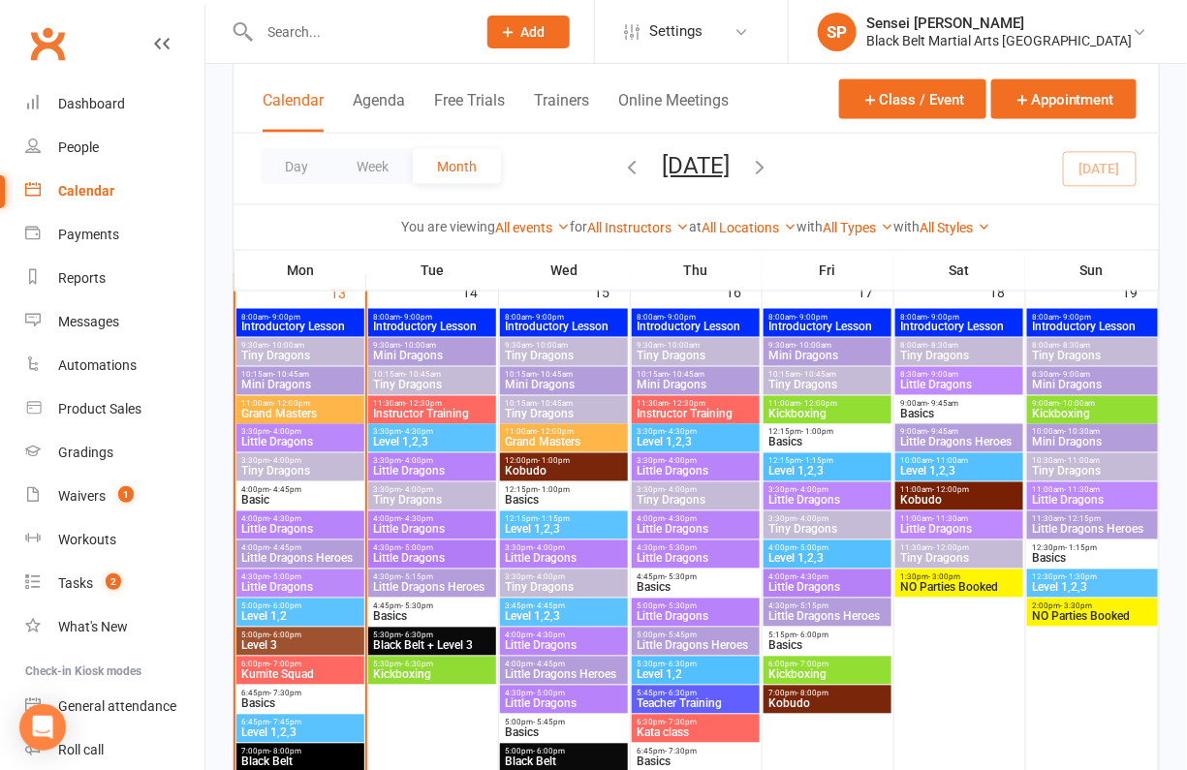
click at [301, 549] on span "4:00pm - 4:45pm" at bounding box center [299, 549] width 119 height 9
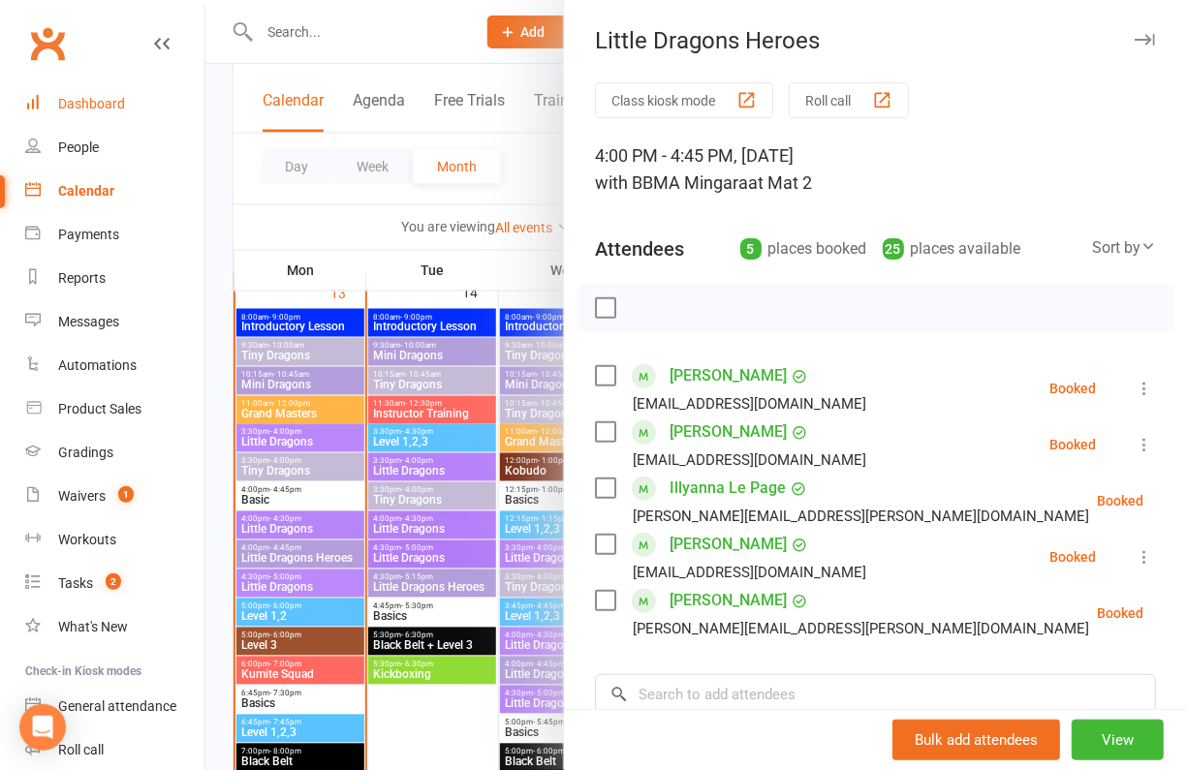
click at [107, 96] on div "Dashboard" at bounding box center [91, 104] width 67 height 16
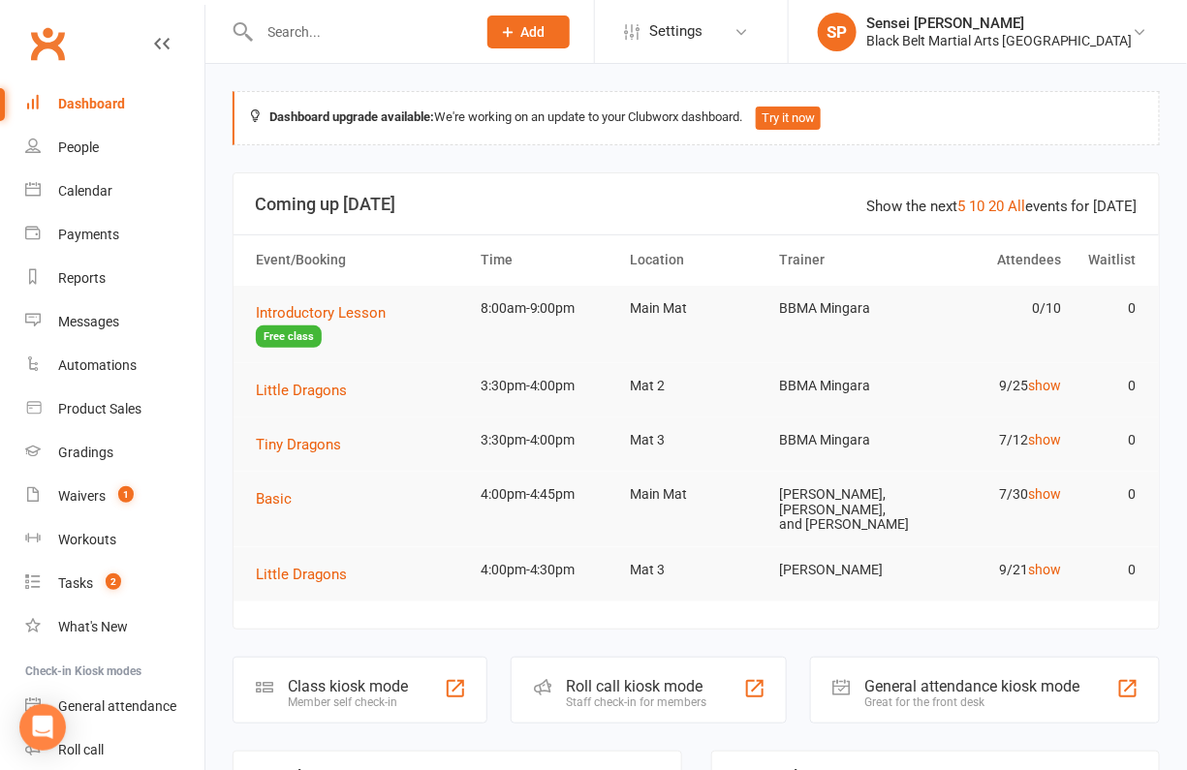
click at [87, 367] on div "Automations" at bounding box center [97, 366] width 78 height 16
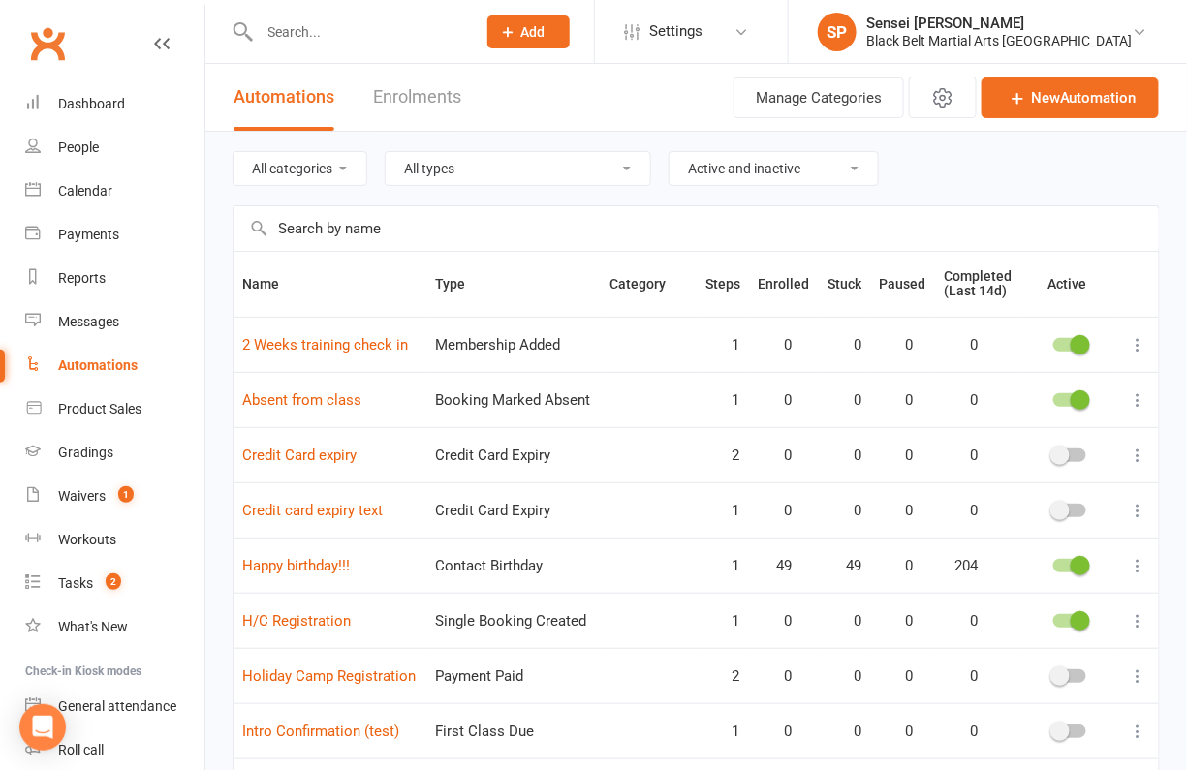
click at [374, 228] on input "text" at bounding box center [696, 228] width 925 height 45
type input "a"
click at [608, 651] on td at bounding box center [649, 675] width 96 height 55
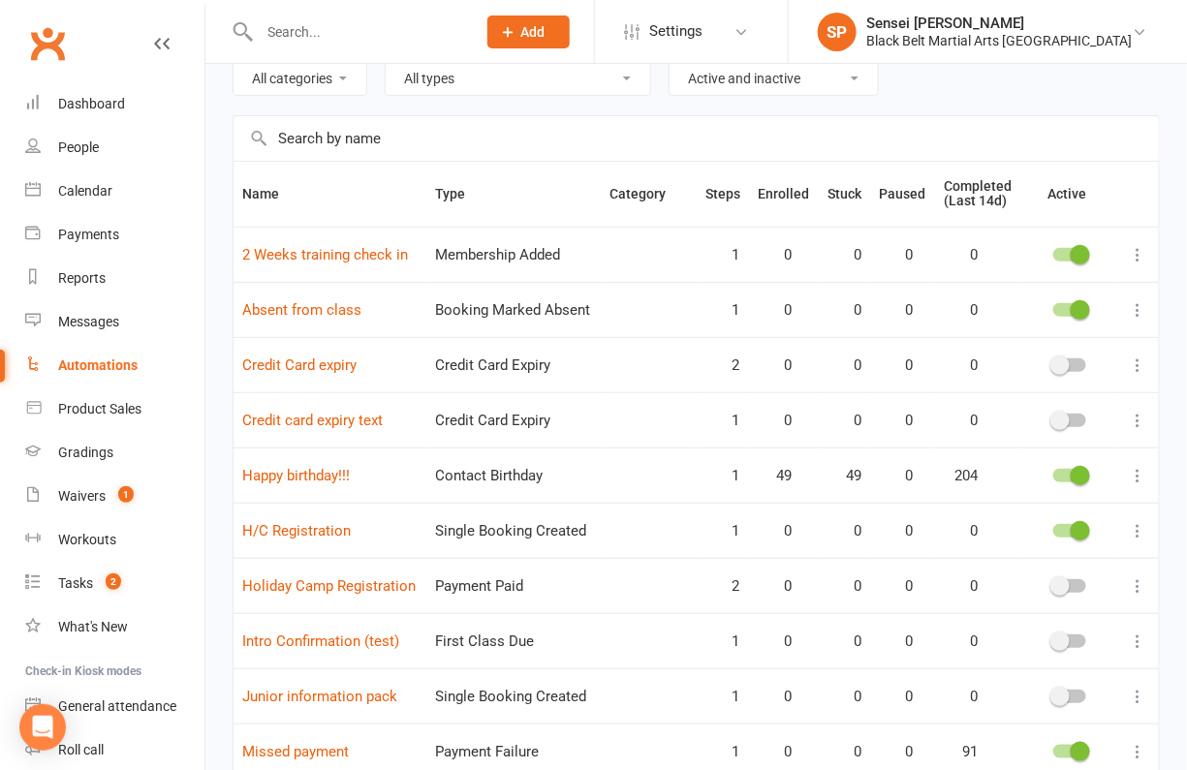
scroll to position [77, 0]
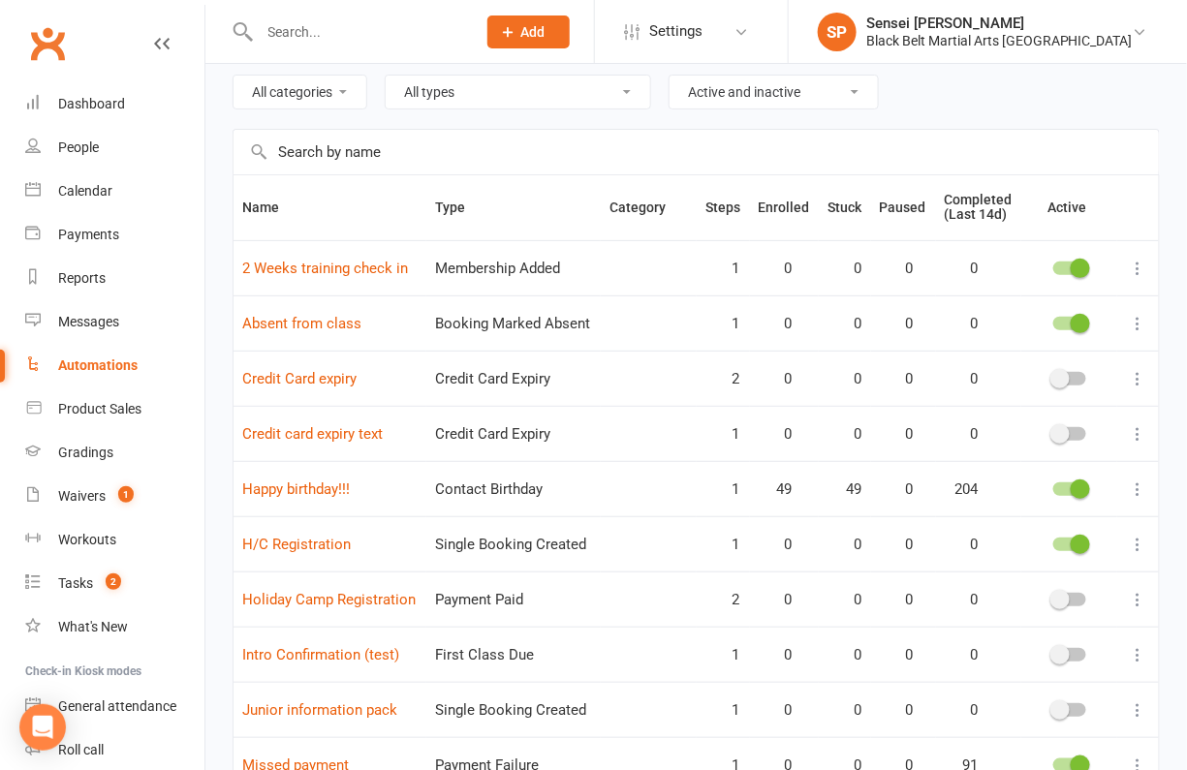
click at [1134, 317] on icon at bounding box center [1138, 323] width 19 height 19
click at [1048, 353] on link "Edit" at bounding box center [1054, 358] width 192 height 39
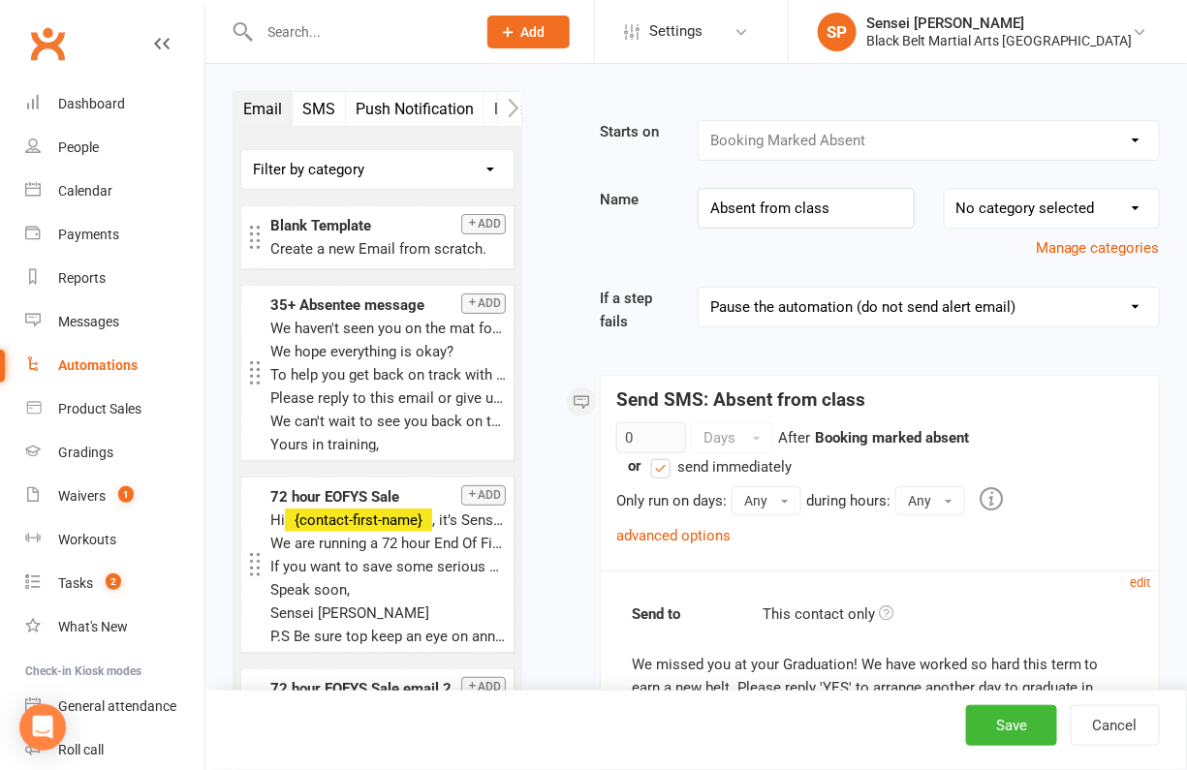
scroll to position [1, 0]
click at [1142, 578] on small "edit" at bounding box center [1141, 582] width 20 height 15
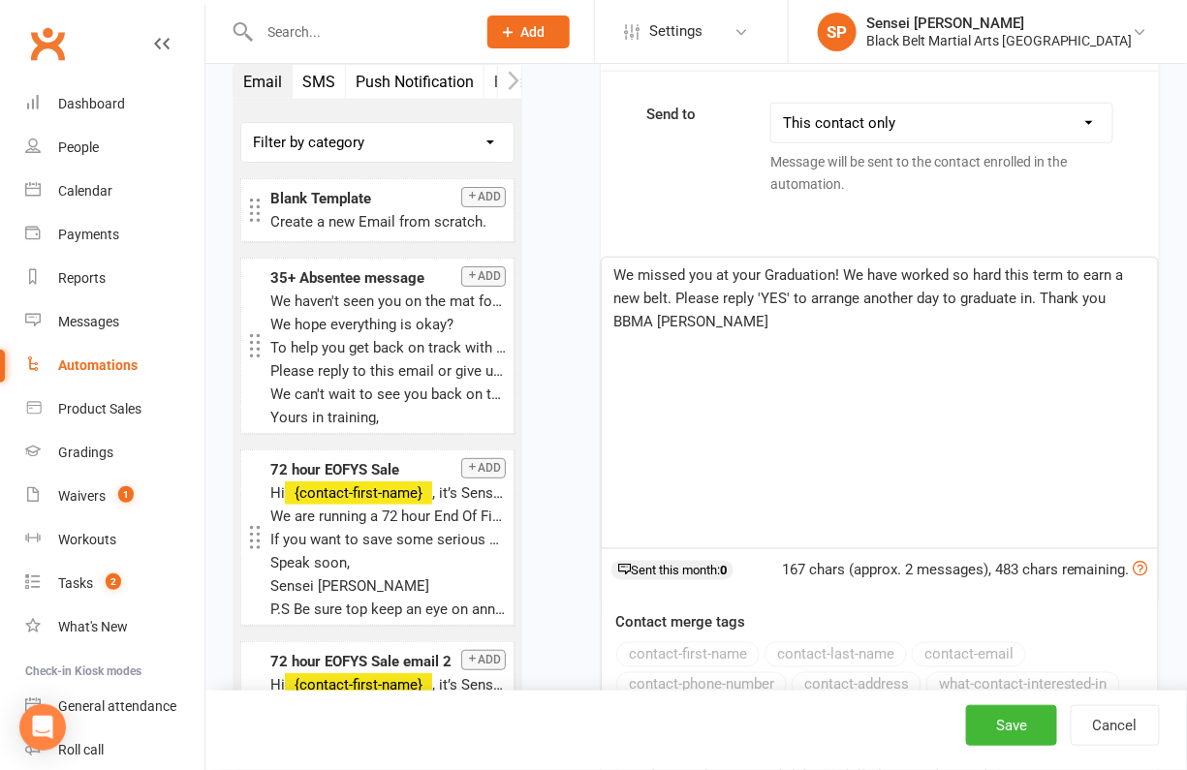
scroll to position [552, 0]
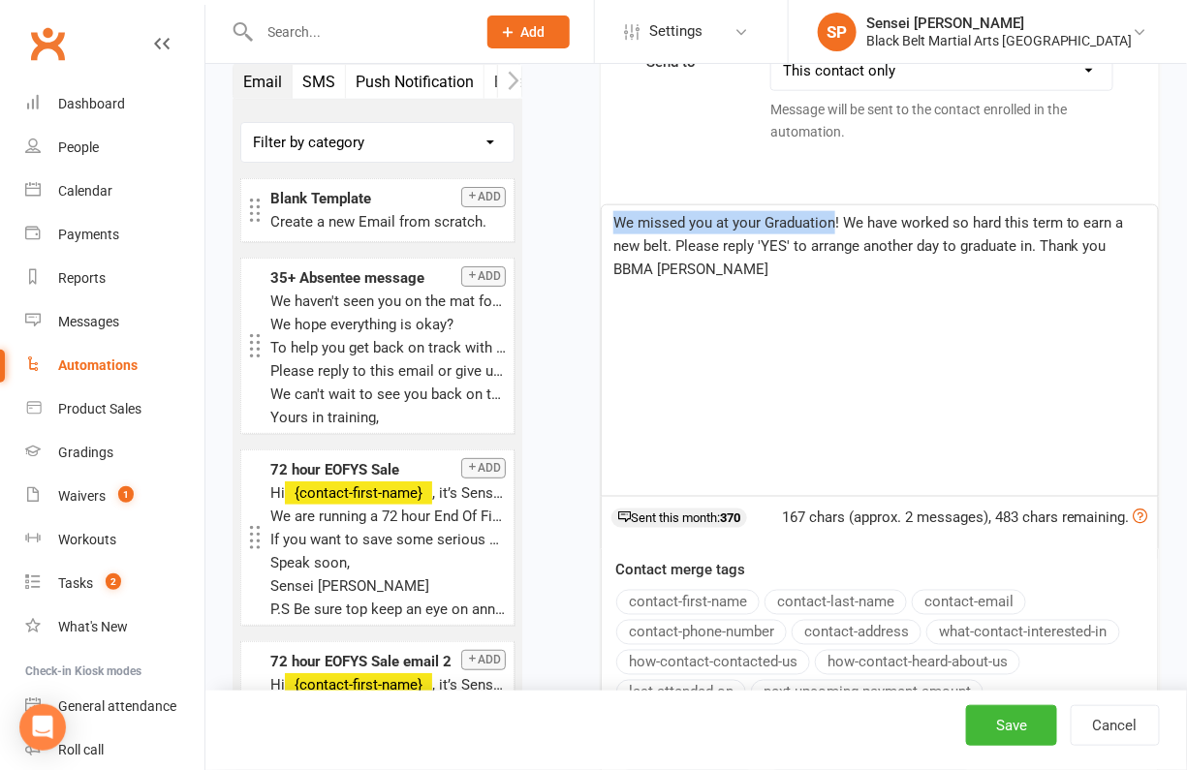
drag, startPoint x: 831, startPoint y: 218, endPoint x: 585, endPoint y: 225, distance: 246.2
click at [585, 225] on div "Starts on Booking Cancelled Booking Due Booking Late-Cancelled Booking Marked A…" at bounding box center [855, 527] width 609 height 1918
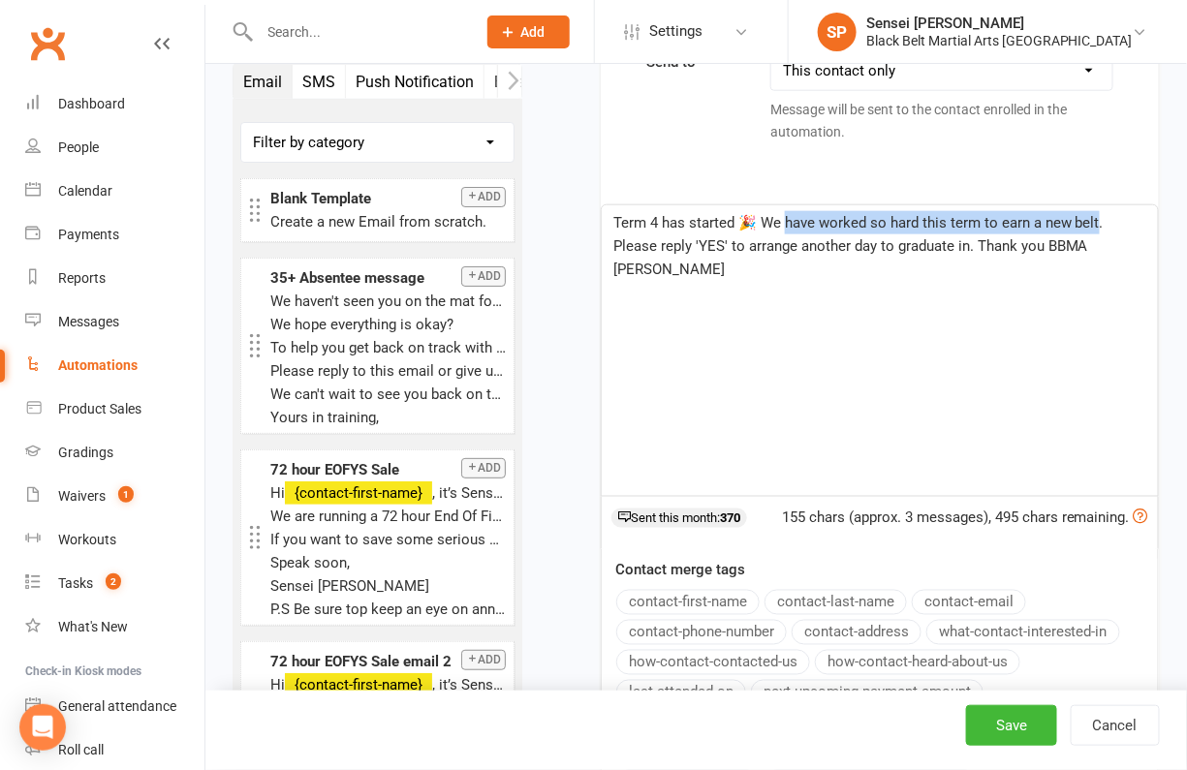
drag, startPoint x: 782, startPoint y: 218, endPoint x: 1090, endPoint y: 217, distance: 308.2
click at [1090, 217] on span "Term 4 has started 🎉 We have worked so hard this term to earn a new belt. Pleas…" at bounding box center [860, 246] width 494 height 64
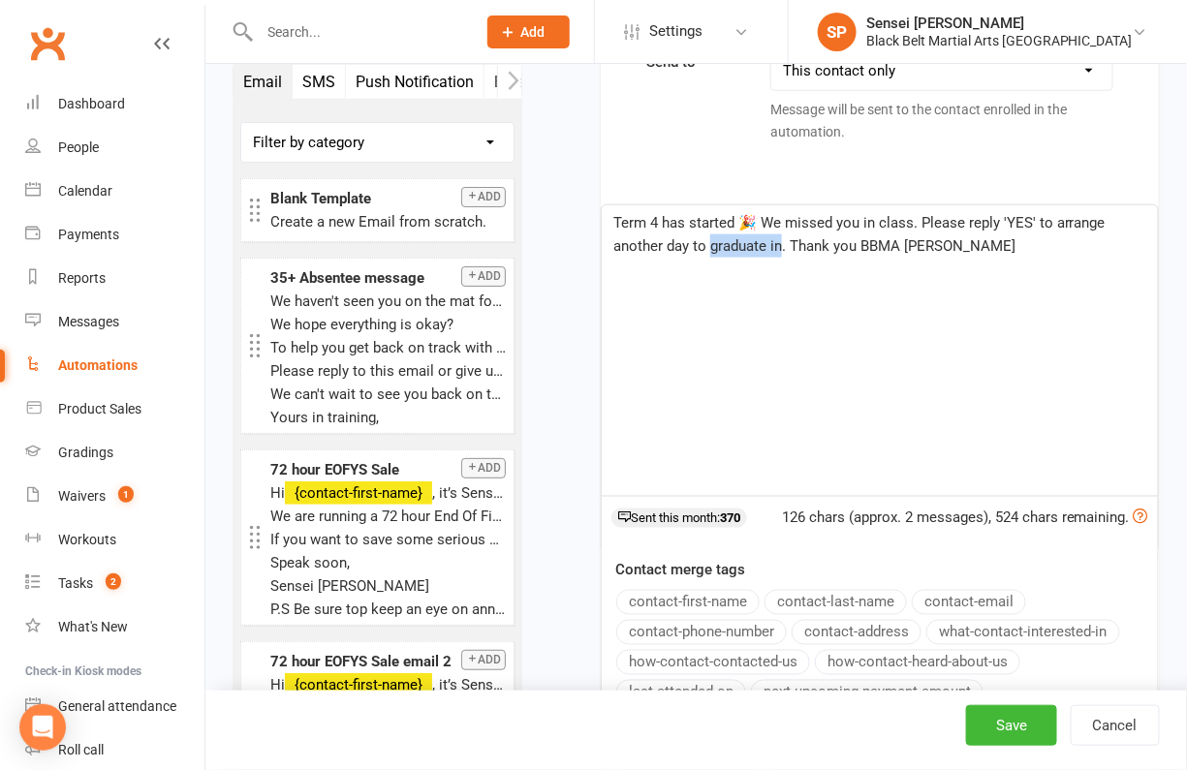
drag, startPoint x: 781, startPoint y: 238, endPoint x: 710, endPoint y: 242, distance: 70.8
click at [710, 242] on span "Term 4 has started 🎉 We missed you in class. Please reply 'YES' to arrange anot…" at bounding box center [861, 234] width 496 height 41
click at [911, 217] on span "Term 4 has started 🎉 We missed you in class. Please reply 'YES' to arrange anot…" at bounding box center [861, 234] width 496 height 41
click at [857, 220] on span "Term 4 has started 🎉 We missed you in class! Please reply 'YES' to arrange anot…" at bounding box center [861, 234] width 496 height 41
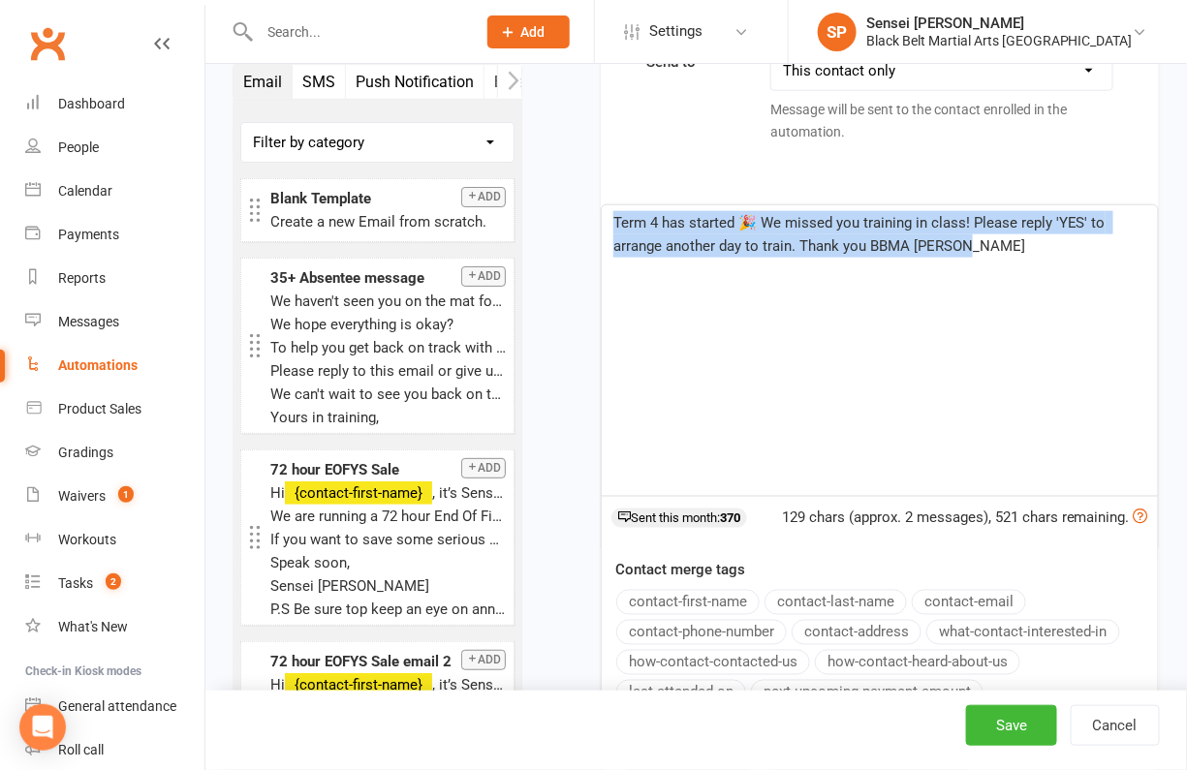
drag, startPoint x: 982, startPoint y: 247, endPoint x: 587, endPoint y: 212, distance: 395.9
click at [587, 212] on div "Starts on Booking Cancelled Booking Due Booking Late-Cancelled Booking Marked A…" at bounding box center [855, 527] width 609 height 1918
copy span "Term 4 has started 🎉 We missed you training in class! Please reply 'YES' to arr…"
click at [1016, 710] on button "Save" at bounding box center [1011, 725] width 91 height 41
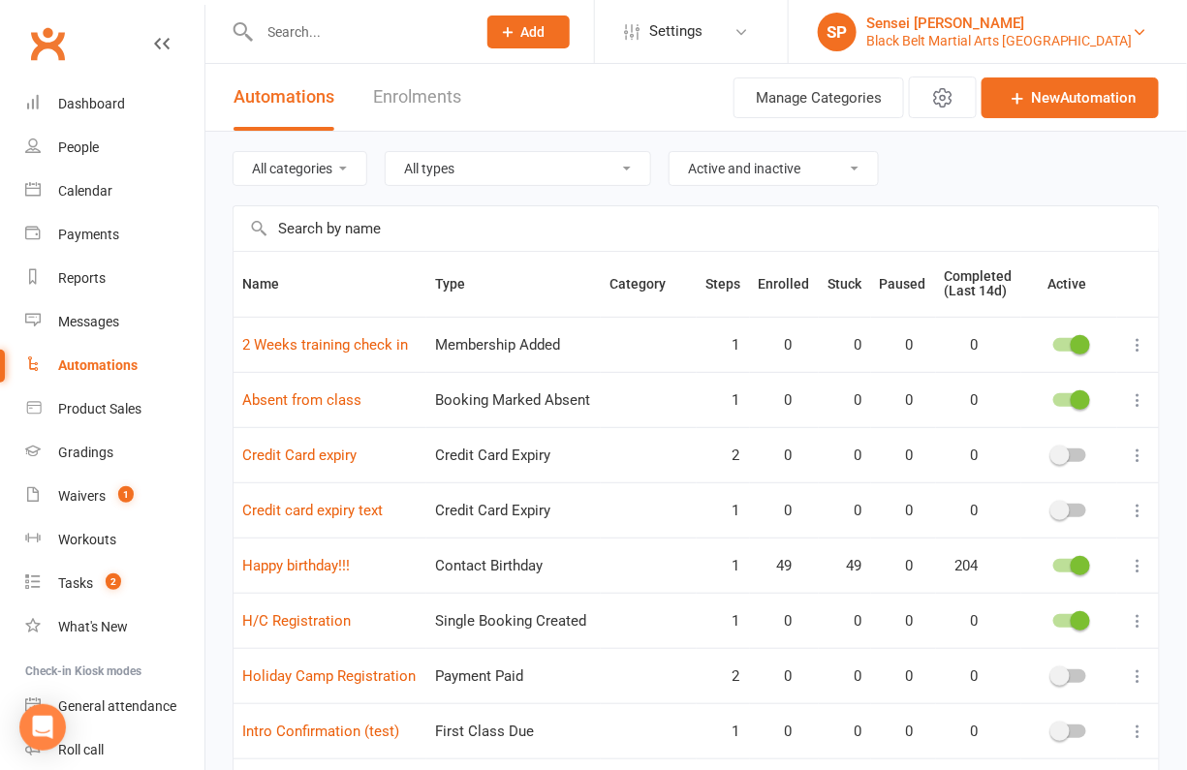
click at [1044, 37] on div "Black Belt Martial Arts Mingara" at bounding box center [999, 40] width 266 height 17
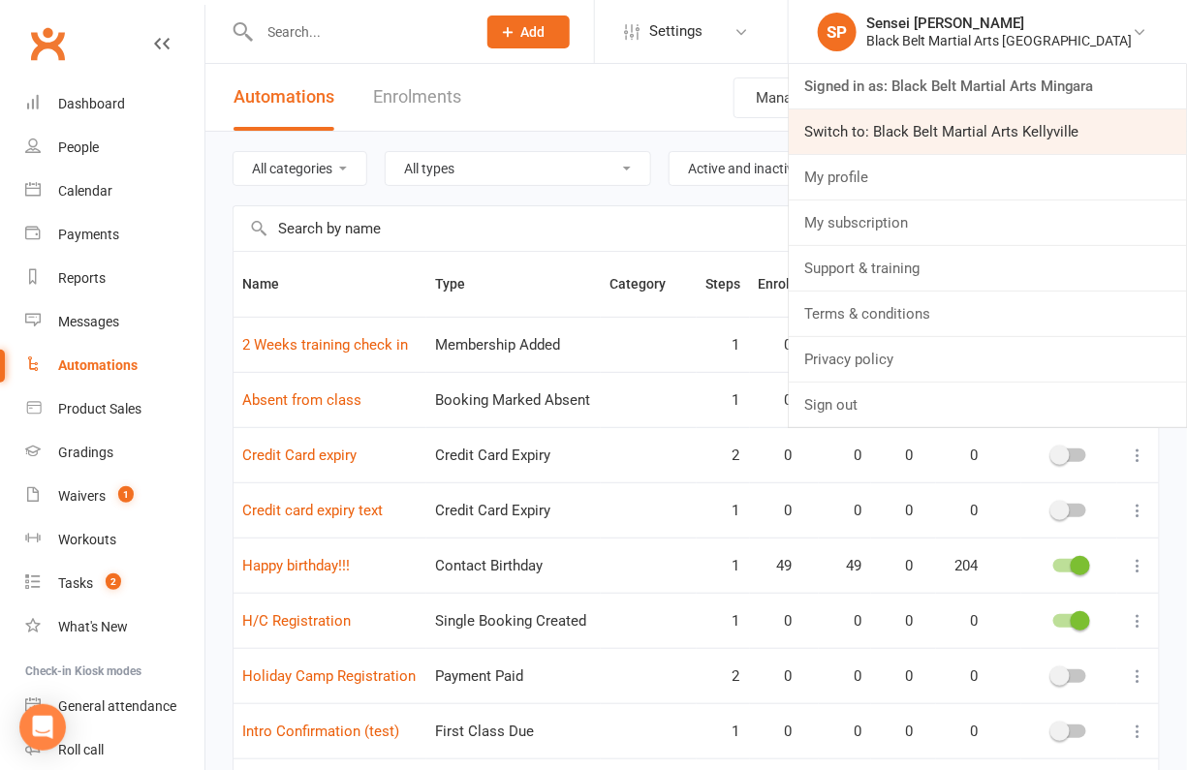
click at [1024, 127] on link "Switch to: Black Belt Martial Arts Kellyville" at bounding box center [988, 132] width 398 height 45
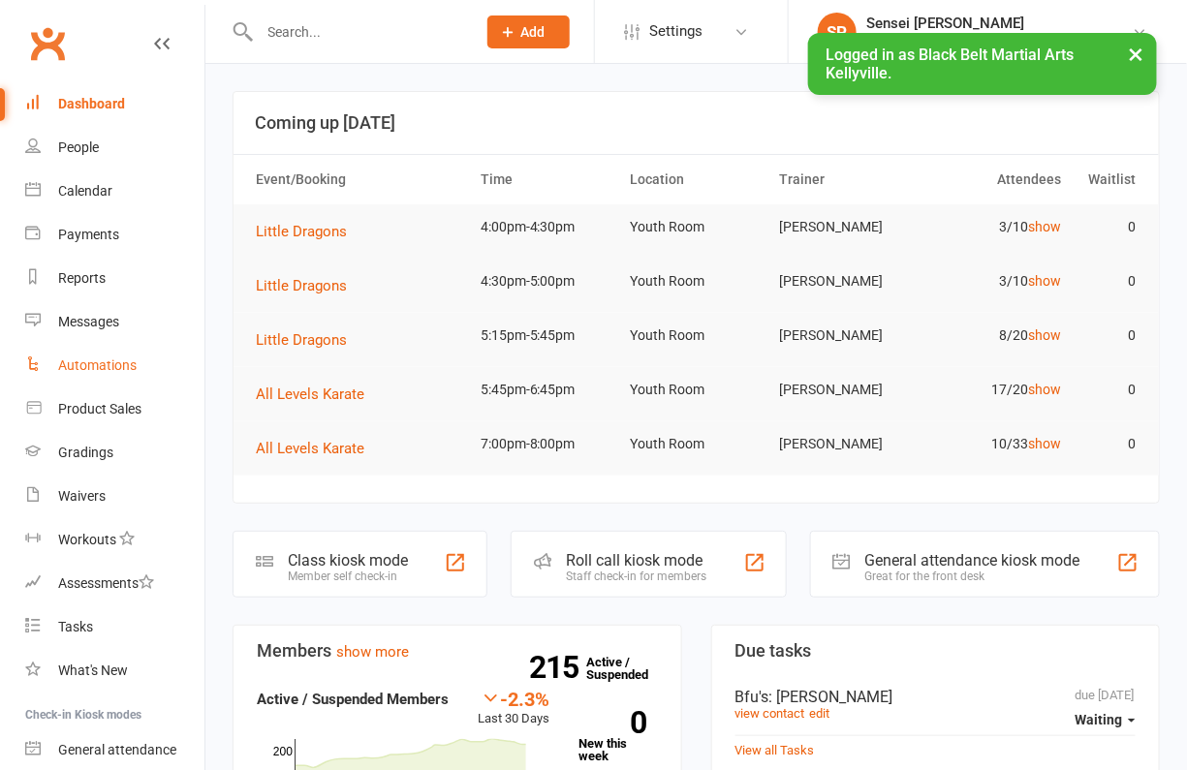
click at [107, 365] on div "Automations" at bounding box center [97, 366] width 78 height 16
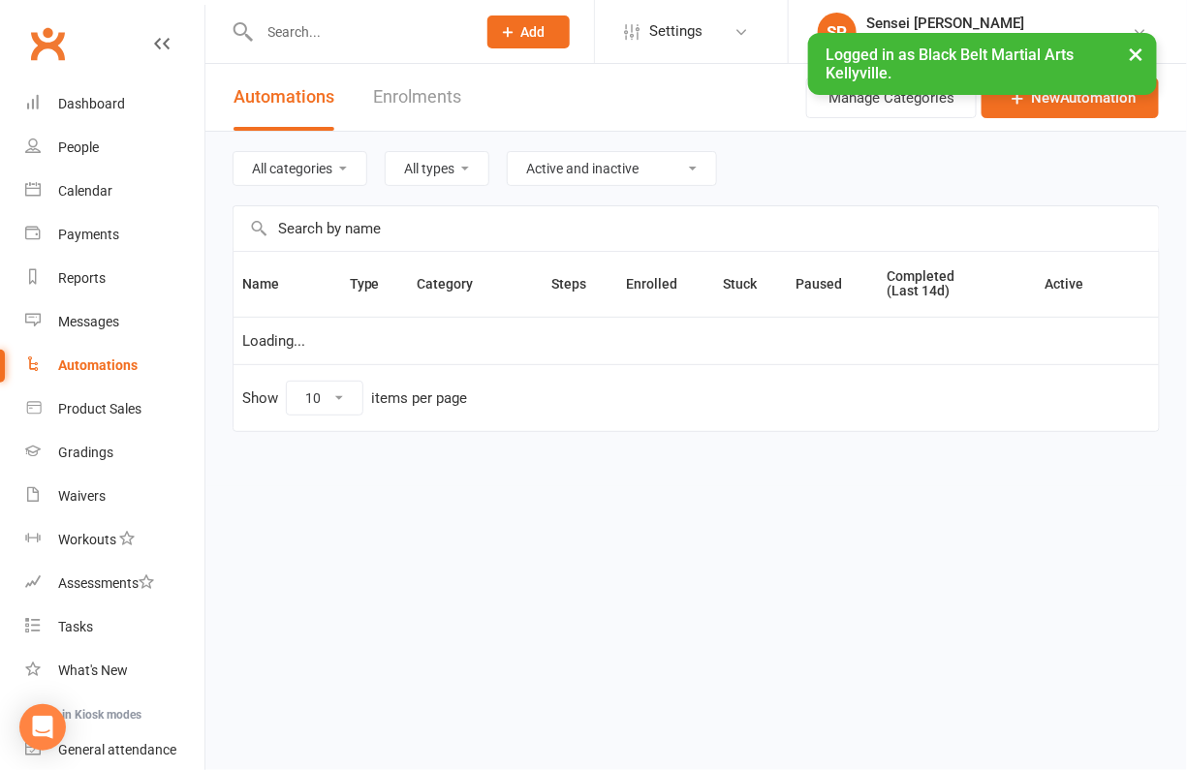
select select "50"
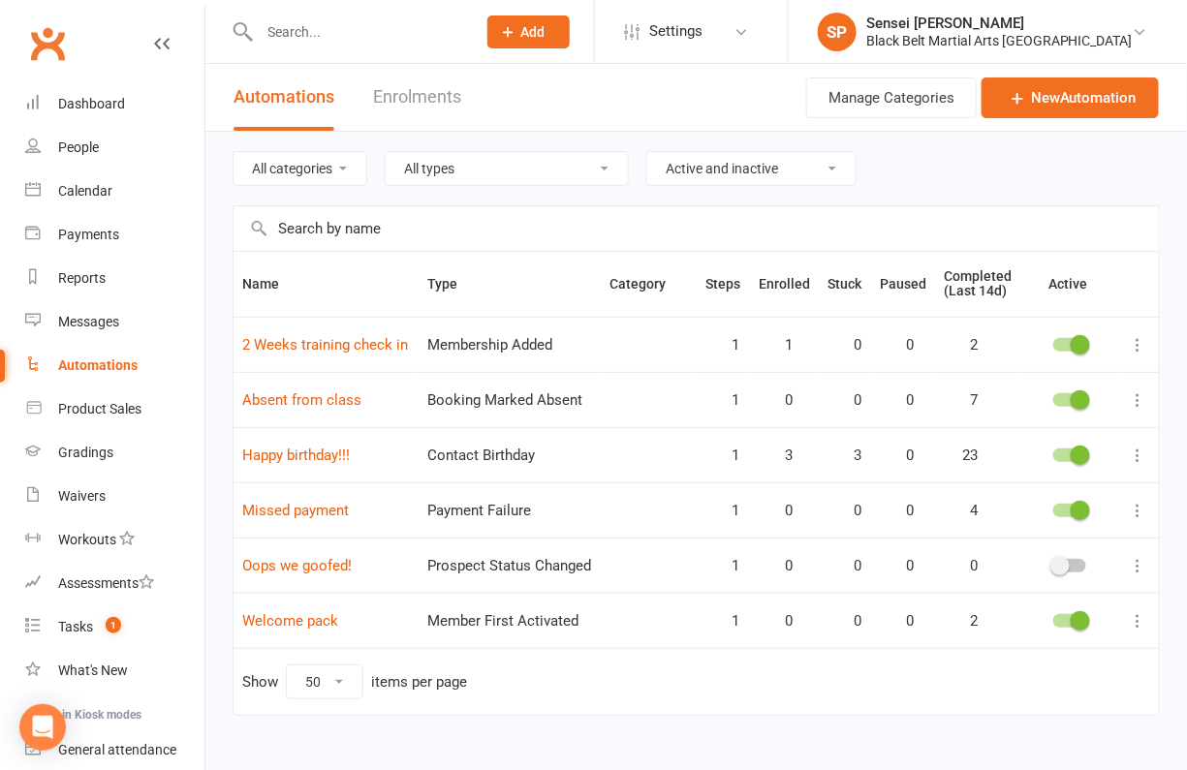
click at [1136, 391] on icon at bounding box center [1138, 400] width 19 height 19
click at [1051, 431] on link "Edit" at bounding box center [1054, 435] width 192 height 39
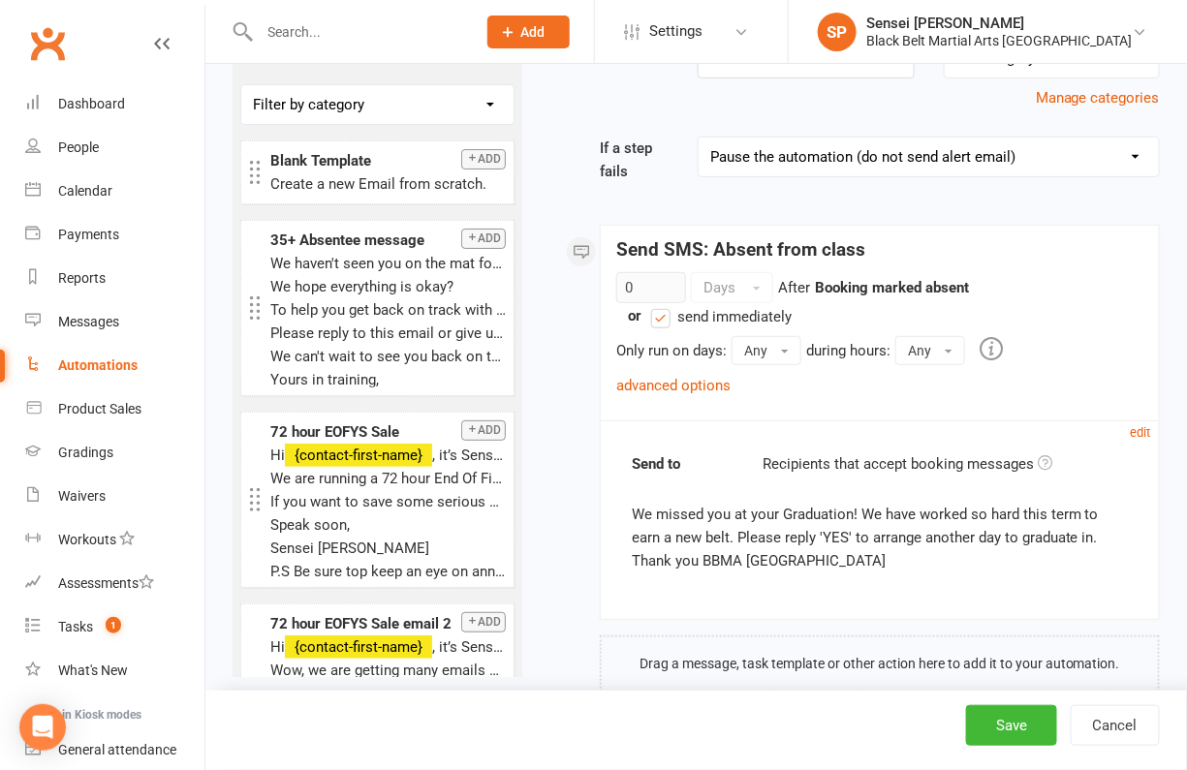
scroll to position [187, 0]
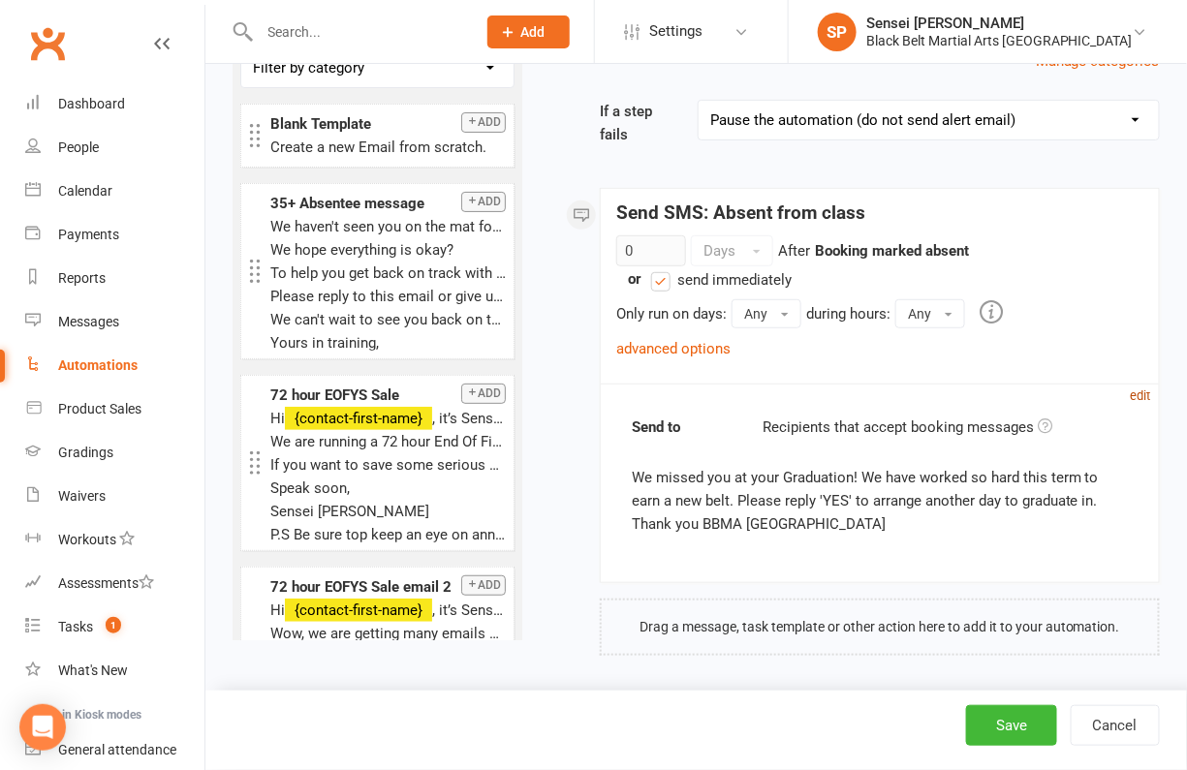
click at [1137, 389] on small "edit" at bounding box center [1141, 396] width 20 height 15
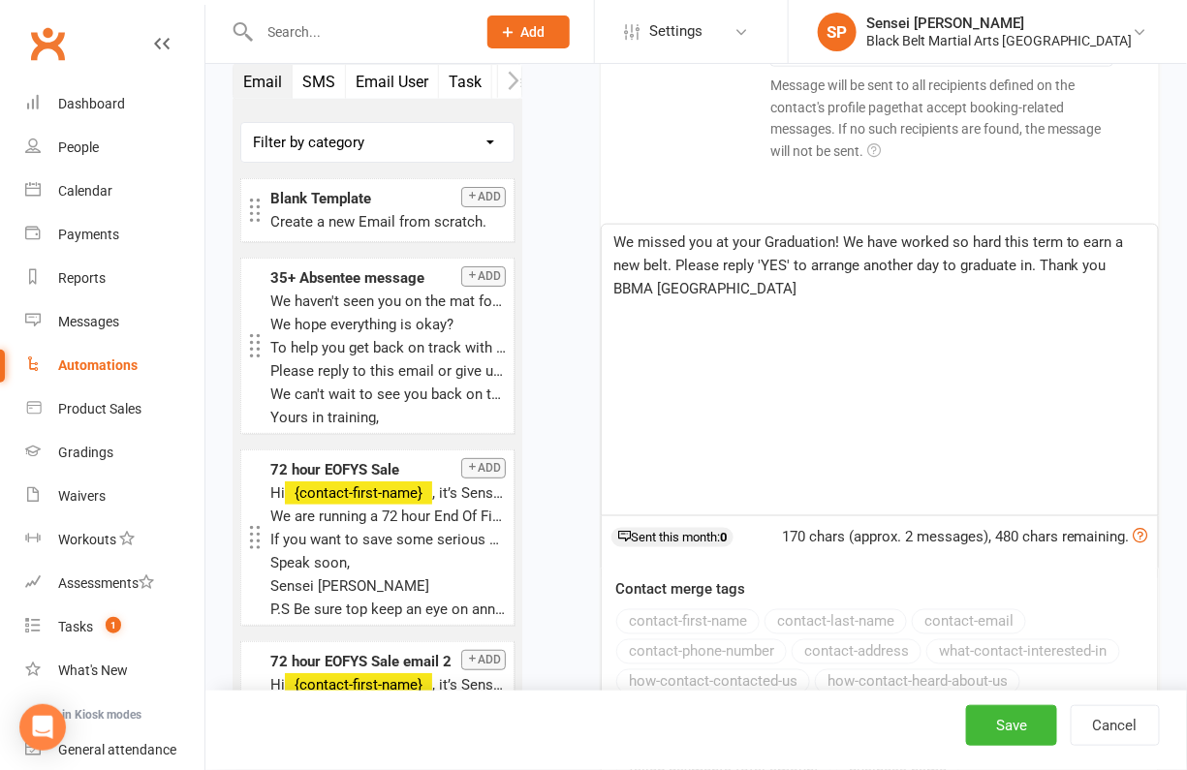
scroll to position [560, 0]
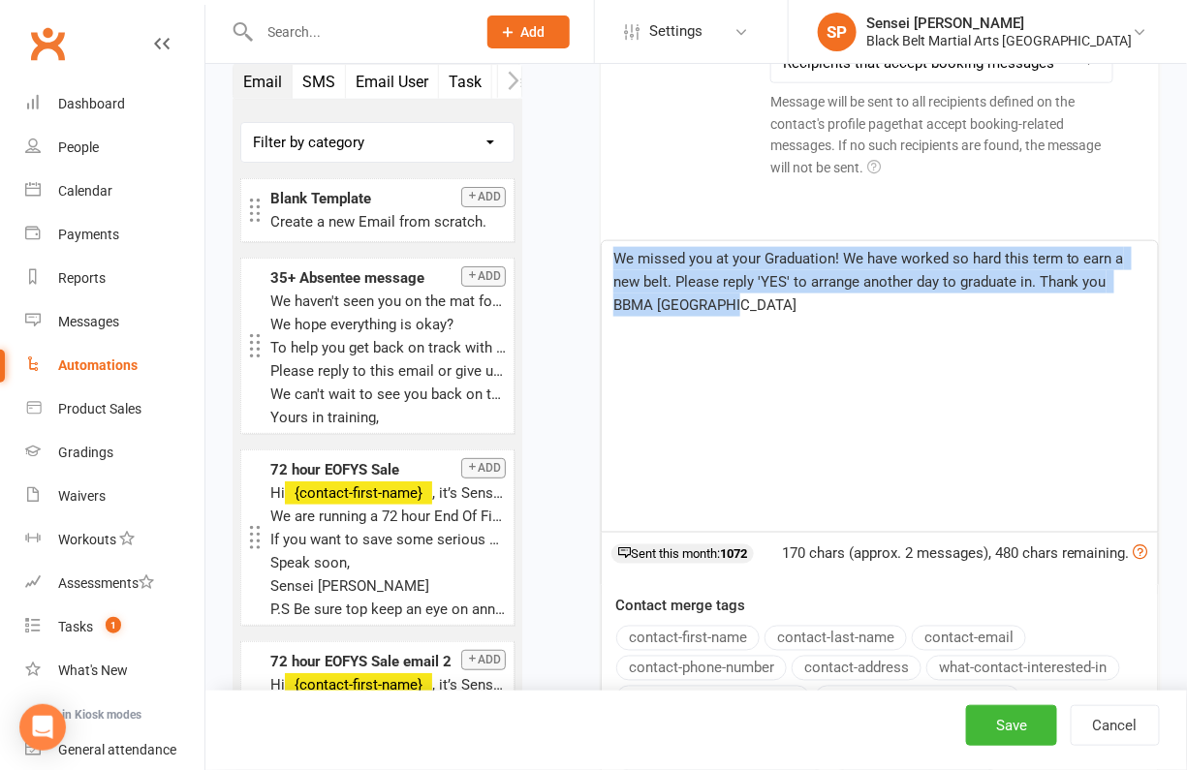
drag, startPoint x: 681, startPoint y: 307, endPoint x: 612, endPoint y: 250, distance: 89.5
click at [613, 250] on p "We missed you at your Graduation! We have worked so hard this term to earn a ne…" at bounding box center [879, 282] width 533 height 70
paste div
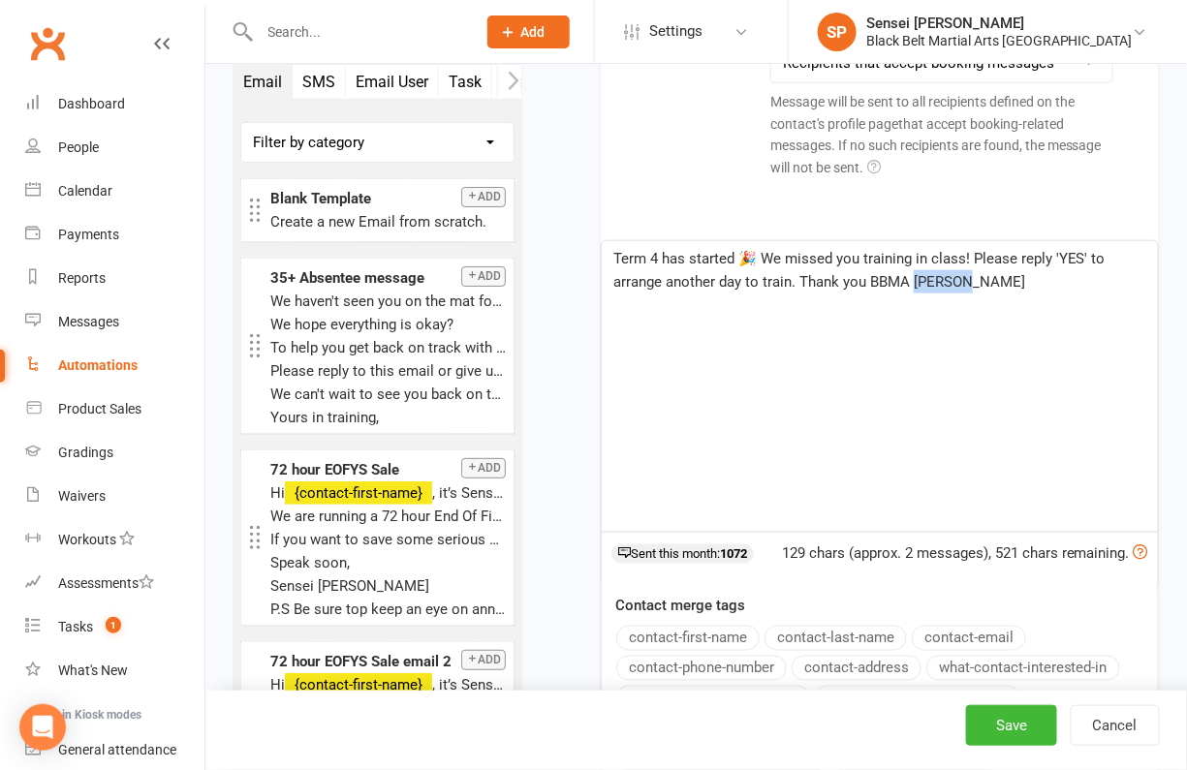
drag, startPoint x: 968, startPoint y: 278, endPoint x: 914, endPoint y: 274, distance: 54.4
click at [914, 274] on p "Term 4 has started 🎉 We missed you training in class! Please reply 'YES' to arr…" at bounding box center [879, 270] width 533 height 47
click at [1028, 723] on button "Save" at bounding box center [1011, 725] width 91 height 41
click at [114, 100] on div "Dashboard" at bounding box center [91, 104] width 67 height 16
select select "50"
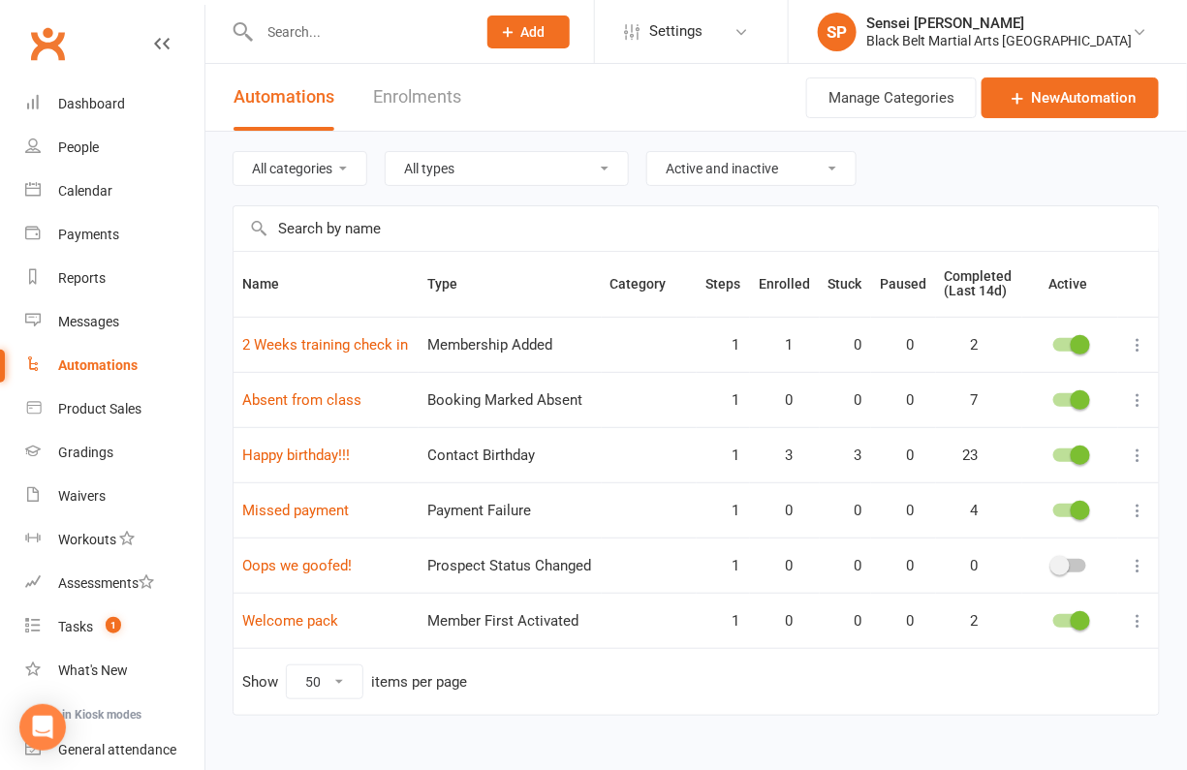
click at [214, 190] on div "All categories All types Booking Cancelled Booking Due Booking Late-Cancelled B…" at bounding box center [696, 451] width 982 height 639
